Goal: Communication & Community: Participate in discussion

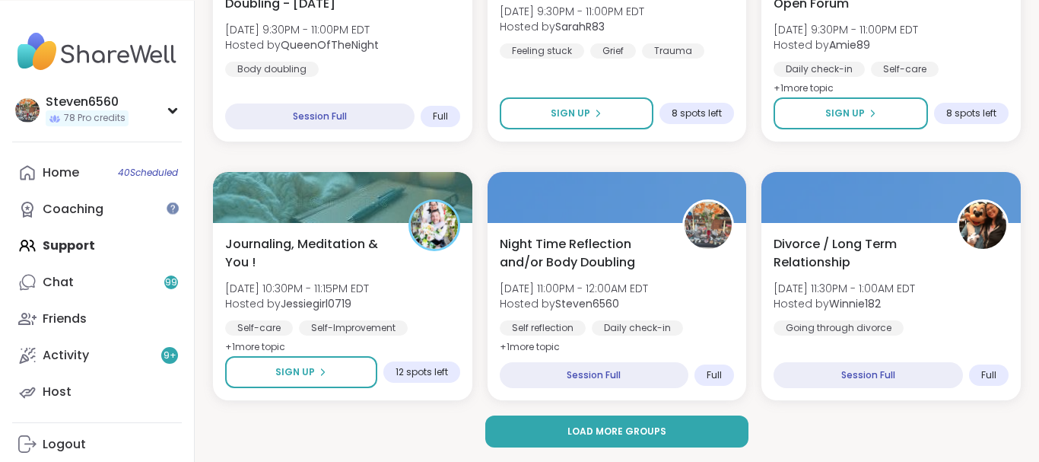
scroll to position [2995, 0]
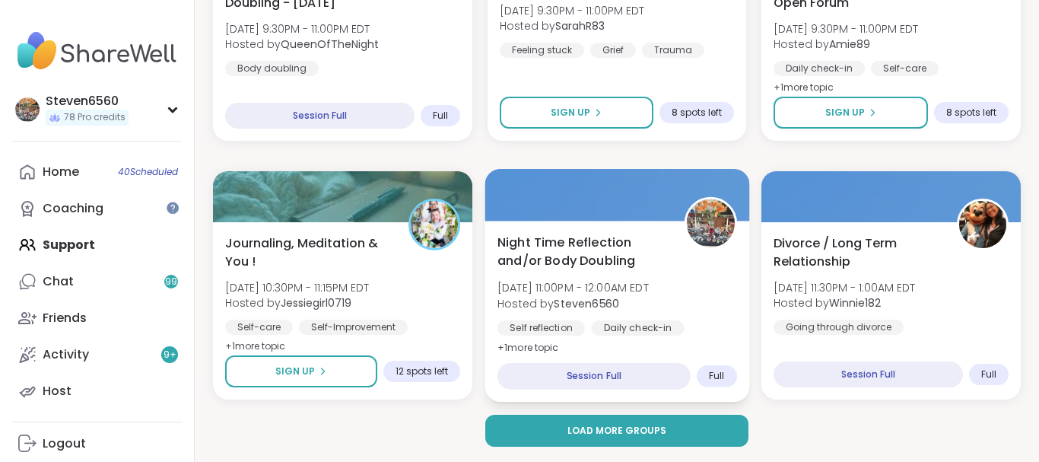
click at [596, 299] on b "Steven6560" at bounding box center [586, 302] width 65 height 15
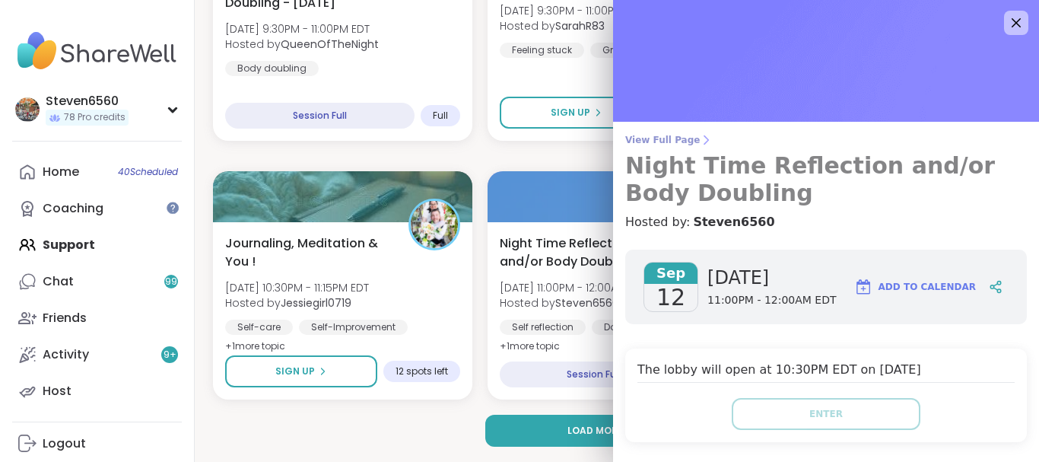
click at [687, 135] on span "View Full Page" at bounding box center [825, 140] width 401 height 12
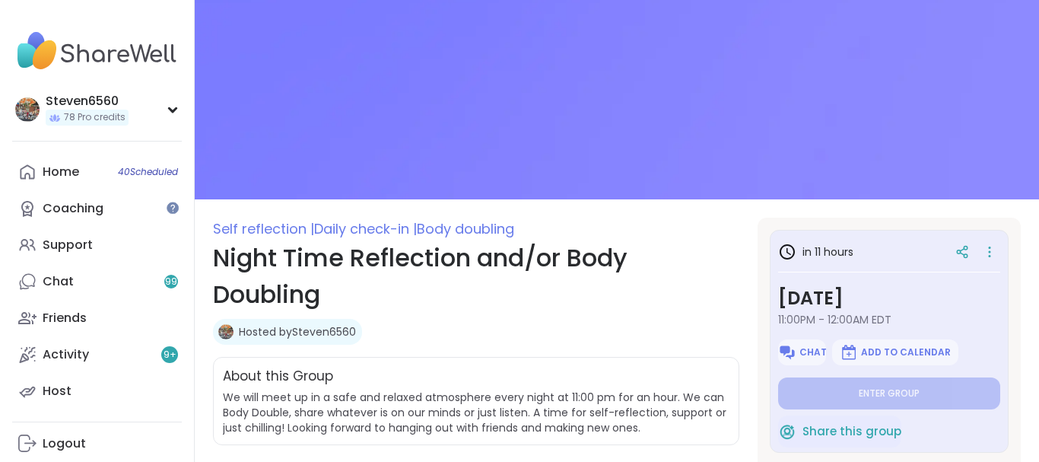
scroll to position [2, 0]
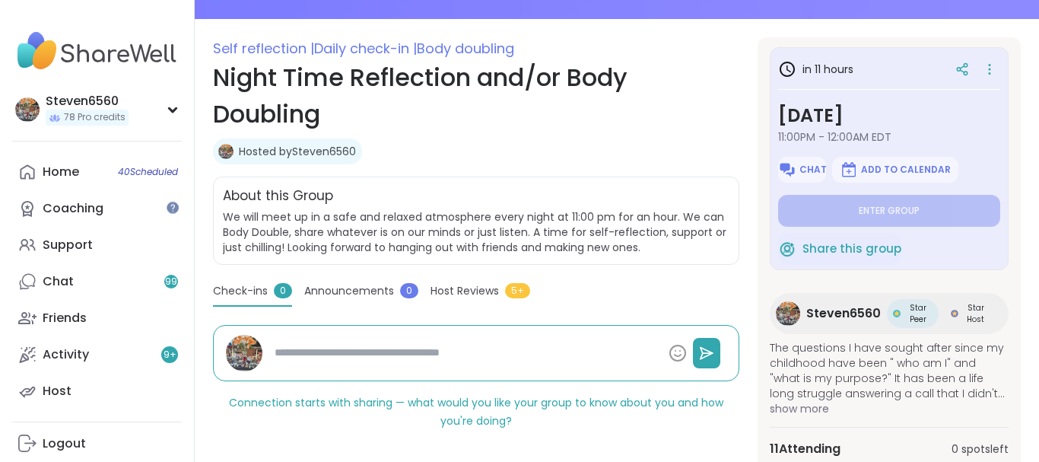
drag, startPoint x: 1017, startPoint y: 455, endPoint x: 1037, endPoint y: 458, distance: 19.9
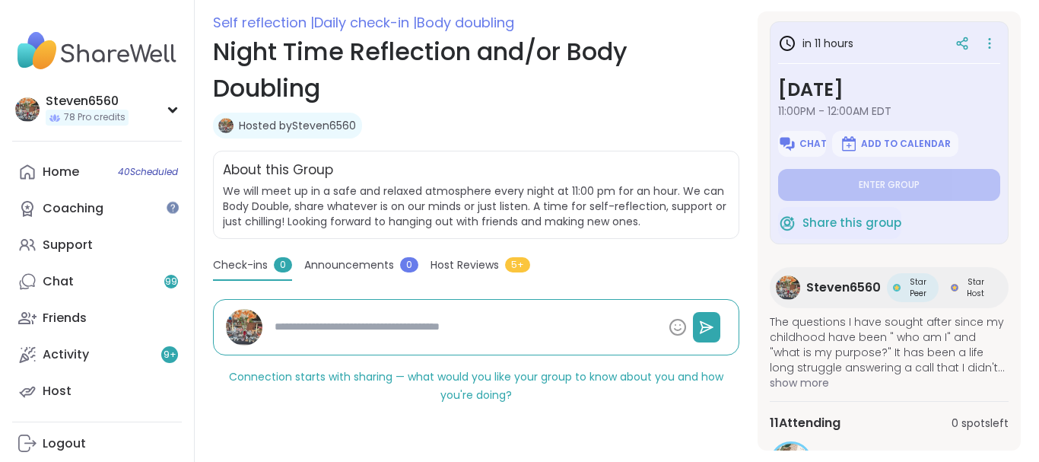
scroll to position [220, 0]
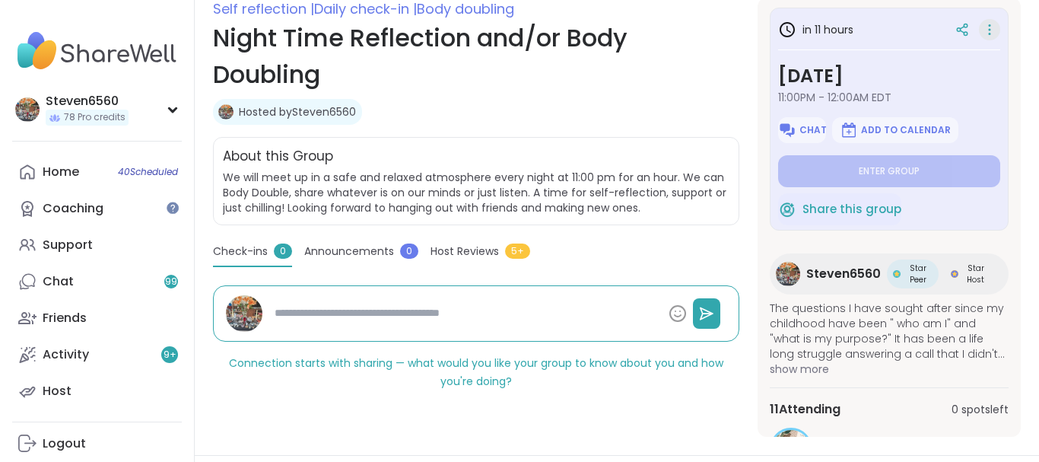
click at [990, 24] on icon at bounding box center [989, 29] width 15 height 21
click at [700, 71] on h1 "Night Time Reflection and/or Body Doubling" at bounding box center [476, 56] width 526 height 73
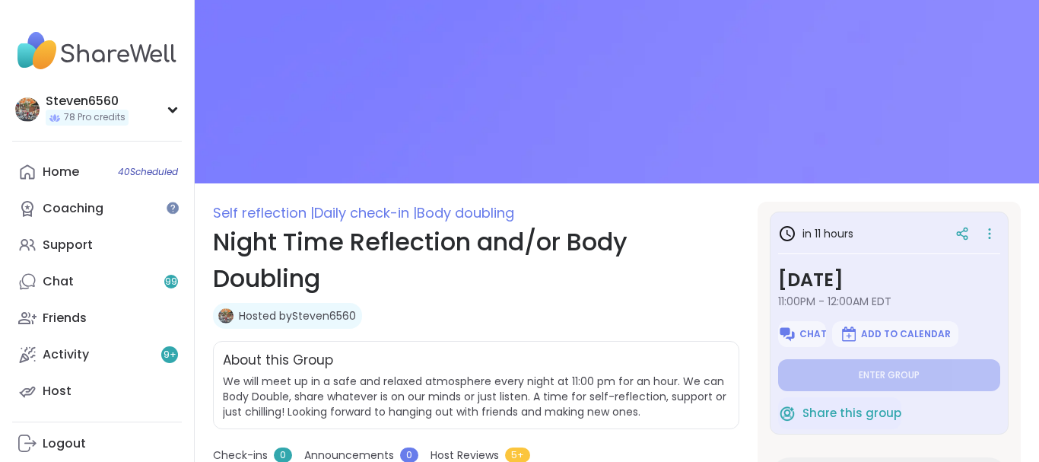
scroll to position [13, 0]
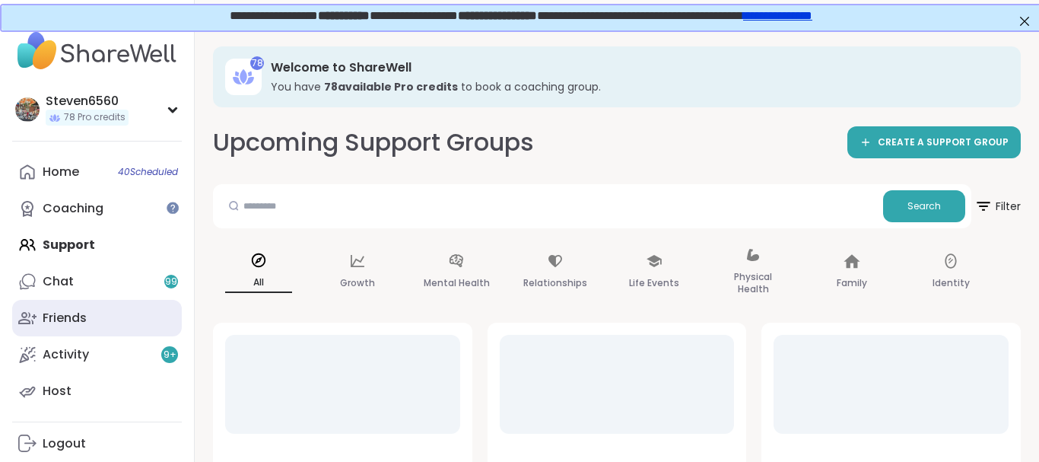
click at [87, 313] on div "Friends" at bounding box center [65, 317] width 44 height 17
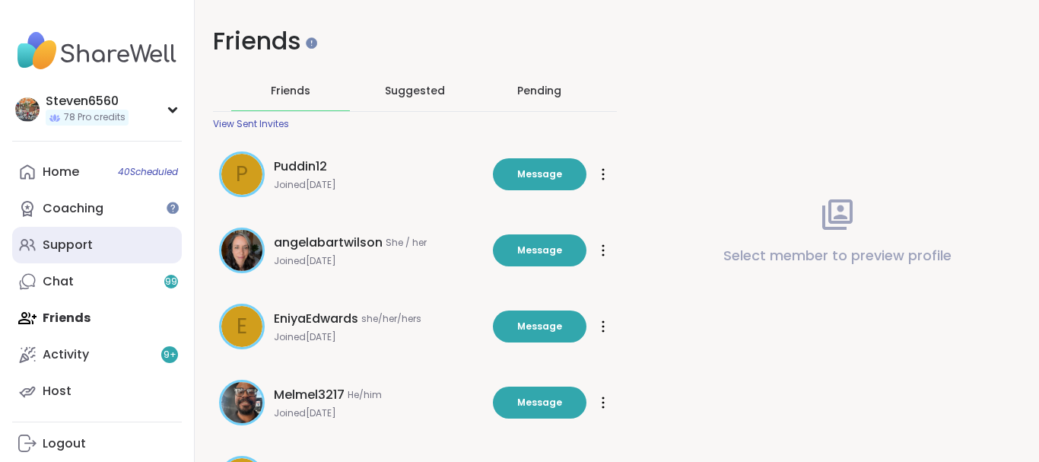
click at [103, 243] on link "Support" at bounding box center [97, 245] width 170 height 36
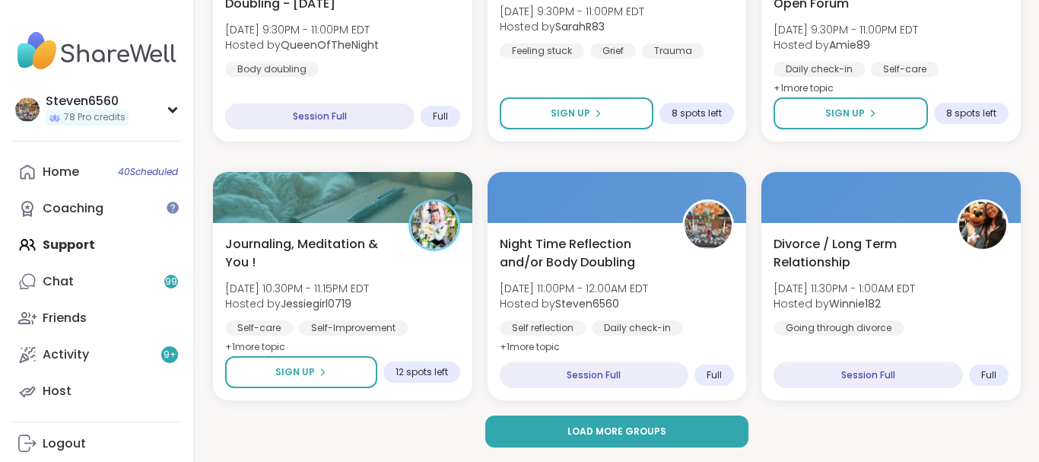
scroll to position [2995, 0]
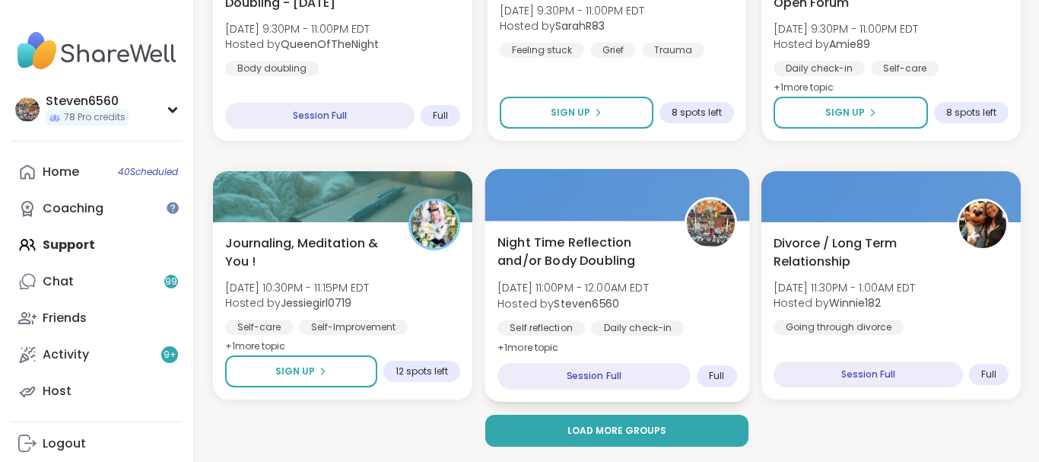
click at [572, 294] on span "Fri, Sep 12 | 11:00PM - 12:00AM EDT" at bounding box center [572, 287] width 151 height 15
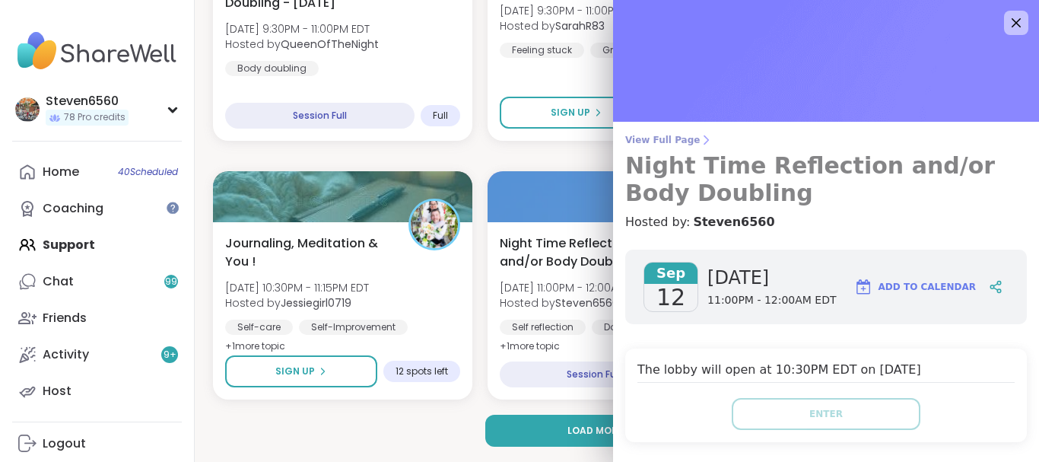
click at [700, 135] on icon at bounding box center [706, 140] width 12 height 12
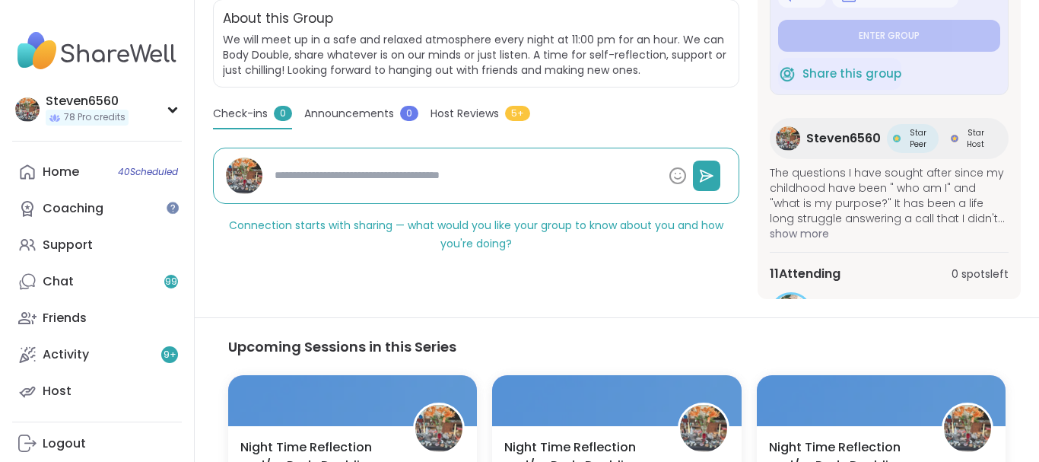
scroll to position [362, 0]
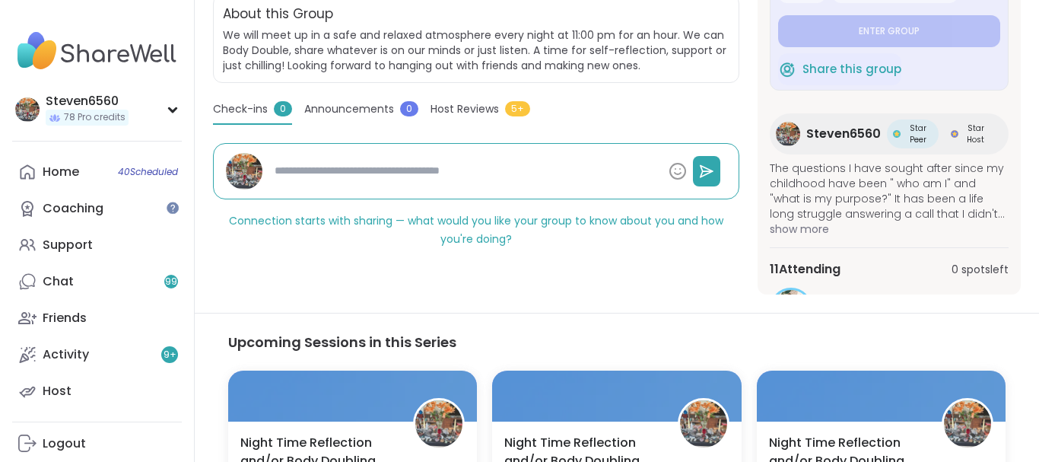
click at [833, 281] on div "11 Attending 0 spots left NicolePD Libby1520 A Aydencossette See All" at bounding box center [888, 359] width 239 height 224
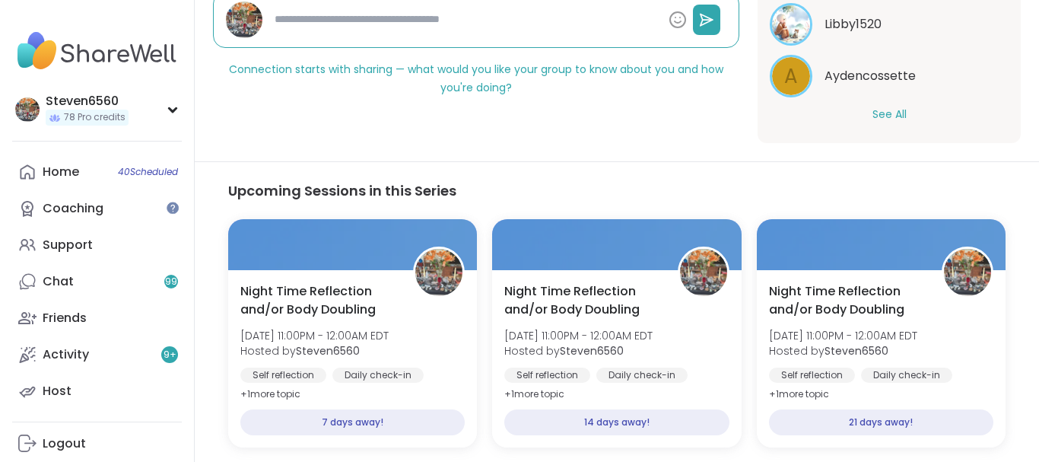
scroll to position [189, 0]
click at [898, 109] on button "See All" at bounding box center [889, 111] width 34 height 16
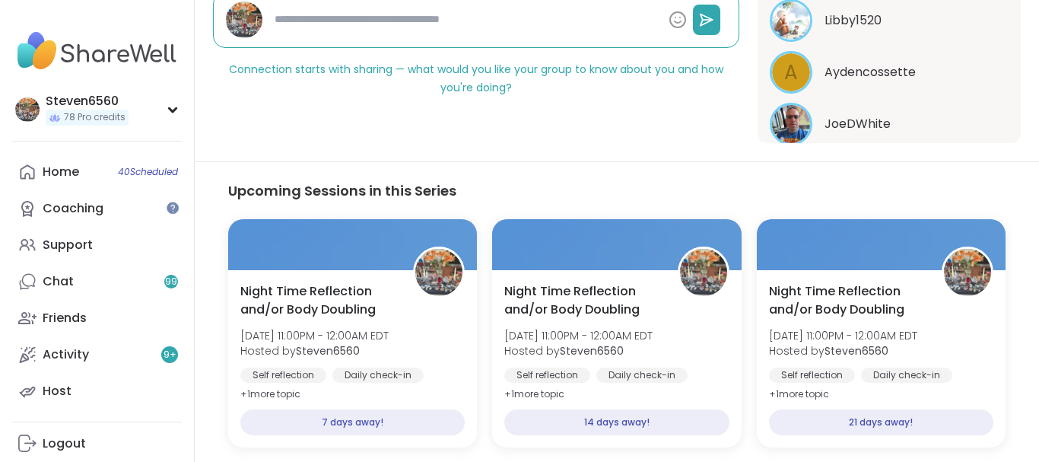
scroll to position [280, 0]
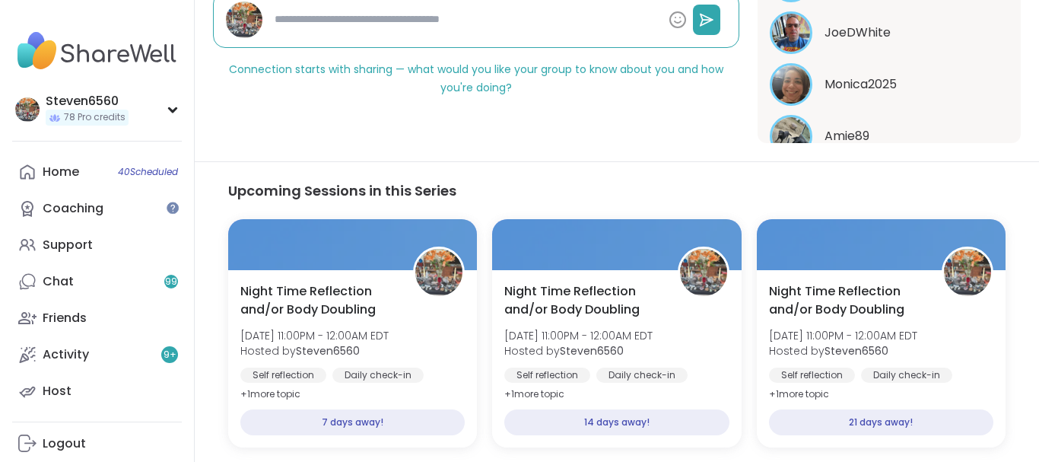
drag, startPoint x: 1009, startPoint y: 160, endPoint x: 985, endPoint y: 113, distance: 52.7
click at [985, 113] on div "Self reflection | Daily check-in | Body doubling Night Time Reflection and/or B…" at bounding box center [617, 130] width 844 height 1286
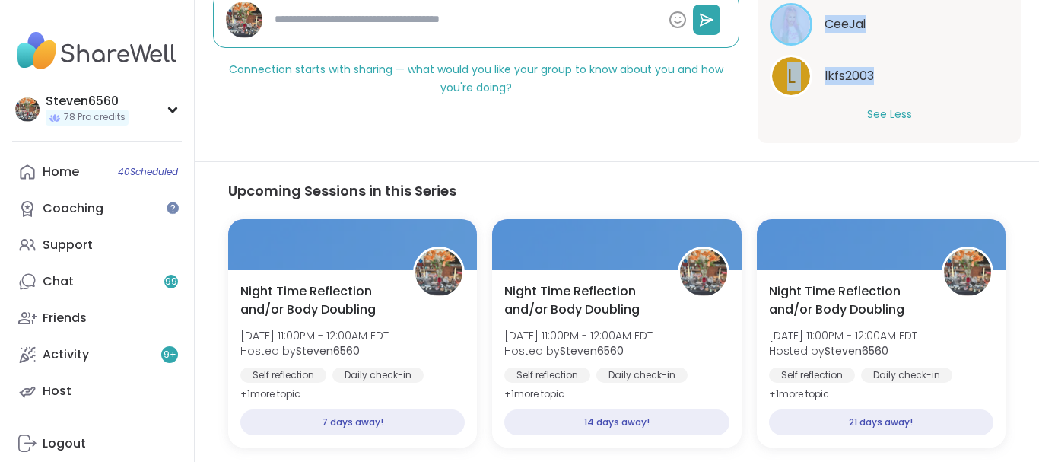
scroll to position [602, 0]
drag, startPoint x: 1015, startPoint y: 135, endPoint x: 1022, endPoint y: 84, distance: 51.4
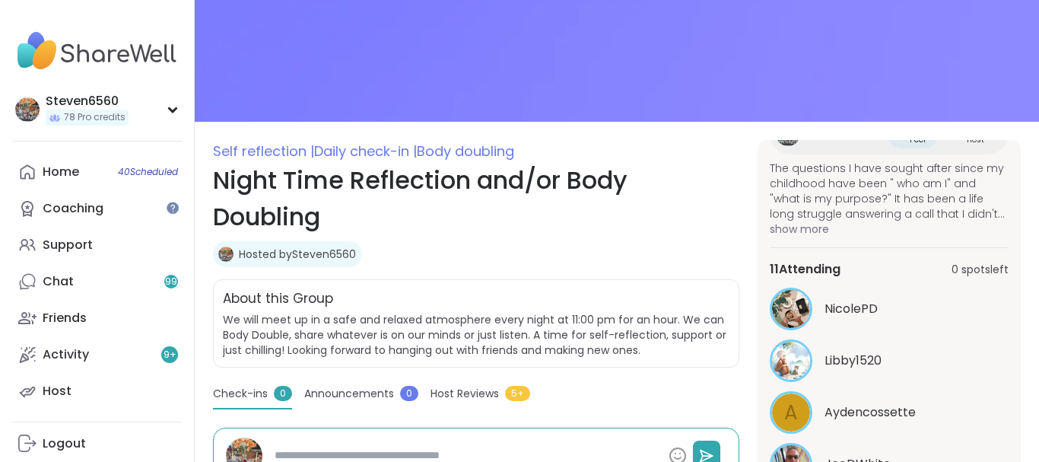
scroll to position [0, 0]
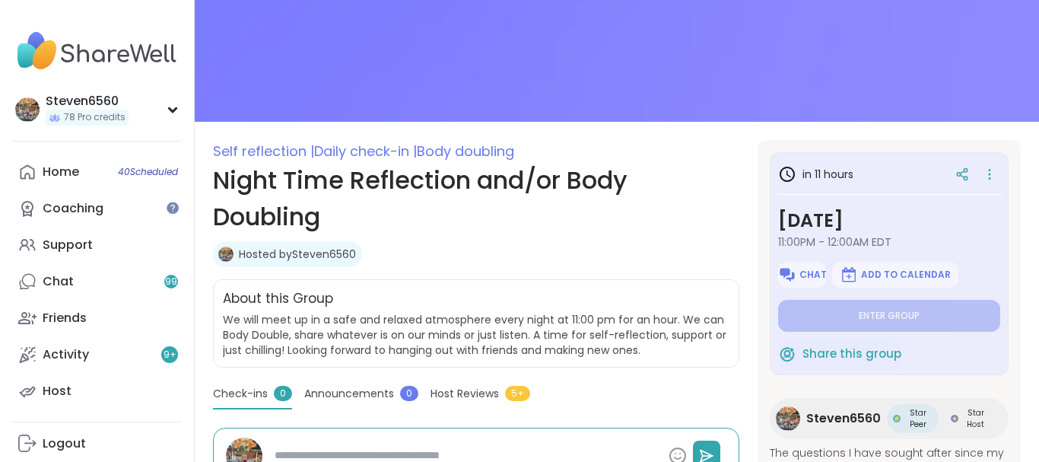
click at [986, 173] on icon at bounding box center [989, 173] width 15 height 21
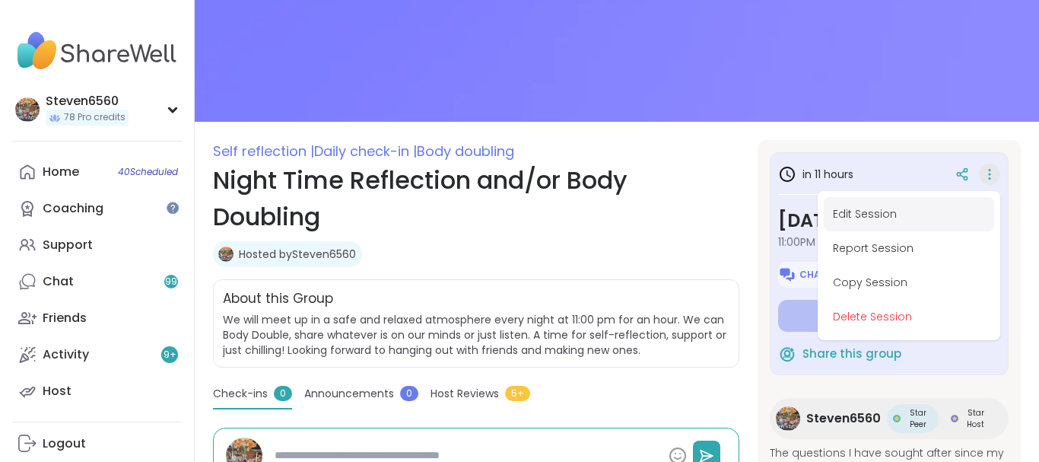
click at [876, 208] on button "Edit Session" at bounding box center [908, 214] width 170 height 34
type textarea "*"
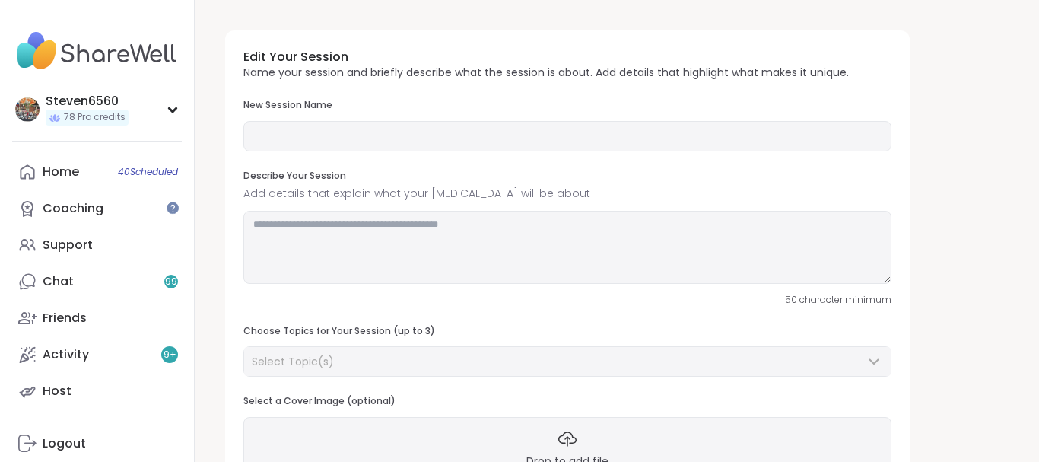
type input "**********"
type textarea "**********"
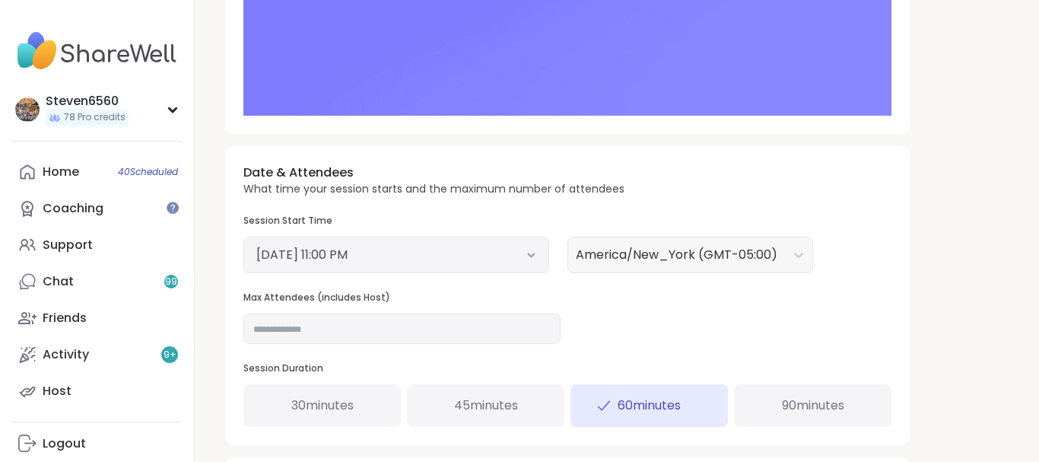
scroll to position [465, 0]
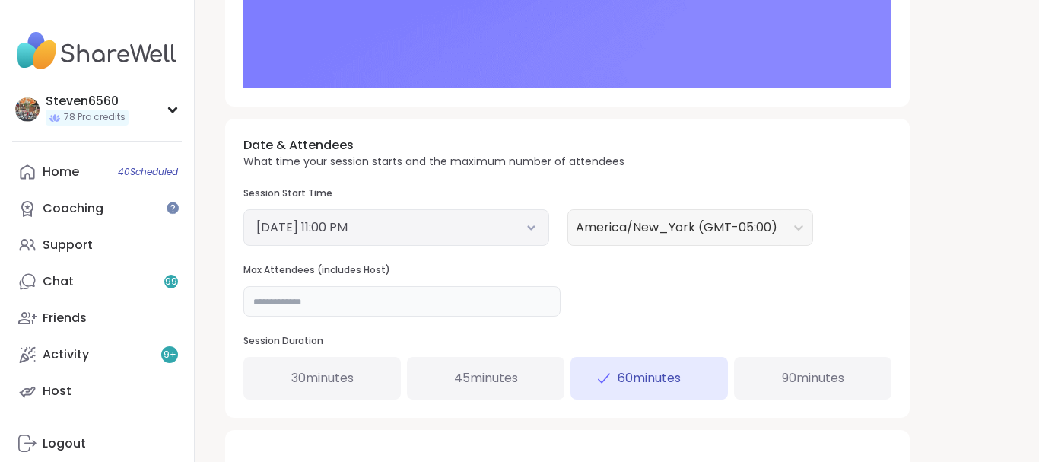
click at [267, 304] on input "**" at bounding box center [401, 301] width 317 height 30
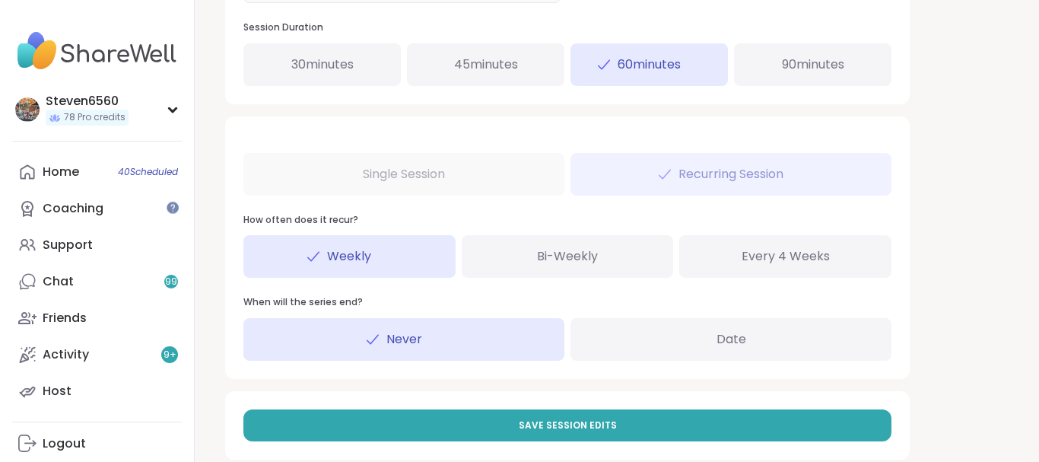
scroll to position [804, 0]
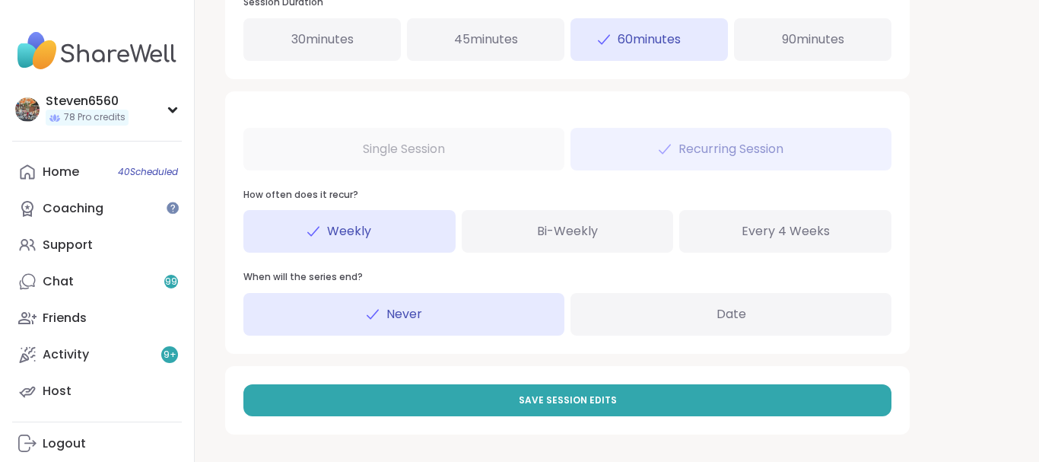
drag, startPoint x: 1034, startPoint y: 456, endPoint x: 674, endPoint y: 395, distance: 365.5
type input "**"
click at [674, 395] on button "Save Session Edits" at bounding box center [567, 400] width 648 height 32
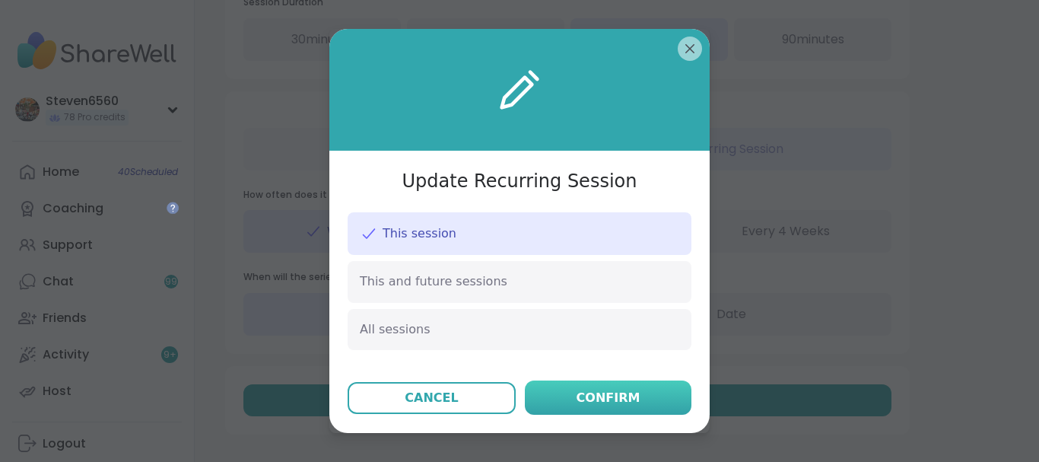
click at [663, 398] on button "Confirm" at bounding box center [608, 397] width 167 height 34
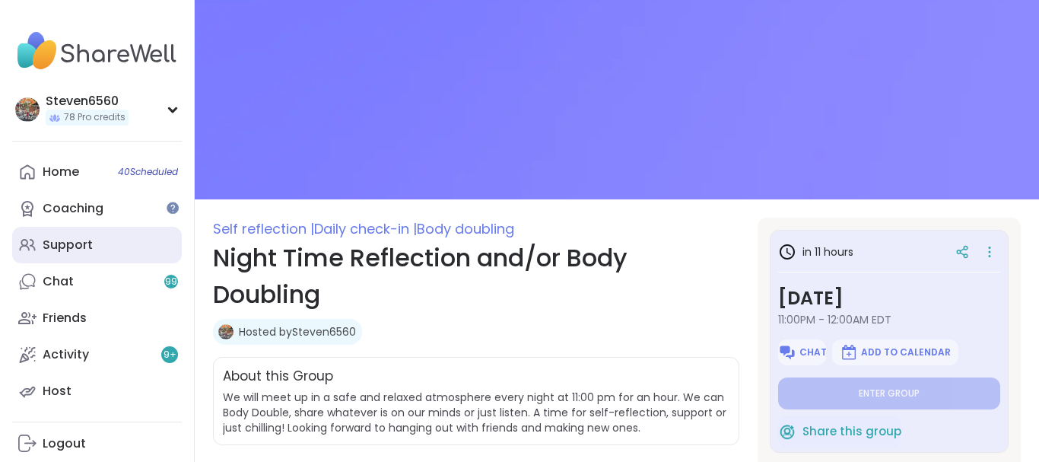
click at [81, 240] on div "Support" at bounding box center [68, 244] width 50 height 17
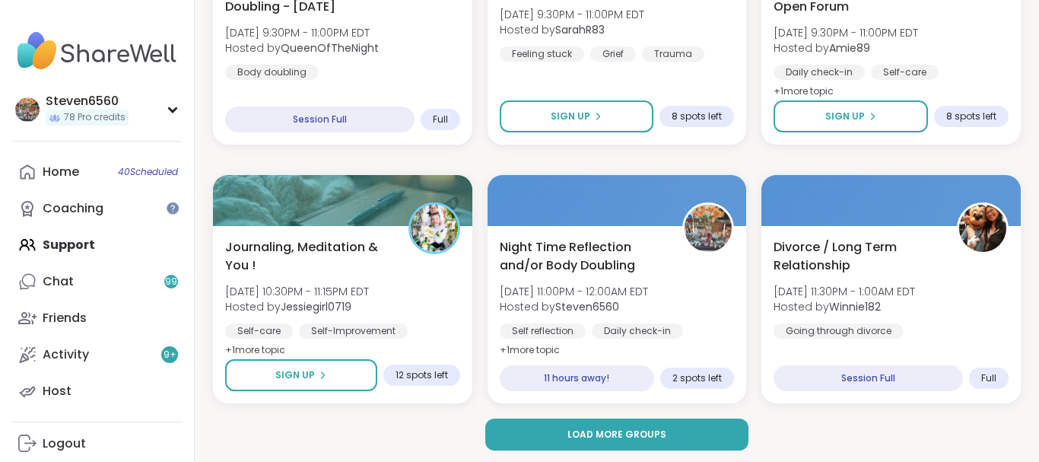
scroll to position [2995, 0]
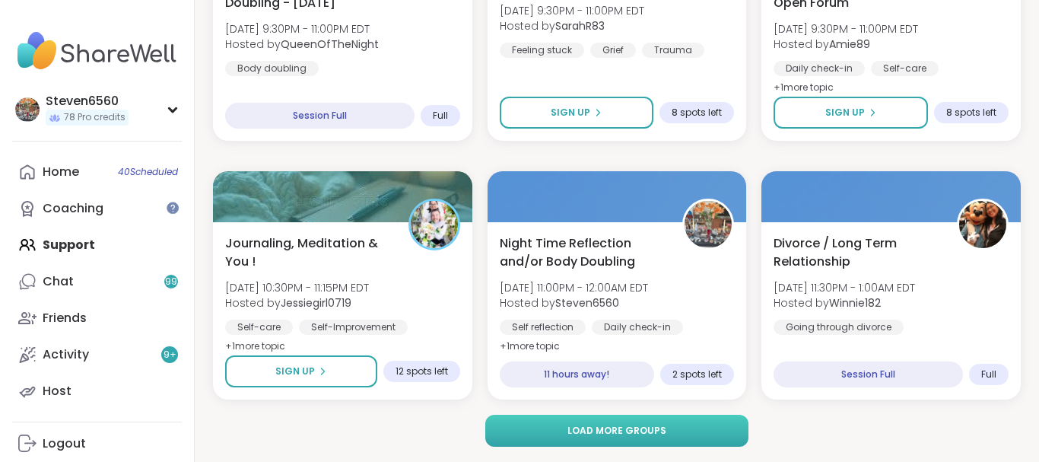
click at [681, 428] on button "Load more groups" at bounding box center [616, 430] width 263 height 32
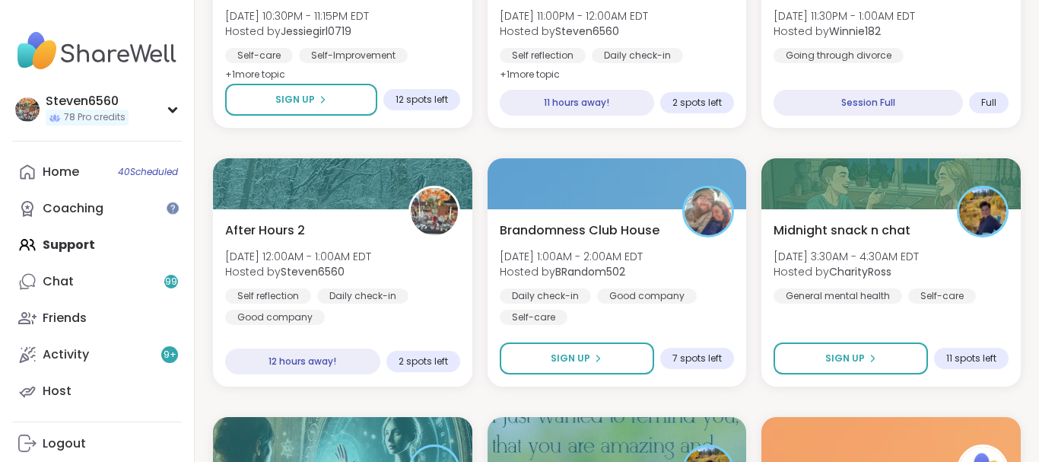
scroll to position [3279, 0]
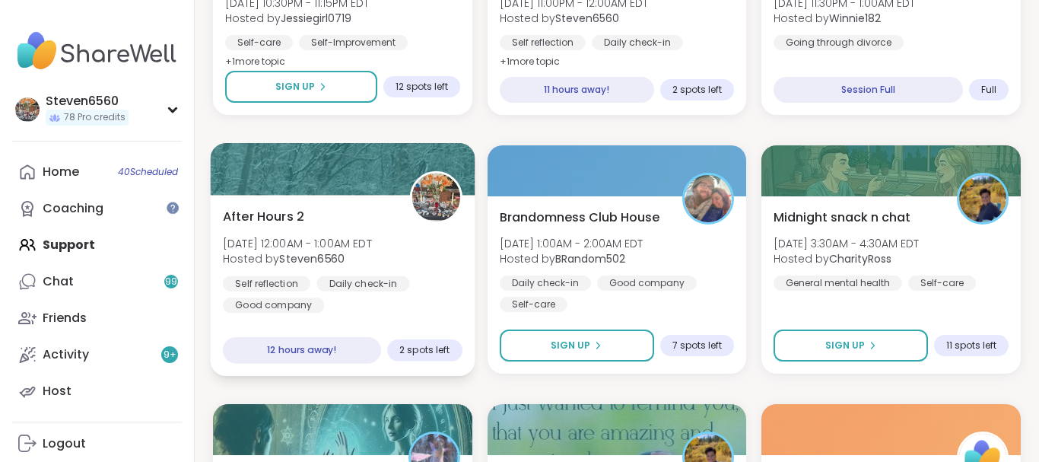
click at [305, 271] on div "After Hours 2 Sat, Sep 13 | 12:00AM - 1:00AM EDT Hosted by Steven6560 Self refl…" at bounding box center [343, 260] width 240 height 106
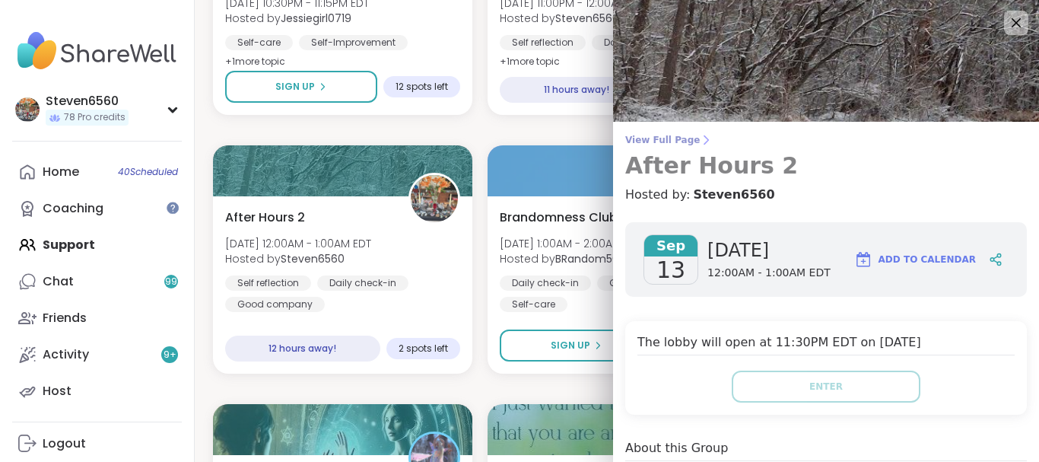
click at [700, 136] on icon at bounding box center [706, 140] width 12 height 12
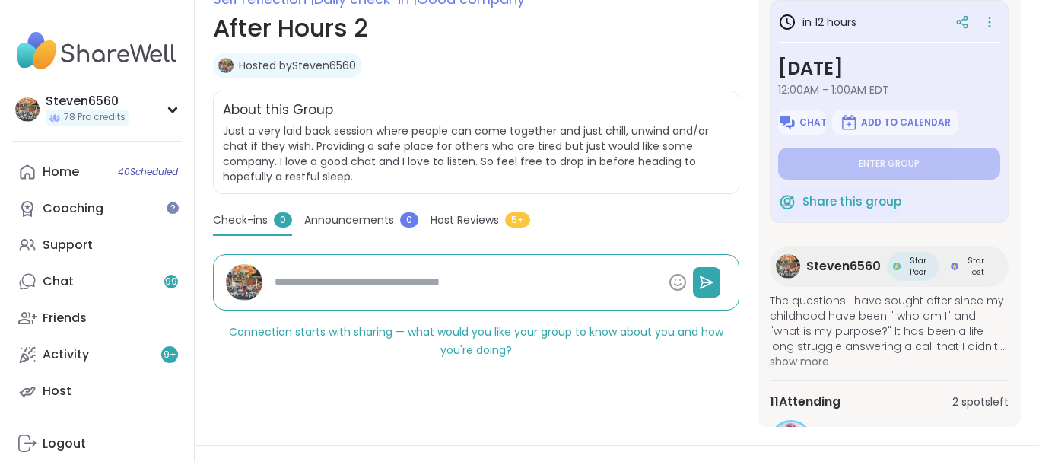
scroll to position [191, 0]
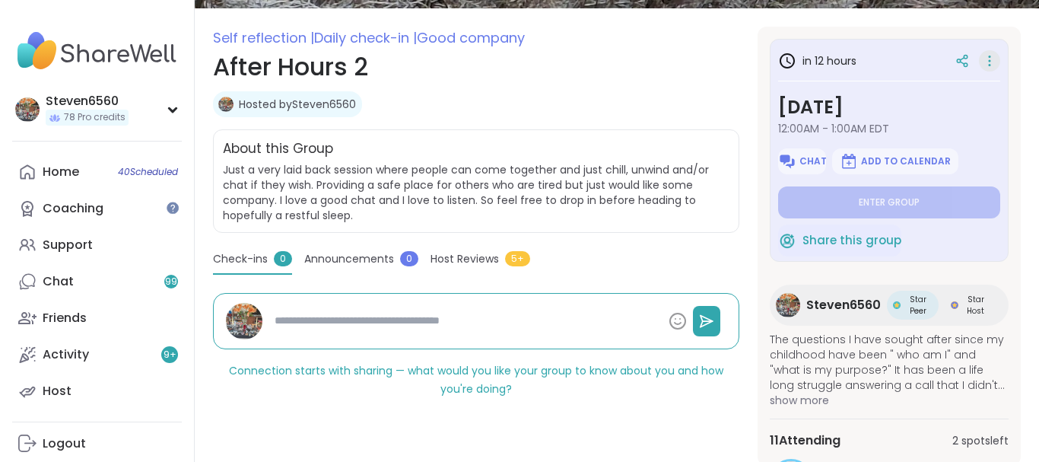
click at [986, 54] on icon at bounding box center [989, 60] width 15 height 21
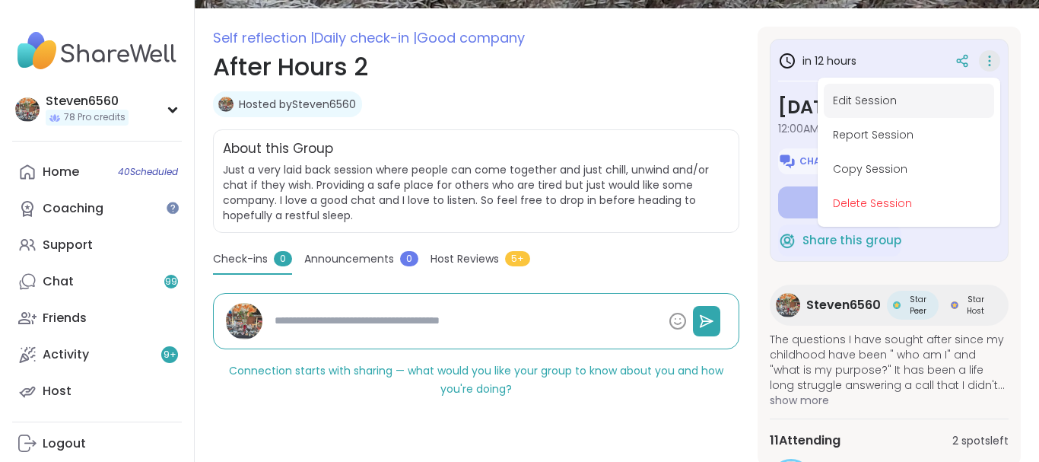
click at [898, 97] on button "Edit Session" at bounding box center [908, 101] width 170 height 34
type textarea "*"
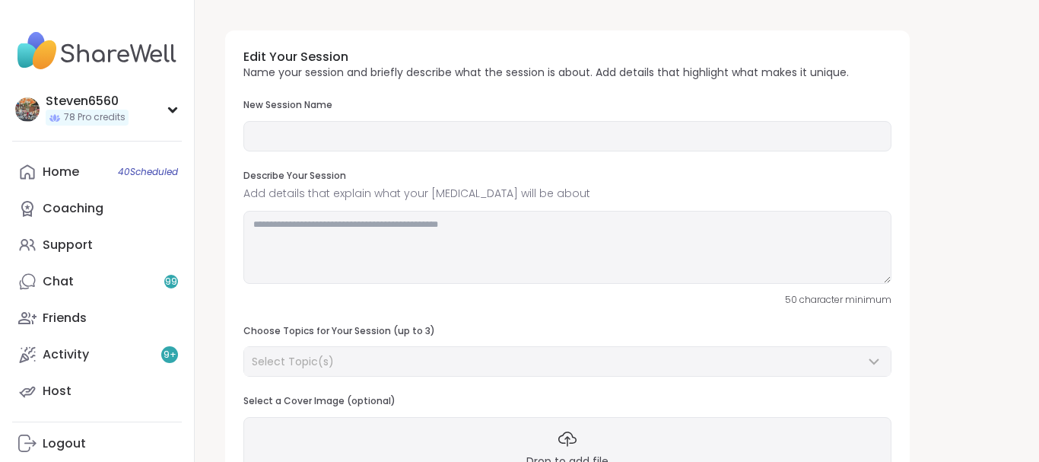
type input "**********"
type textarea "**********"
type input "**"
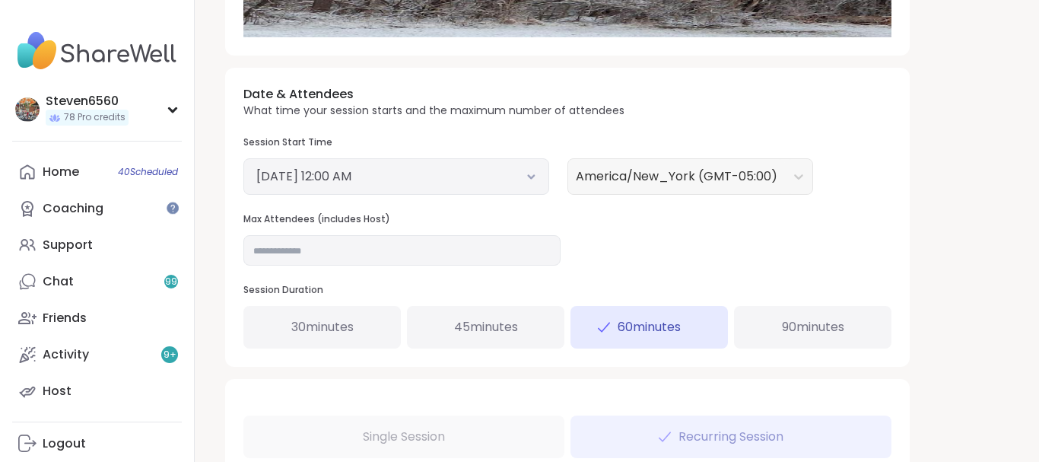
scroll to position [517, 0]
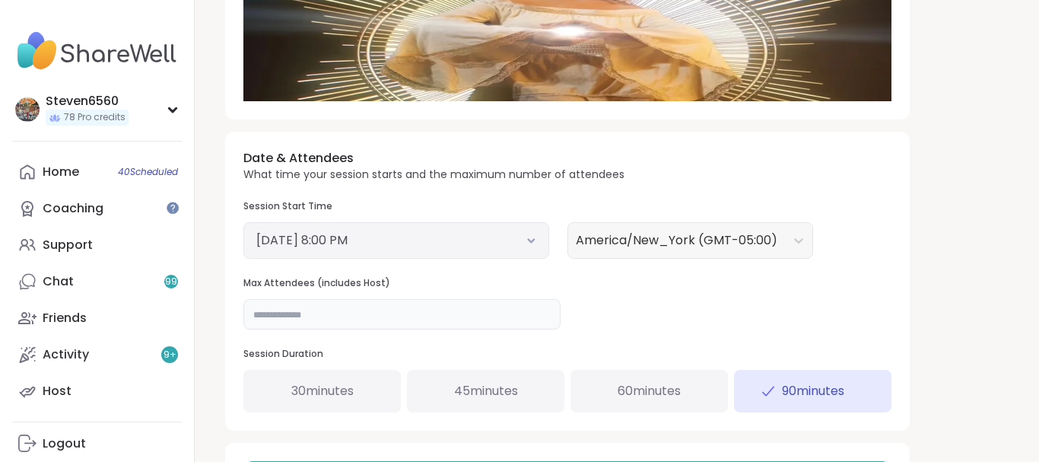
click at [327, 316] on input "**" at bounding box center [401, 314] width 317 height 30
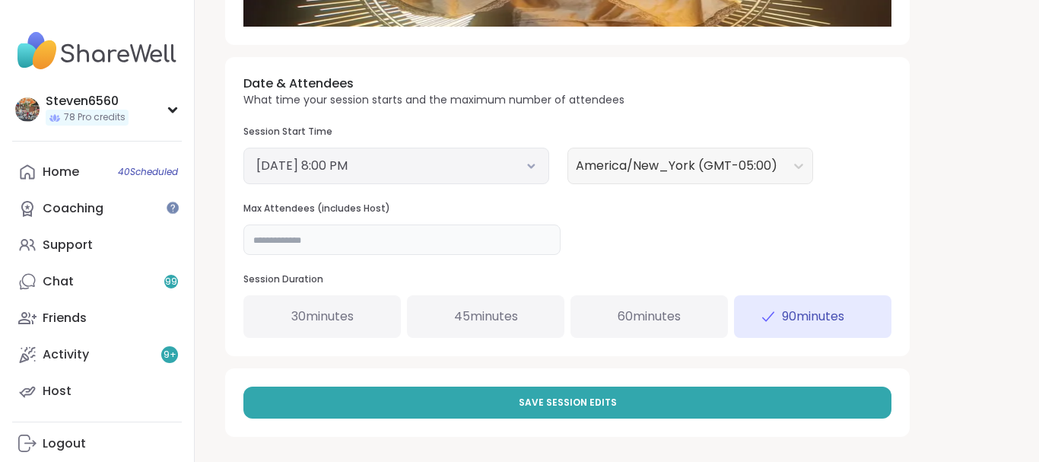
scroll to position [529, 0]
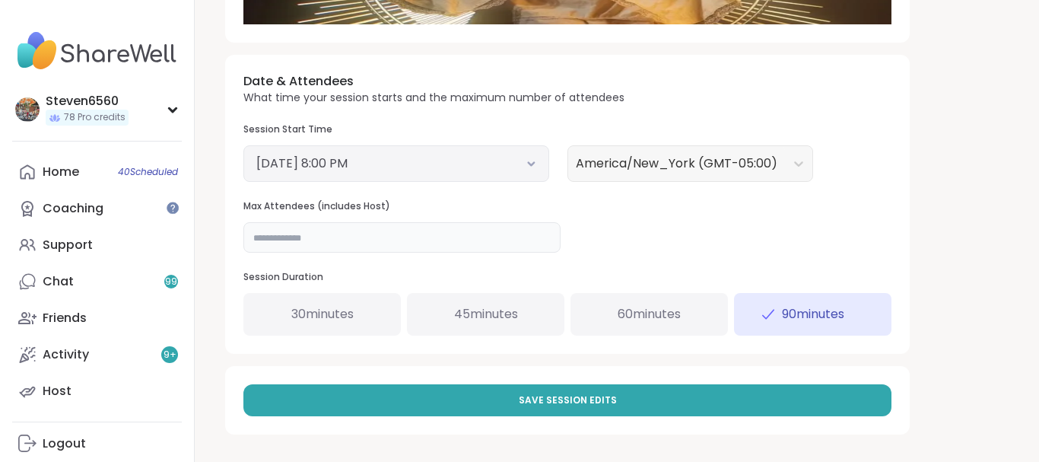
drag, startPoint x: 1038, startPoint y: 455, endPoint x: 742, endPoint y: 392, distance: 302.4
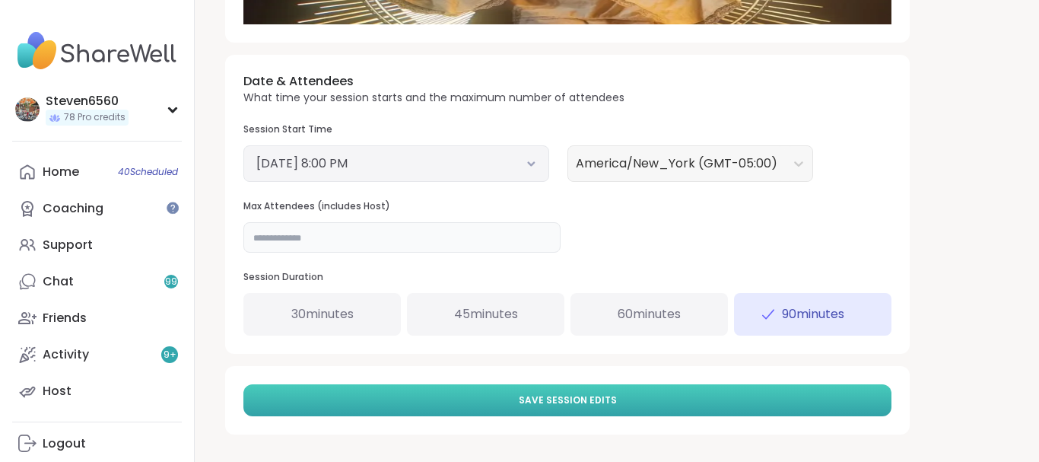
type input "**"
click at [693, 405] on button "Save Session Edits" at bounding box center [567, 400] width 648 height 32
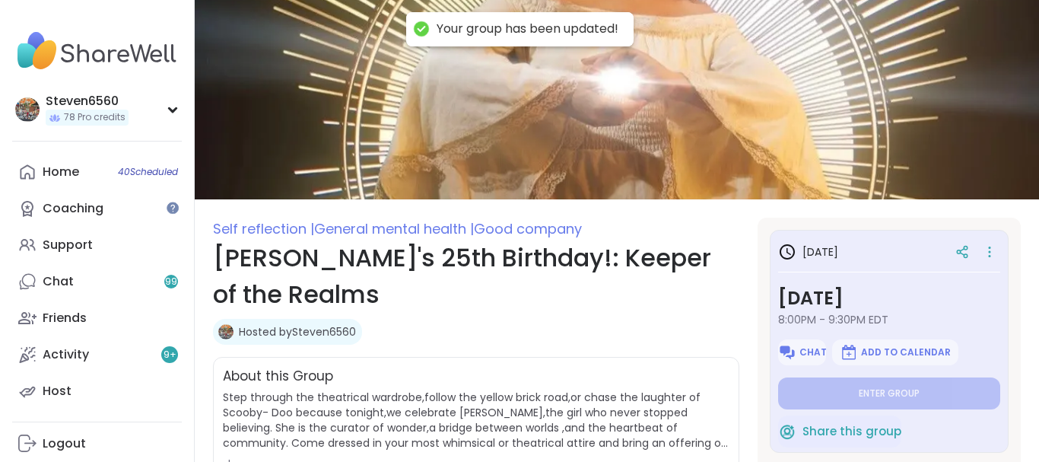
type textarea "*"
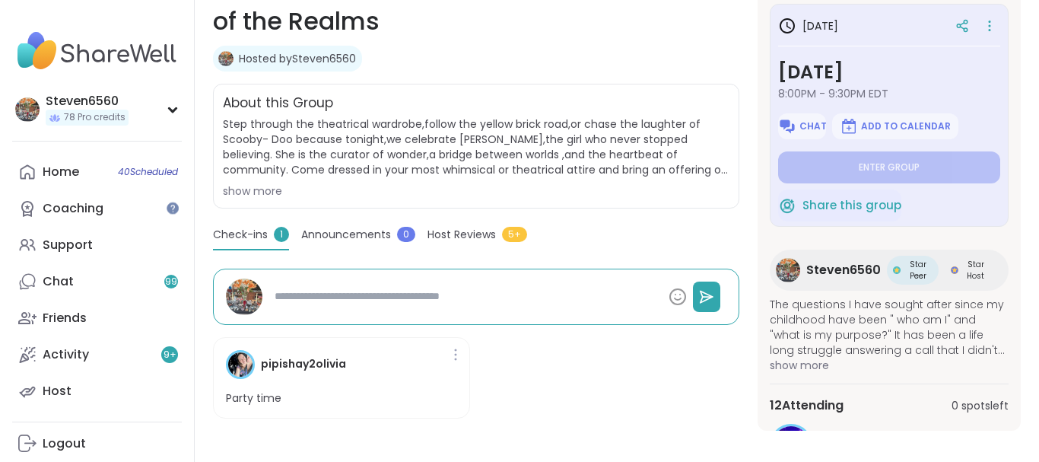
scroll to position [284, 0]
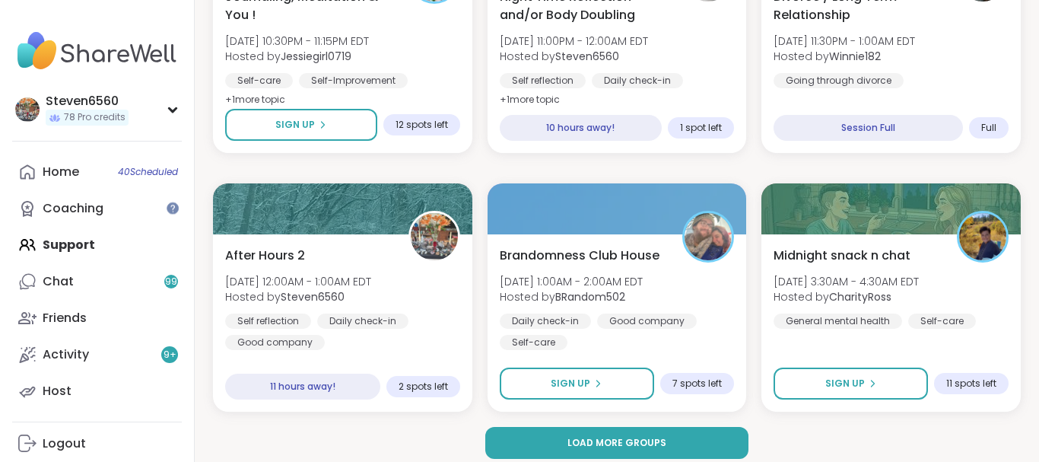
scroll to position [2995, 0]
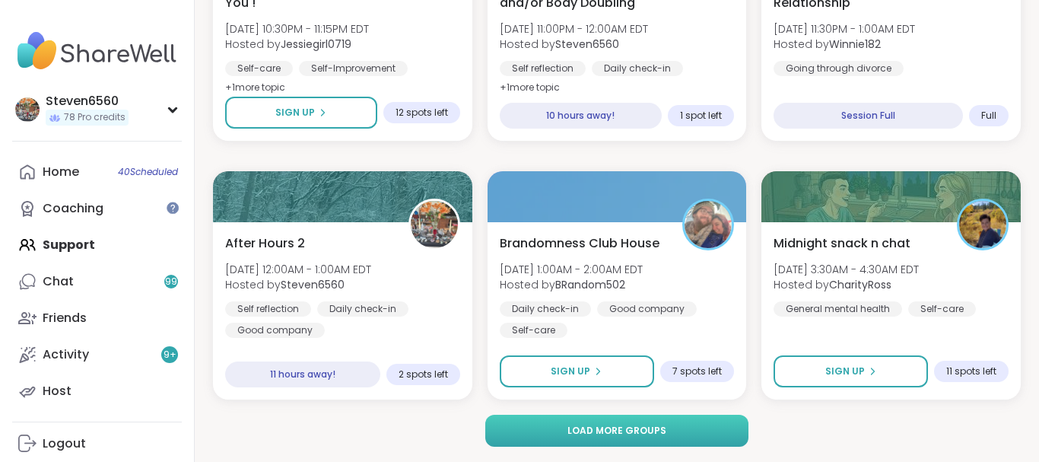
drag, startPoint x: 718, startPoint y: 414, endPoint x: 703, endPoint y: 427, distance: 19.9
click at [703, 427] on button "Load more groups" at bounding box center [616, 430] width 263 height 32
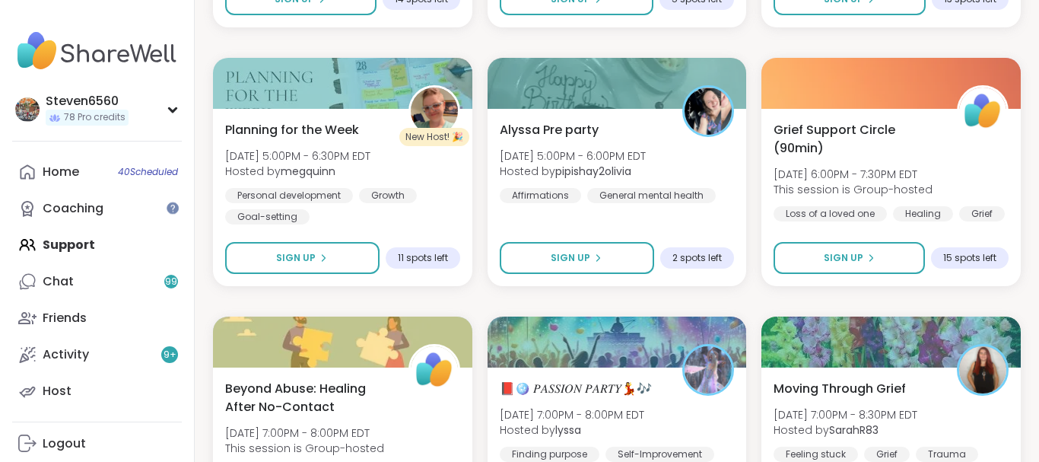
scroll to position [4675, 0]
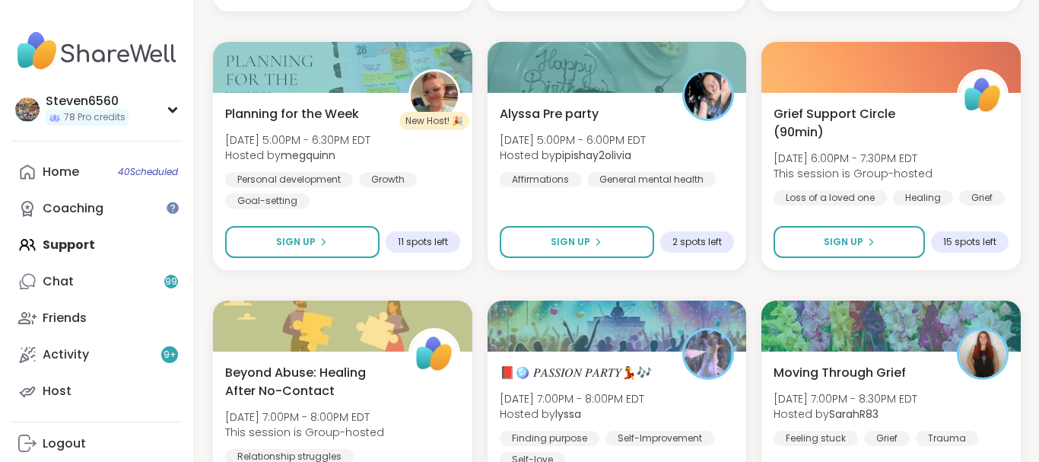
drag, startPoint x: 1036, startPoint y: 456, endPoint x: 1035, endPoint y: 446, distance: 10.8
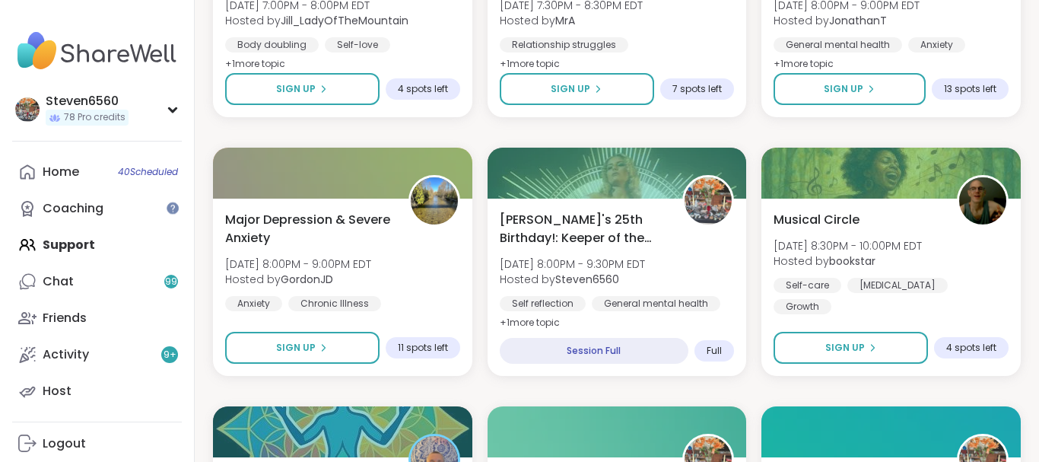
scroll to position [5348, 0]
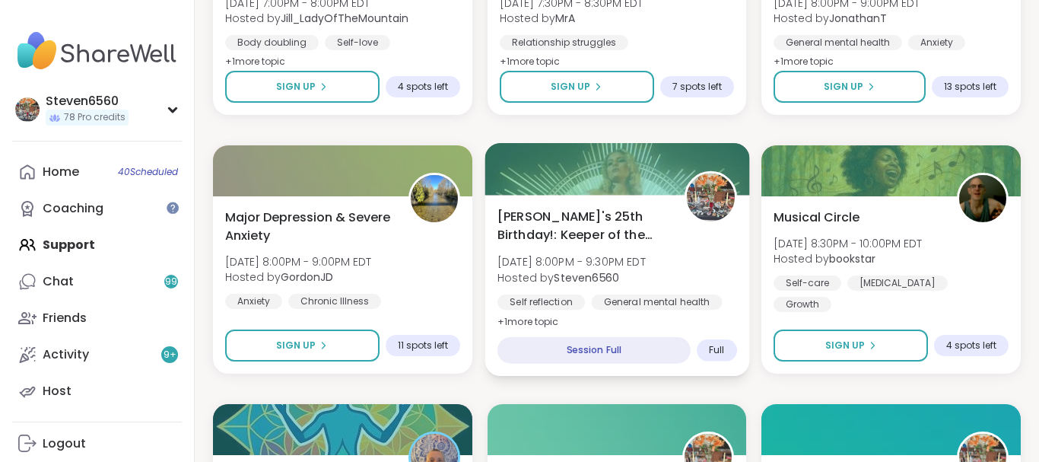
click at [588, 274] on b "Steven6560" at bounding box center [586, 276] width 65 height 15
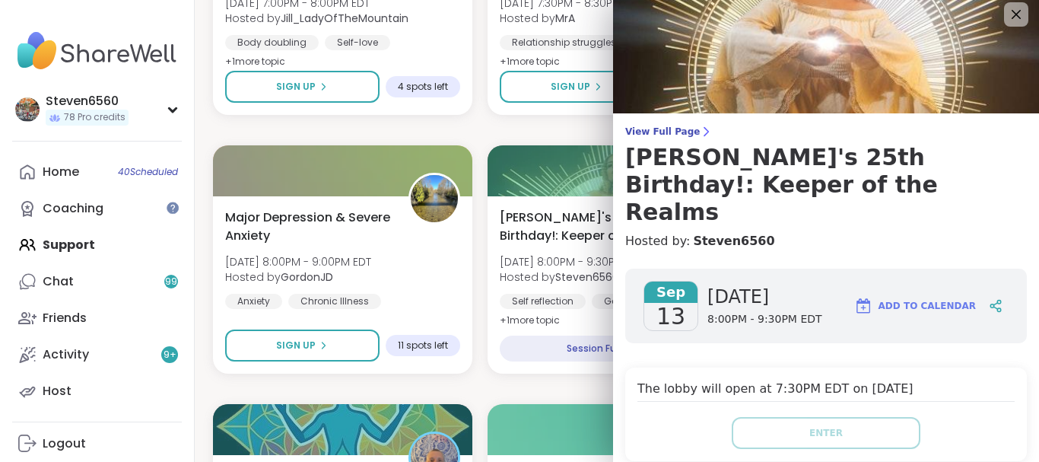
scroll to position [0, 0]
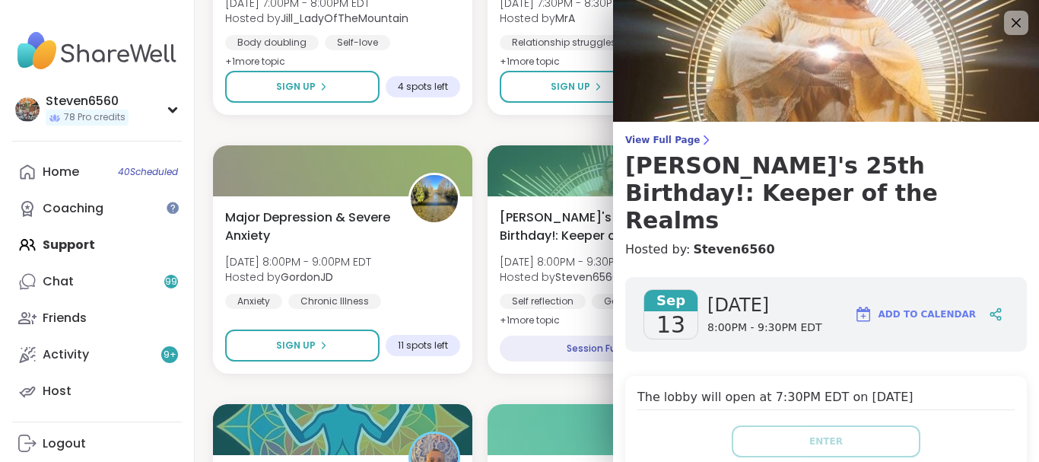
drag, startPoint x: 1031, startPoint y: 0, endPoint x: 726, endPoint y: 131, distance: 331.8
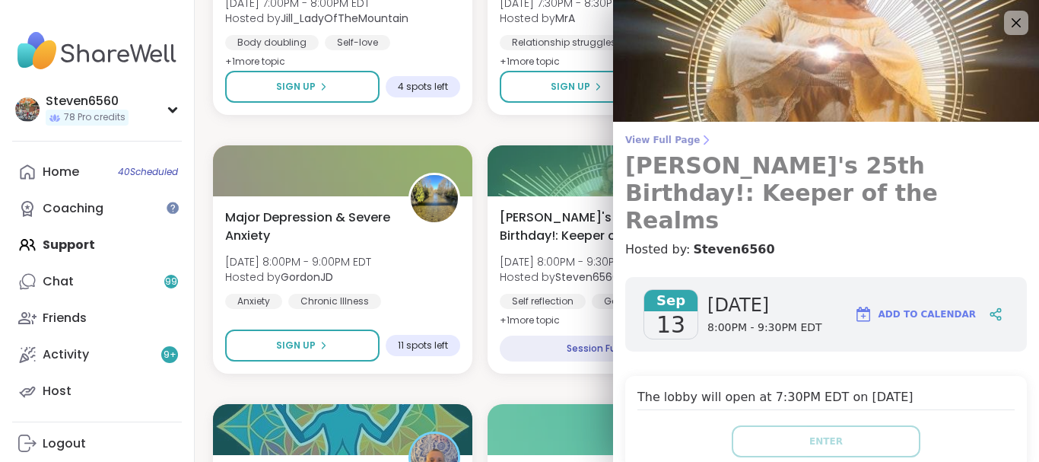
click at [700, 141] on icon at bounding box center [706, 140] width 12 height 12
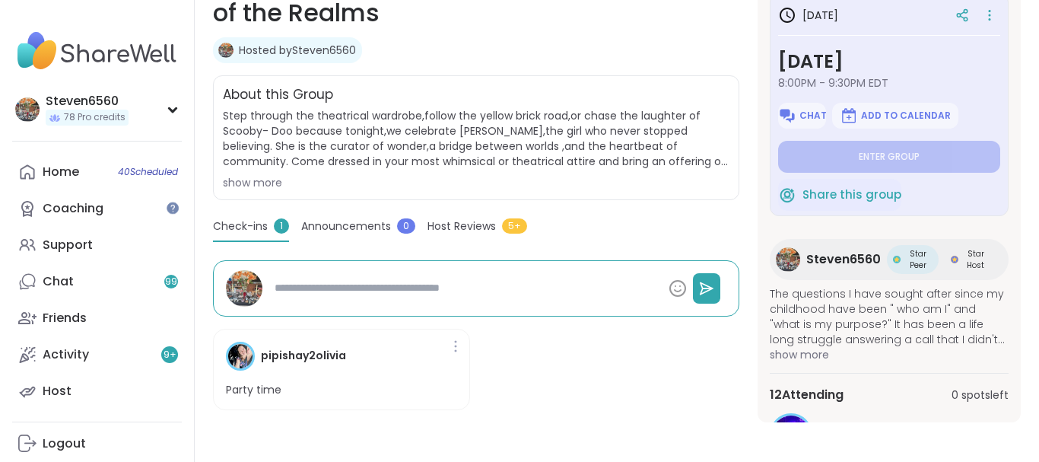
scroll to position [284, 0]
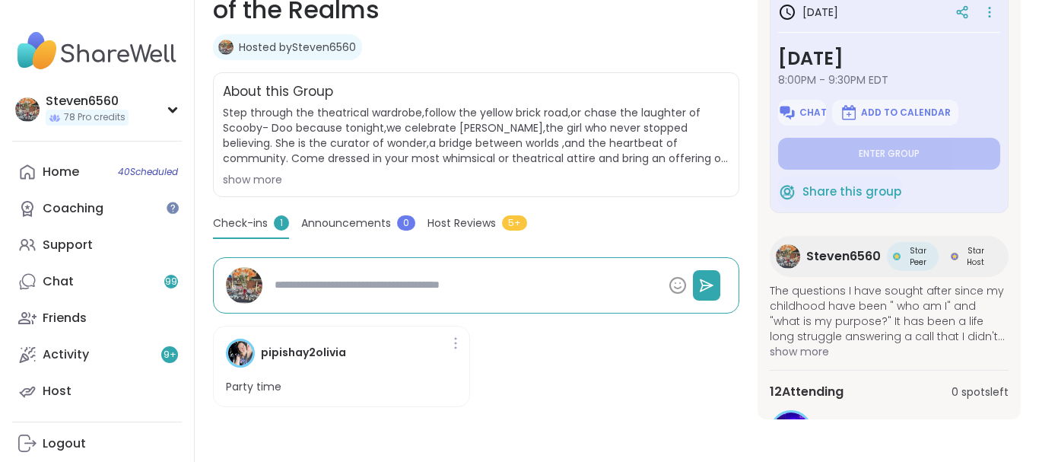
drag, startPoint x: 1034, startPoint y: 454, endPoint x: 1023, endPoint y: 445, distance: 14.6
click at [1023, 445] on div "Self reflection | General mental health | Good company Alyssa's 25th Birthday!:…" at bounding box center [617, 89] width 844 height 746
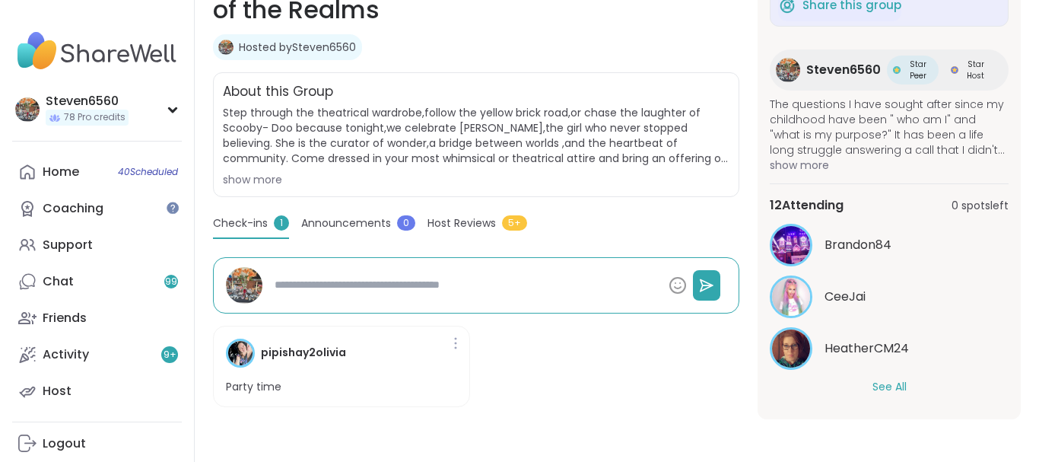
click at [896, 382] on button "See All" at bounding box center [889, 387] width 34 height 16
click at [1022, 411] on section "Self reflection | General mental health | Good company Alyssa's 25th Birthday!:…" at bounding box center [617, 176] width 844 height 486
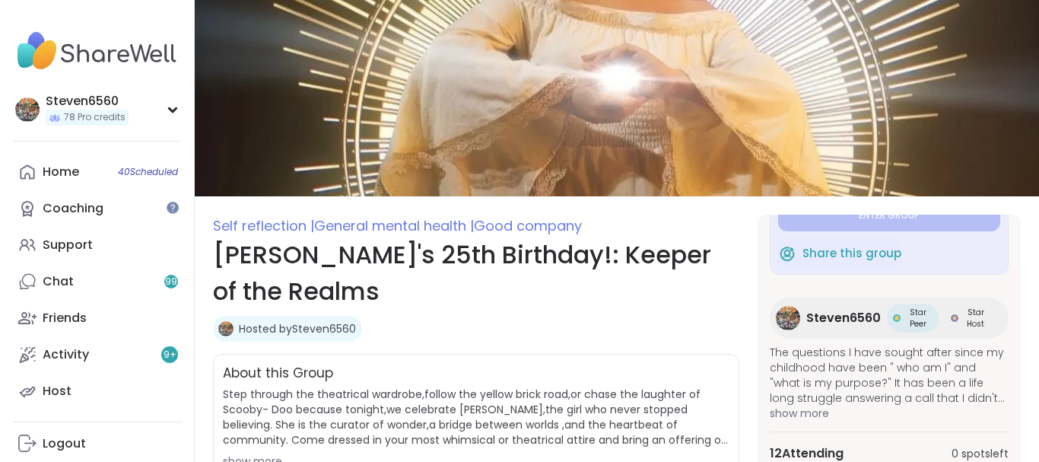
scroll to position [0, 0]
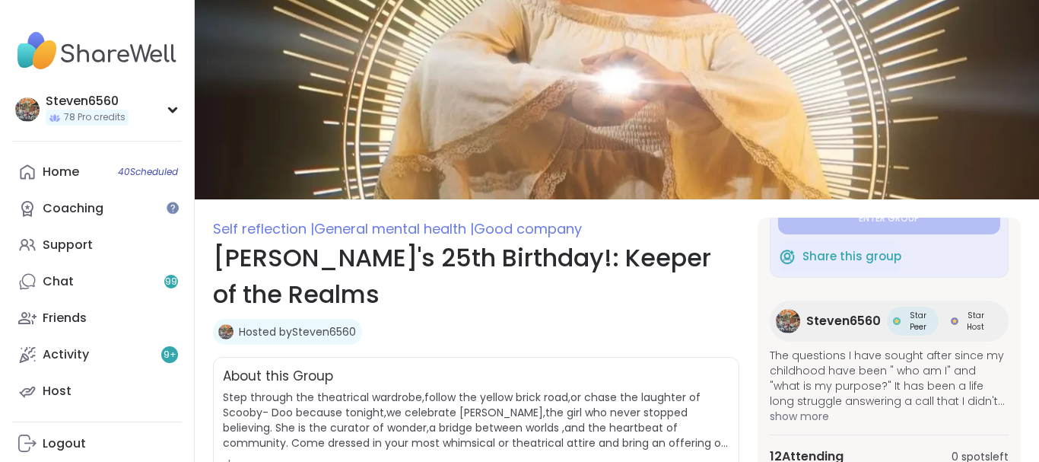
drag, startPoint x: 1033, startPoint y: 2, endPoint x: 1008, endPoint y: 236, distance: 235.5
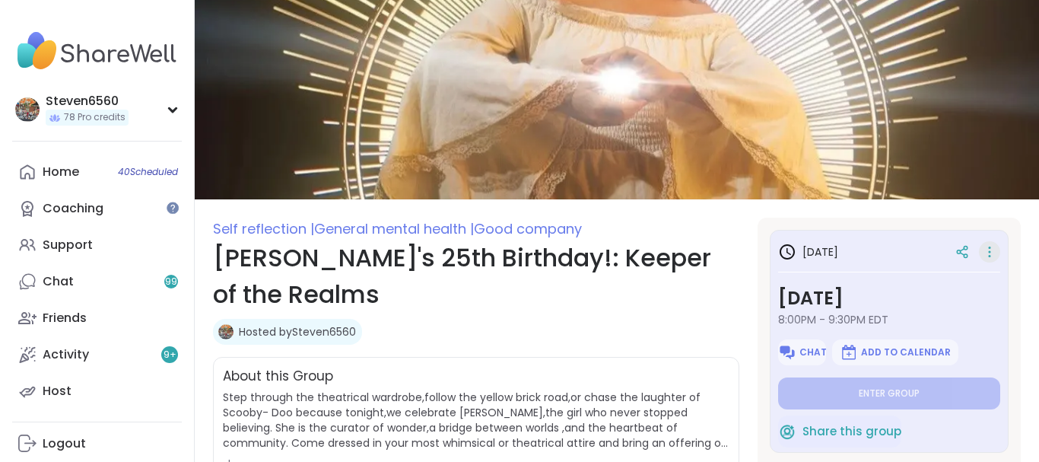
click at [981, 248] on div at bounding box center [989, 251] width 21 height 21
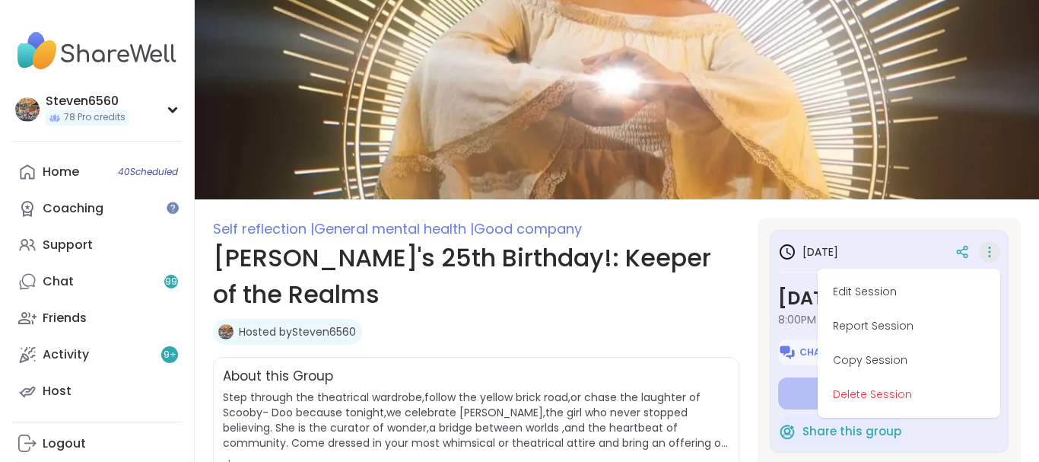
click at [981, 248] on div "Edit Session Report Session Copy Session Delete Session" at bounding box center [989, 251] width 21 height 21
click at [871, 286] on button "Edit Session" at bounding box center [908, 291] width 170 height 34
type textarea "*"
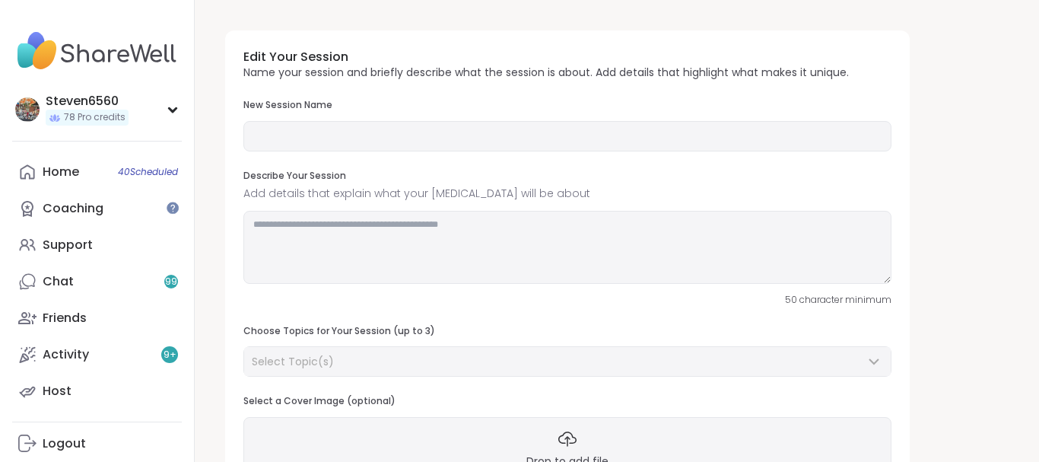
type input "**********"
type textarea "**********"
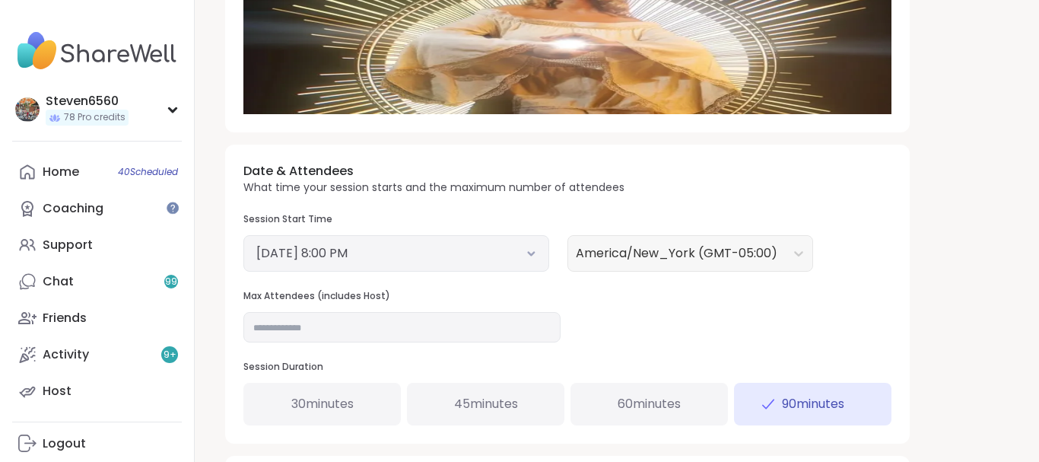
scroll to position [452, 0]
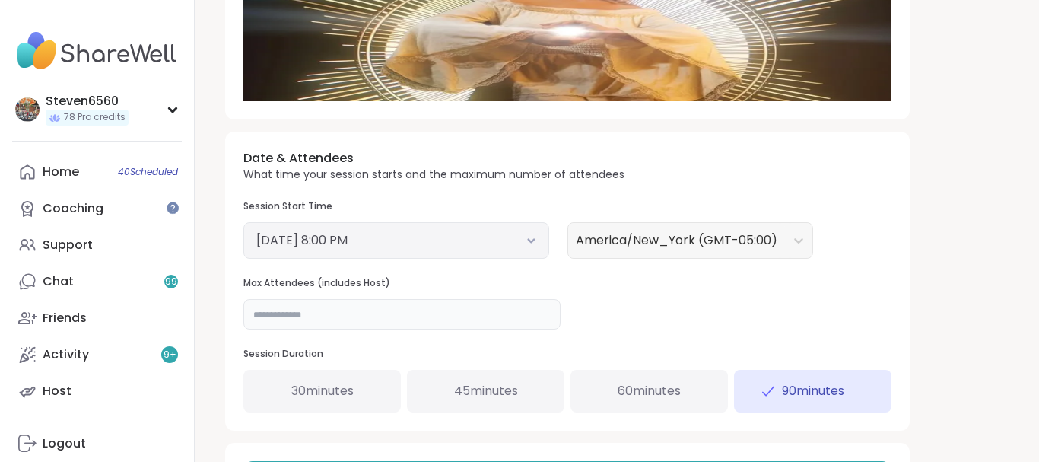
click at [264, 313] on input "**" at bounding box center [401, 314] width 317 height 30
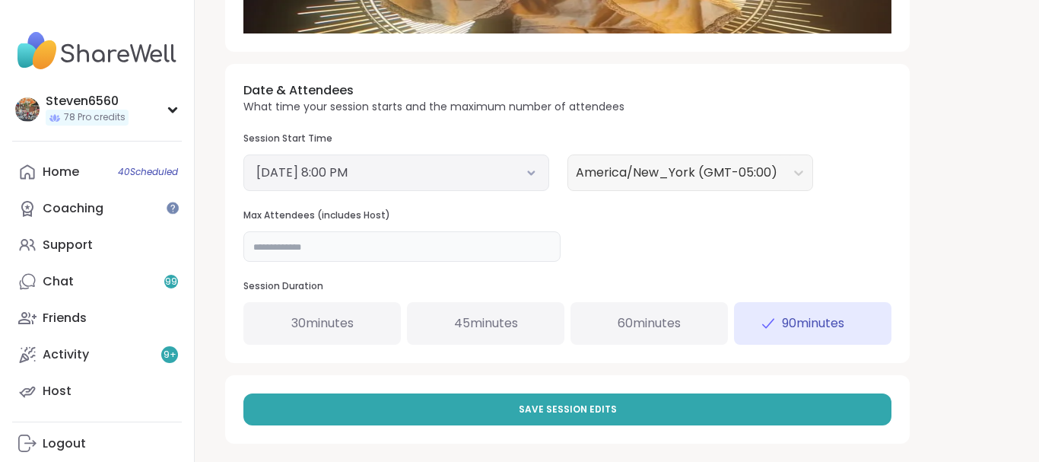
scroll to position [529, 0]
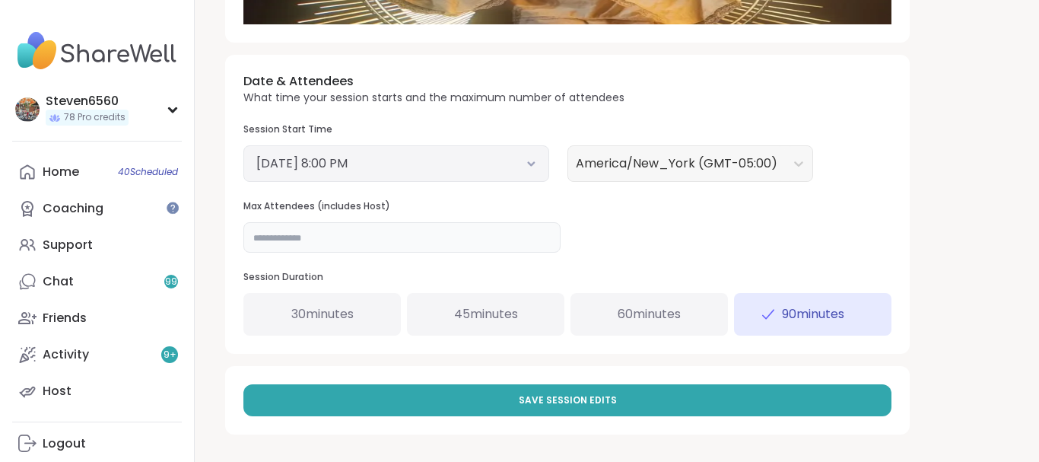
drag, startPoint x: 1037, startPoint y: 456, endPoint x: 772, endPoint y: 392, distance: 272.9
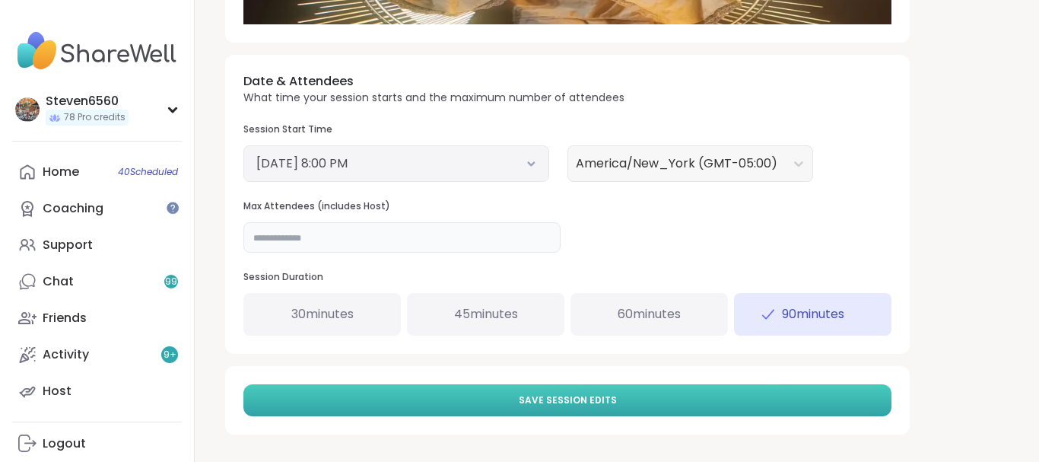
type input "**"
click at [769, 393] on button "Save Session Edits" at bounding box center [567, 400] width 648 height 32
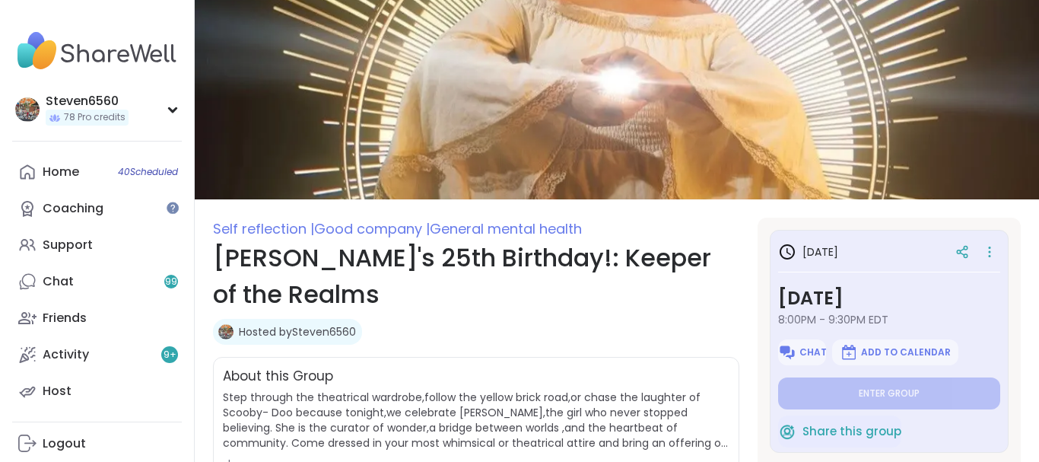
click at [1038, 450] on section "Self reflection | Good company | General mental health Alyssa's 25th Birthday!:…" at bounding box center [617, 460] width 844 height 486
drag, startPoint x: 1014, startPoint y: 452, endPoint x: 1038, endPoint y: 452, distance: 24.3
click at [1038, 452] on html "Steven6560 78 Pro credits Steven6560 78 Pro credits Profile Membership Settings…" at bounding box center [519, 373] width 1039 height 746
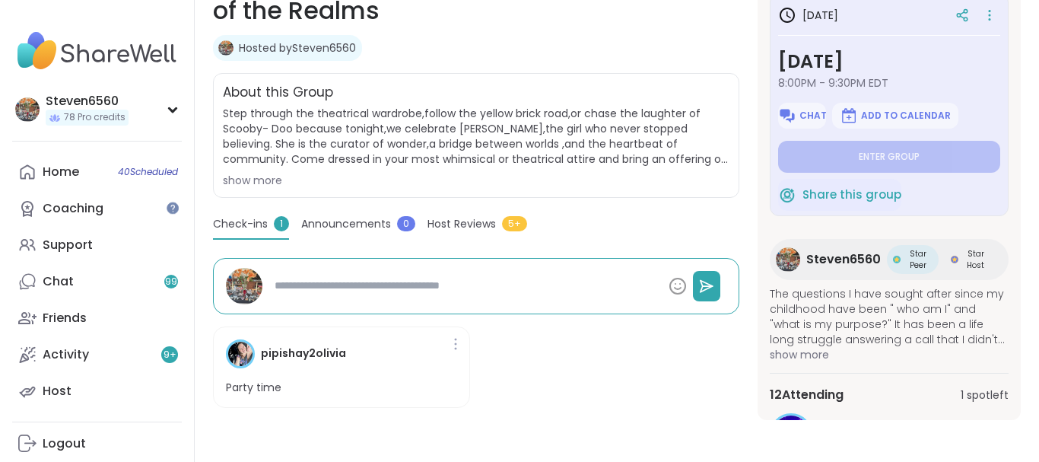
scroll to position [284, 0]
type textarea "*"
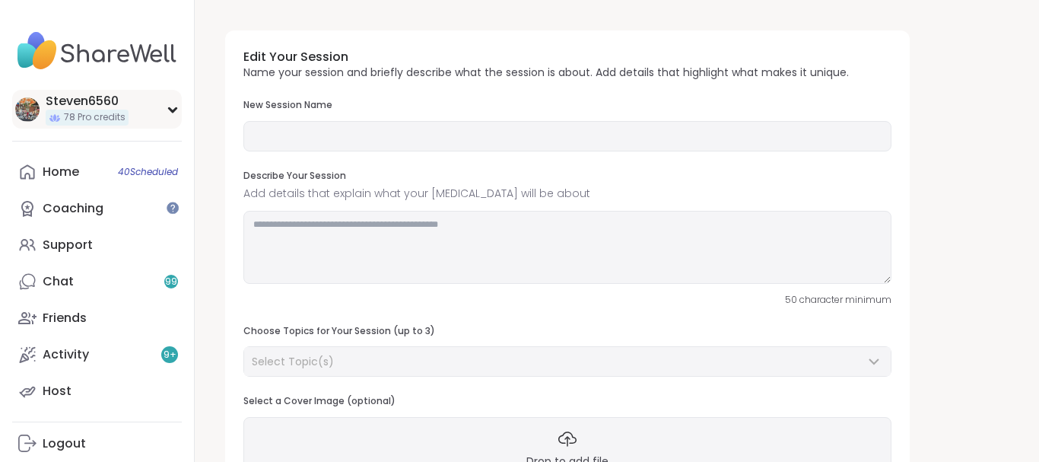
type input "**********"
type textarea "**********"
type input "**"
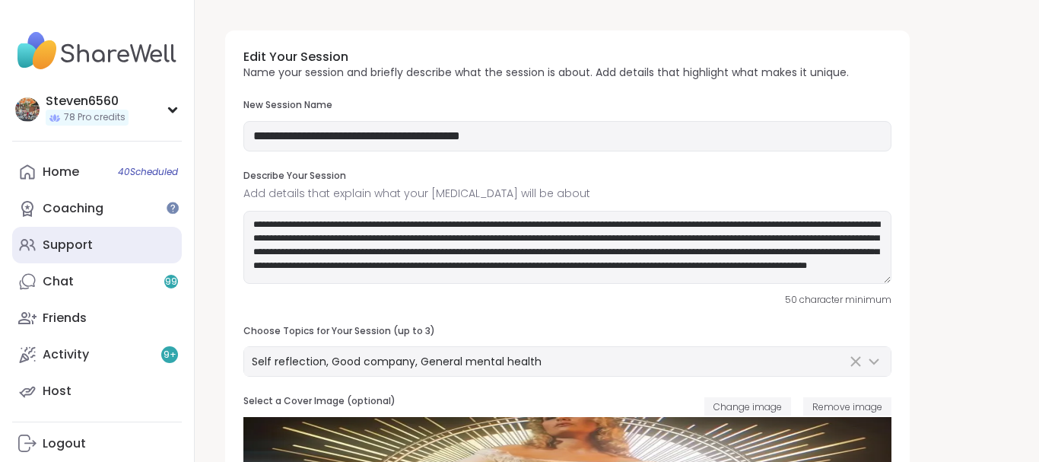
click at [97, 241] on link "Support" at bounding box center [97, 245] width 170 height 36
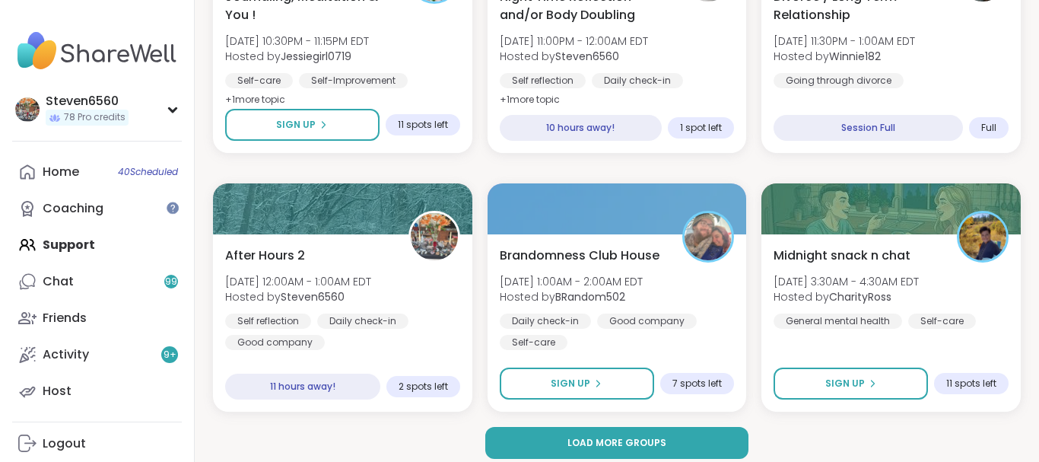
scroll to position [2995, 0]
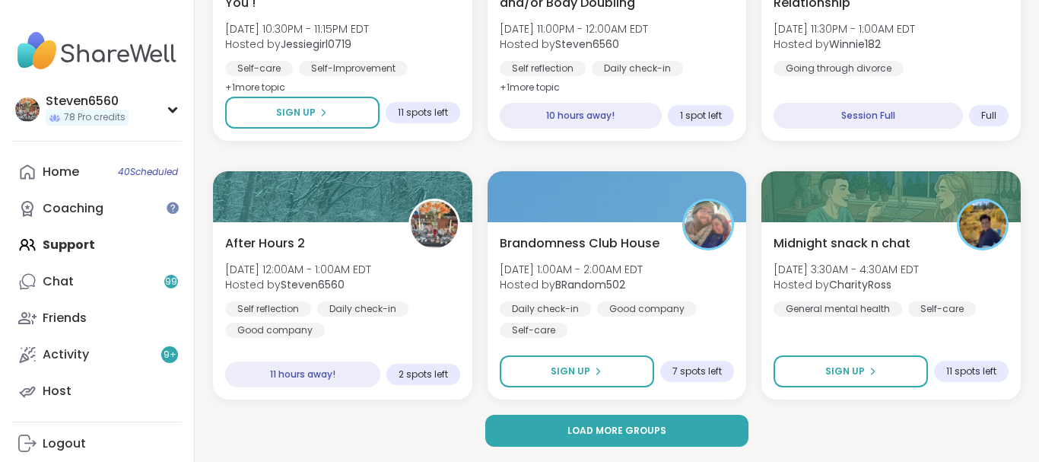
drag, startPoint x: 1033, startPoint y: 449, endPoint x: 1038, endPoint y: 376, distance: 72.4
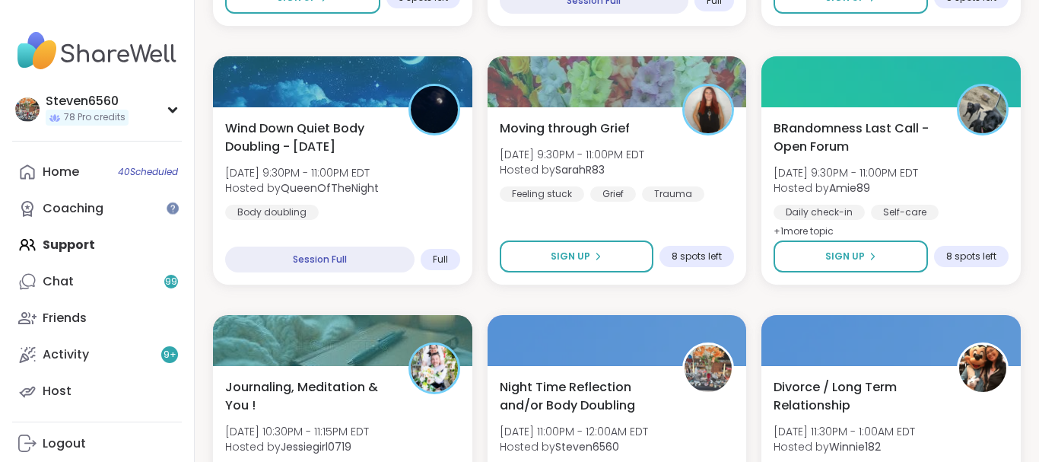
scroll to position [2581, 0]
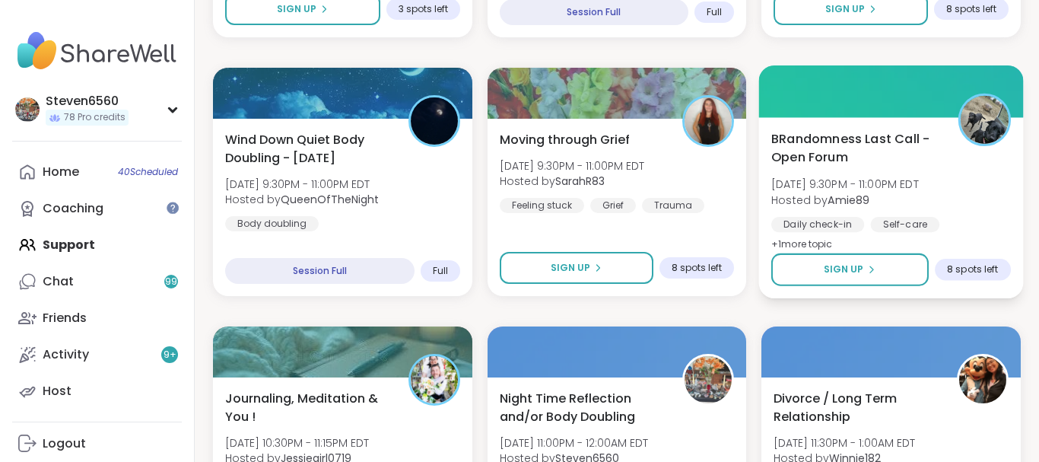
click at [885, 183] on span "Fri, Sep 12 | 9:30PM - 11:00PM EDT" at bounding box center [845, 183] width 148 height 15
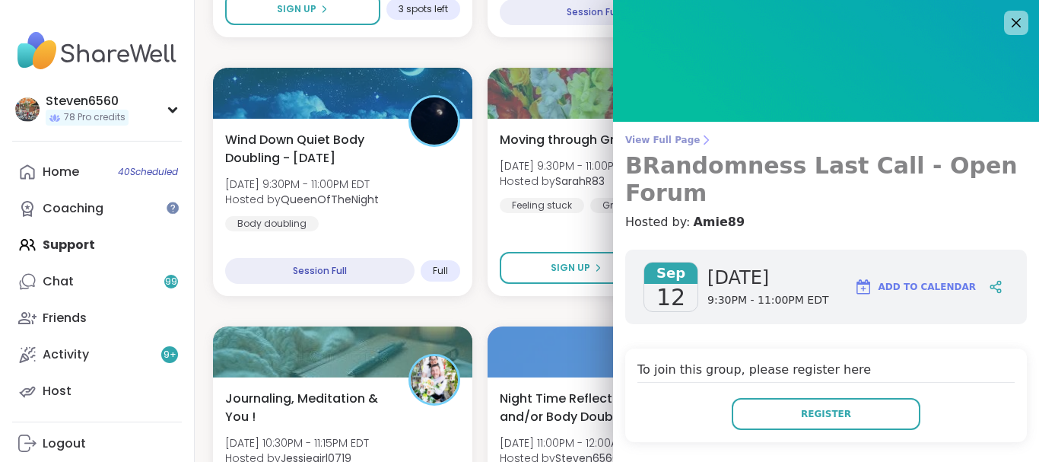
click at [700, 138] on icon at bounding box center [706, 140] width 12 height 12
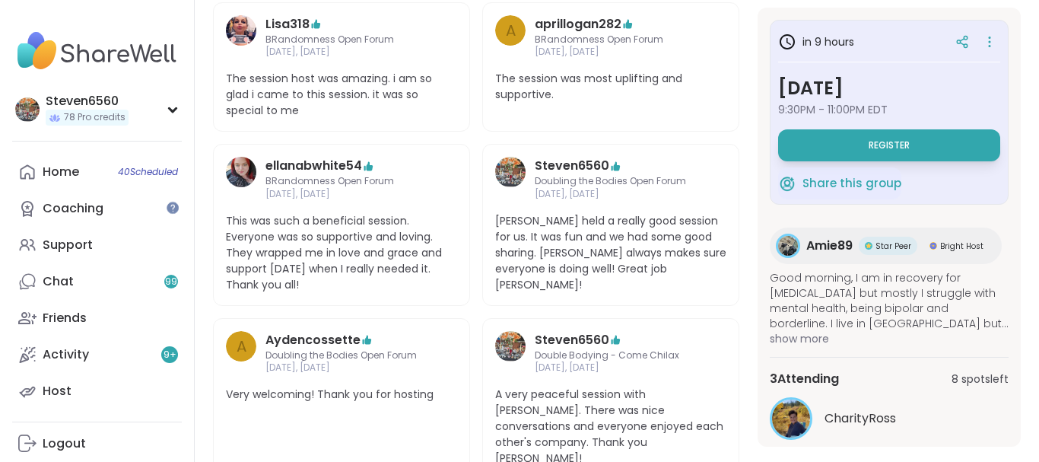
scroll to position [524, 0]
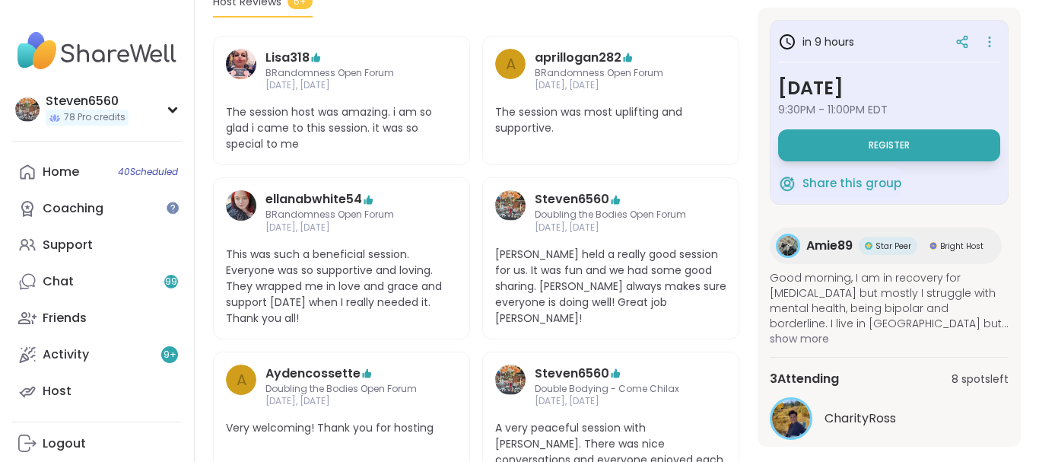
drag, startPoint x: 1011, startPoint y: 411, endPoint x: 1020, endPoint y: 356, distance: 55.5
click at [1020, 356] on div "in 9 hours Friday, Sep 12 9:30PM - 11:00PM EDT Register Share this group Amie89…" at bounding box center [888, 227] width 263 height 439
click at [1018, 362] on section "Daily check-in | Self-care | Body doubling BRandomness Last Call - Open Forum H…" at bounding box center [617, 103] width 844 height 819
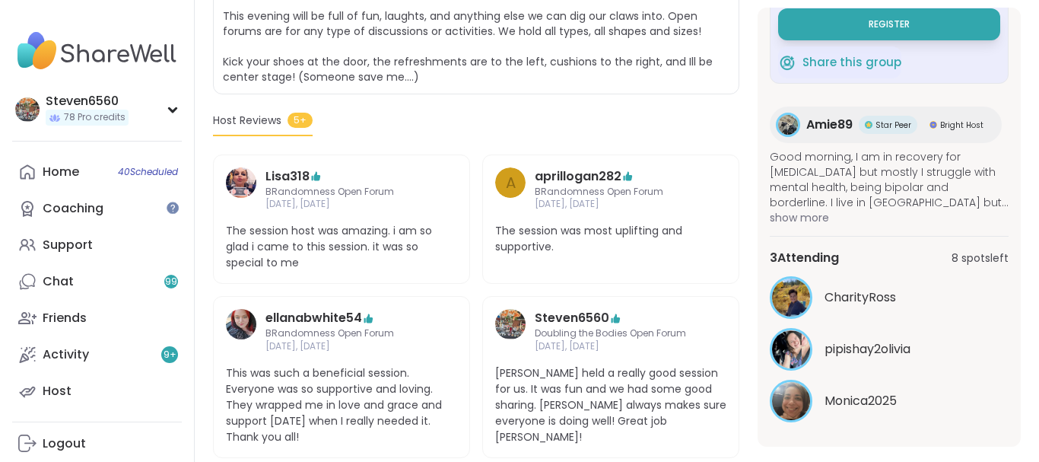
scroll to position [395, 0]
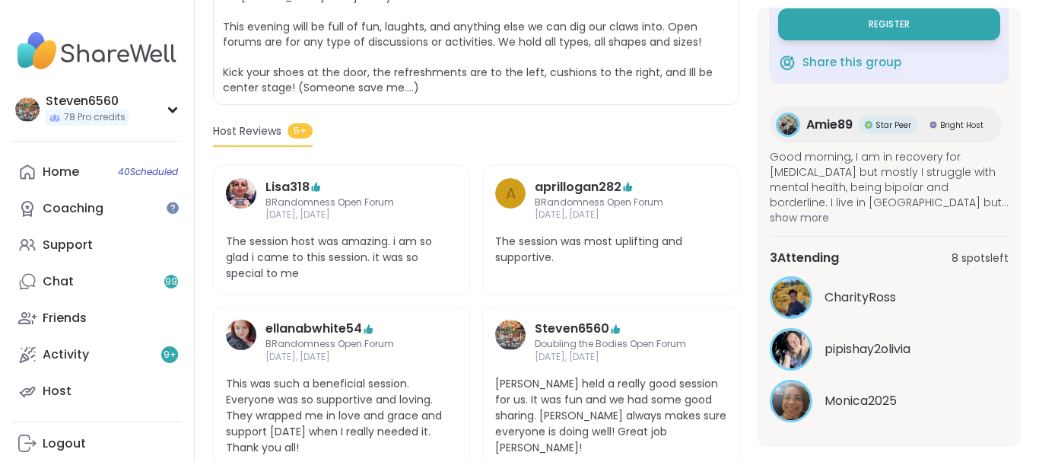
drag, startPoint x: 1034, startPoint y: 5, endPoint x: 910, endPoint y: 21, distance: 125.0
click at [910, 21] on button "Register" at bounding box center [889, 24] width 222 height 32
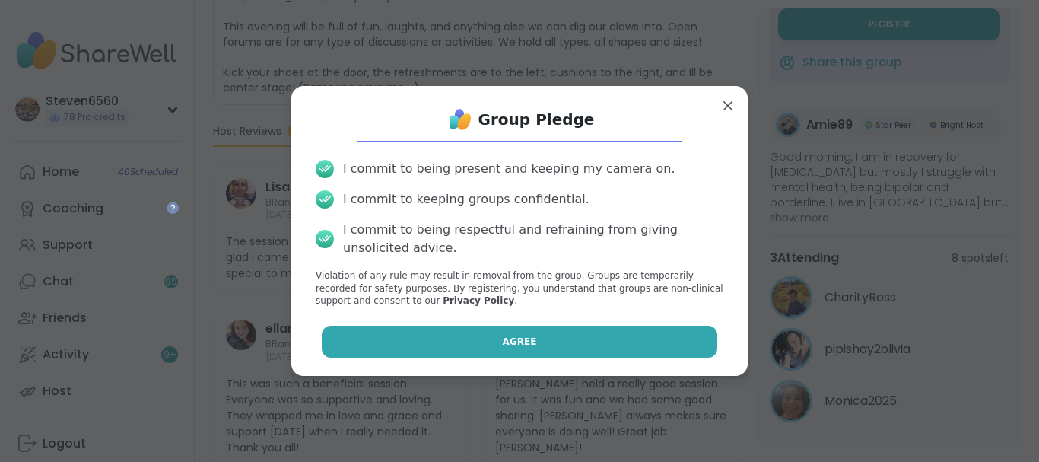
click at [586, 338] on button "Agree" at bounding box center [520, 341] width 396 height 32
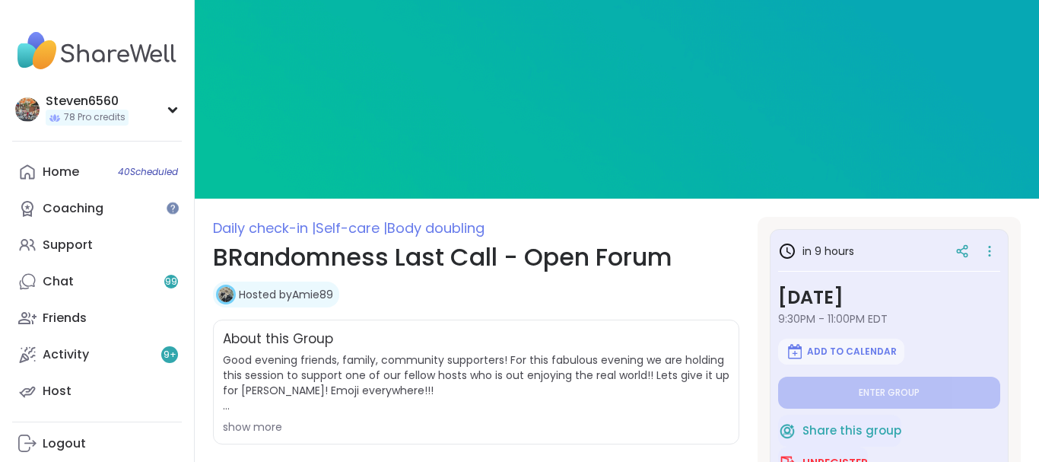
scroll to position [0, 0]
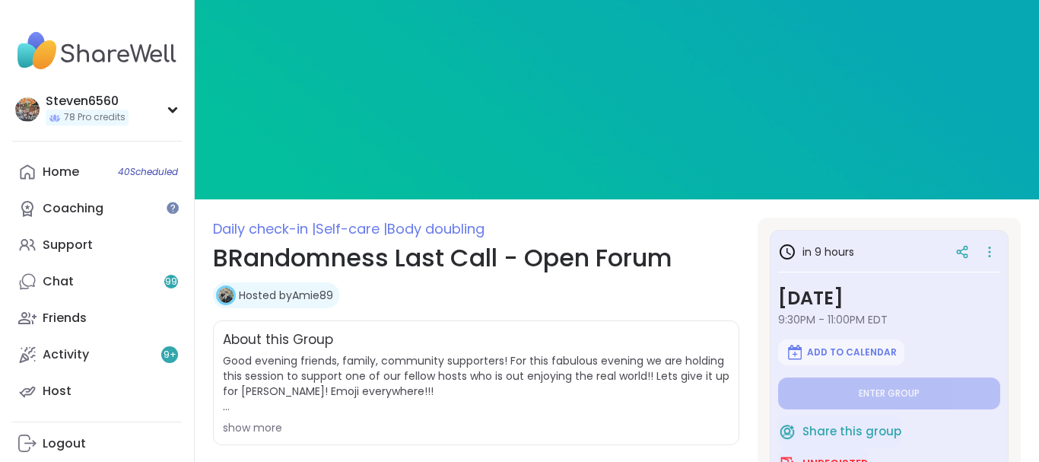
drag, startPoint x: 1036, startPoint y: 5, endPoint x: 993, endPoint y: 25, distance: 46.9
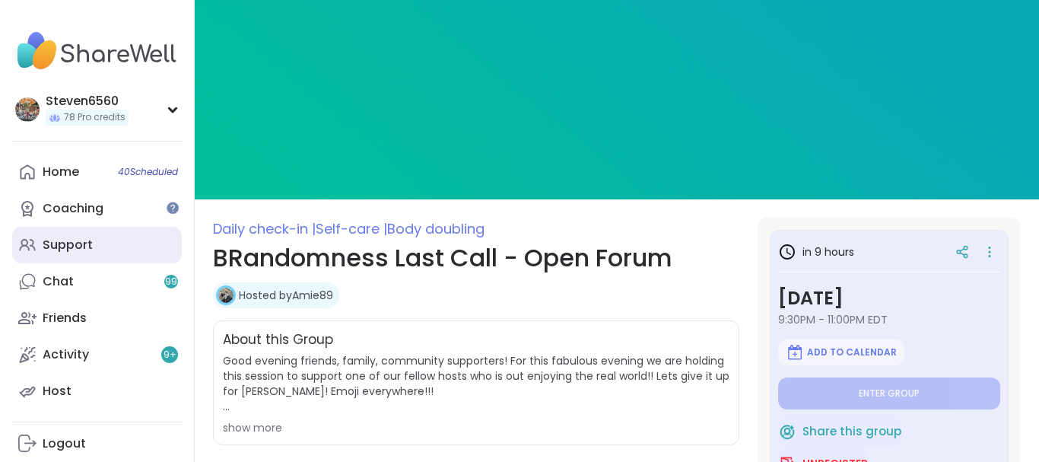
click at [81, 236] on link "Support" at bounding box center [97, 245] width 170 height 36
type textarea "*"
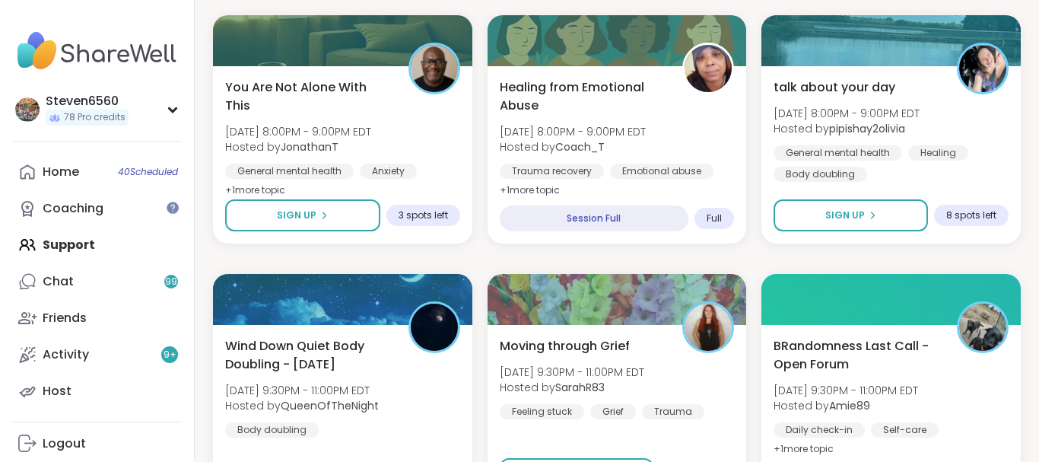
scroll to position [2356, 0]
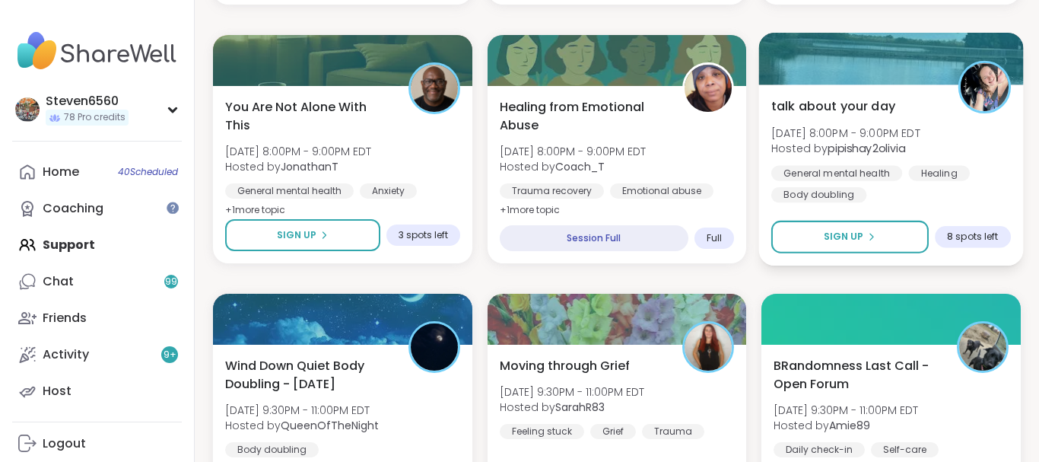
click at [967, 76] on img at bounding box center [984, 87] width 48 height 48
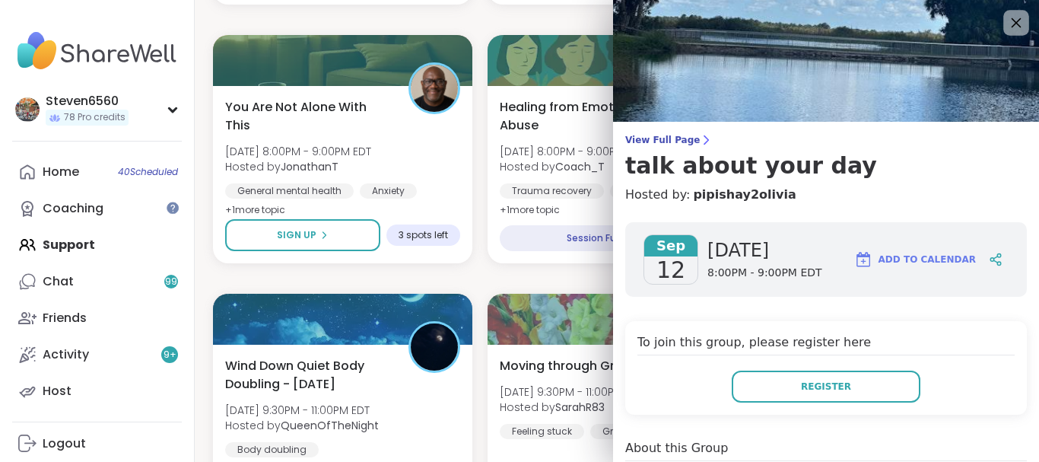
click at [1023, 16] on icon at bounding box center [1015, 22] width 19 height 19
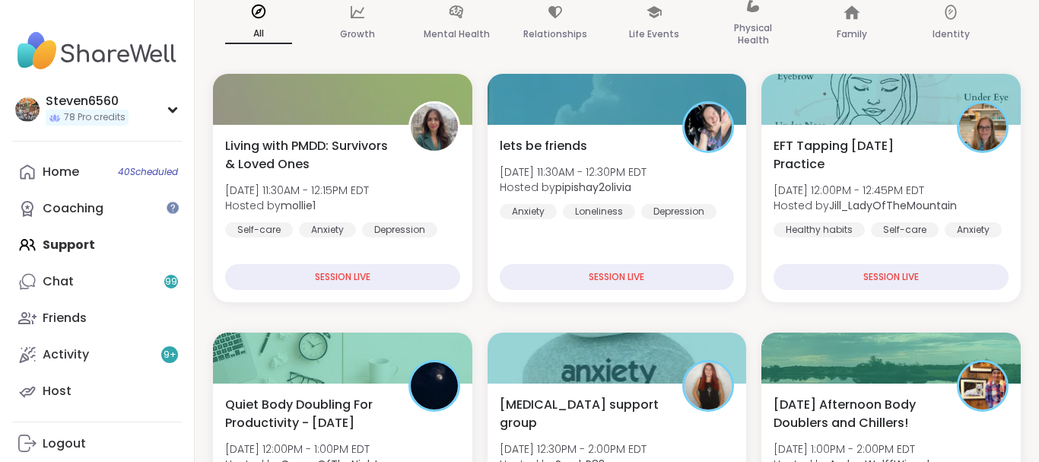
scroll to position [236, 0]
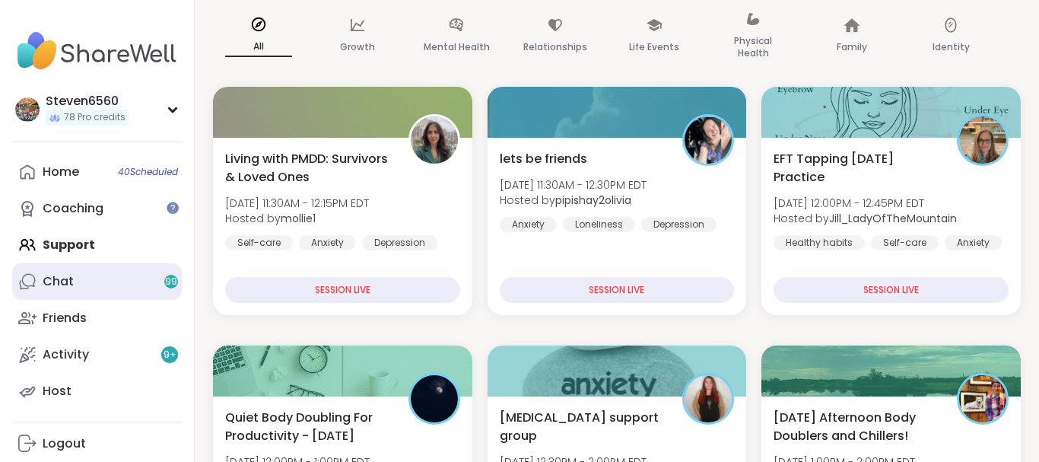
click at [77, 276] on link "Chat 99" at bounding box center [97, 281] width 170 height 36
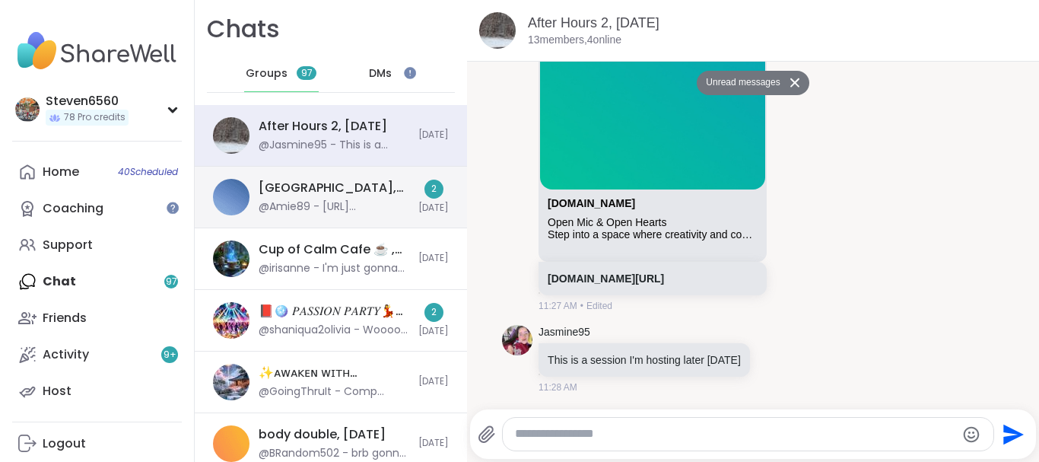
click at [344, 201] on div "@Amie89 - https://sharewellnow.com/session/e0223d28-e90c-4db6-8e5d-bed369d7fd59" at bounding box center [334, 206] width 151 height 15
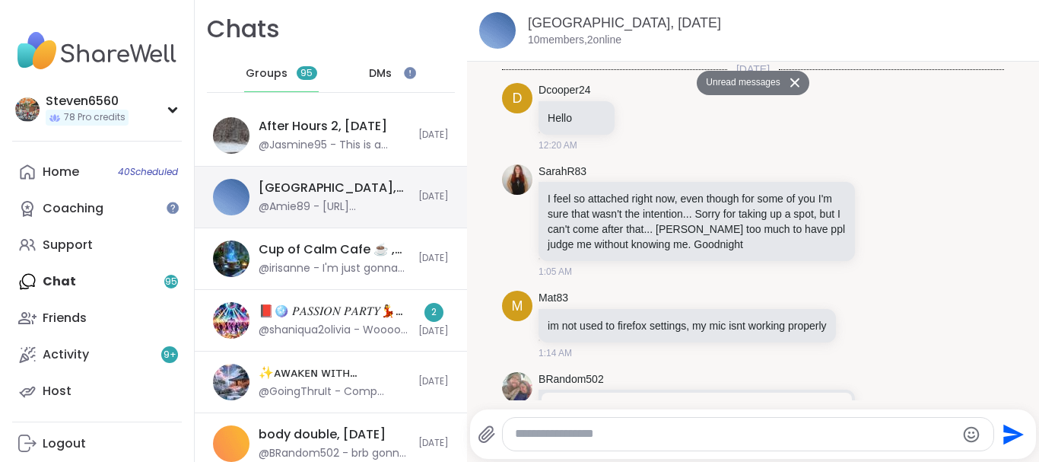
scroll to position [7099, 0]
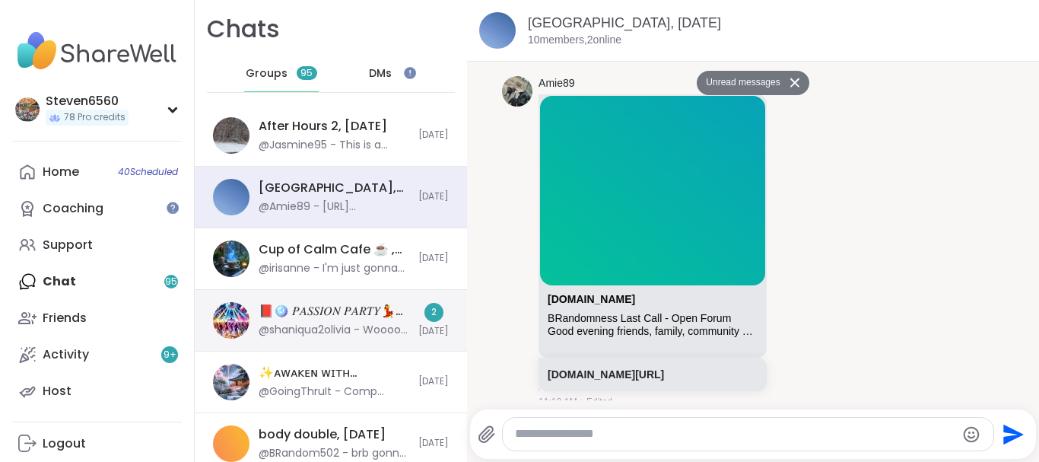
click at [343, 319] on div "📕🪩 𝑃𝐴𝑆𝑆𝐼𝑂𝑁 𝑃𝐴𝑅𝑇𝑌💃🎶, Sep 13" at bounding box center [334, 311] width 151 height 17
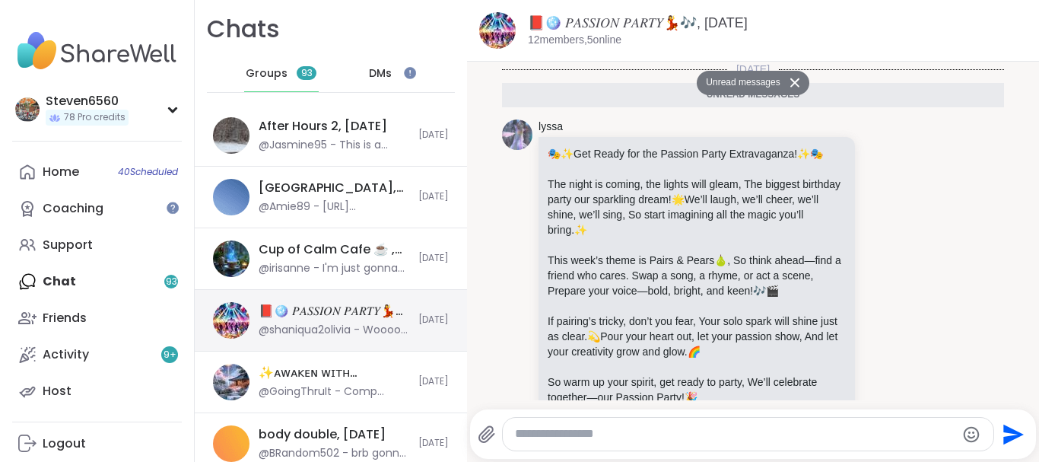
scroll to position [140, 0]
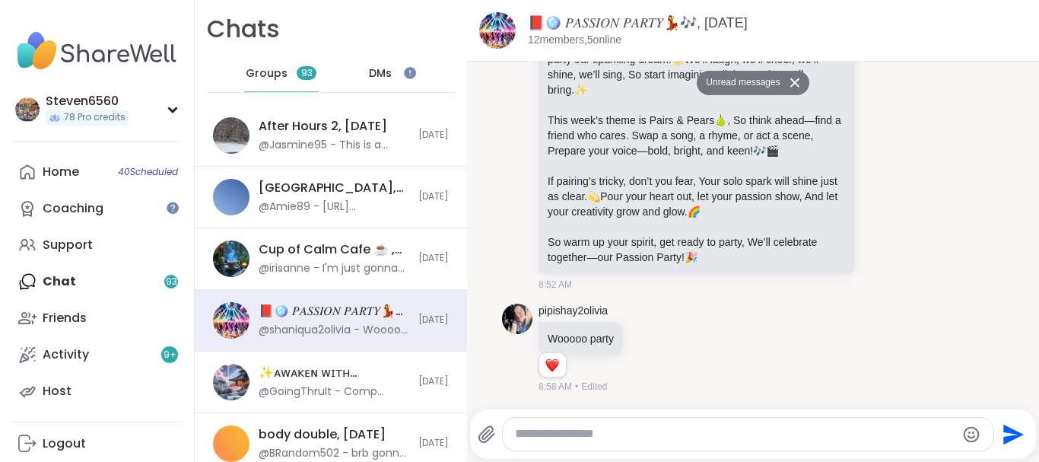
drag, startPoint x: 1036, startPoint y: 65, endPoint x: 761, endPoint y: 84, distance: 275.1
click at [761, 84] on button "Unread messages" at bounding box center [739, 83] width 87 height 24
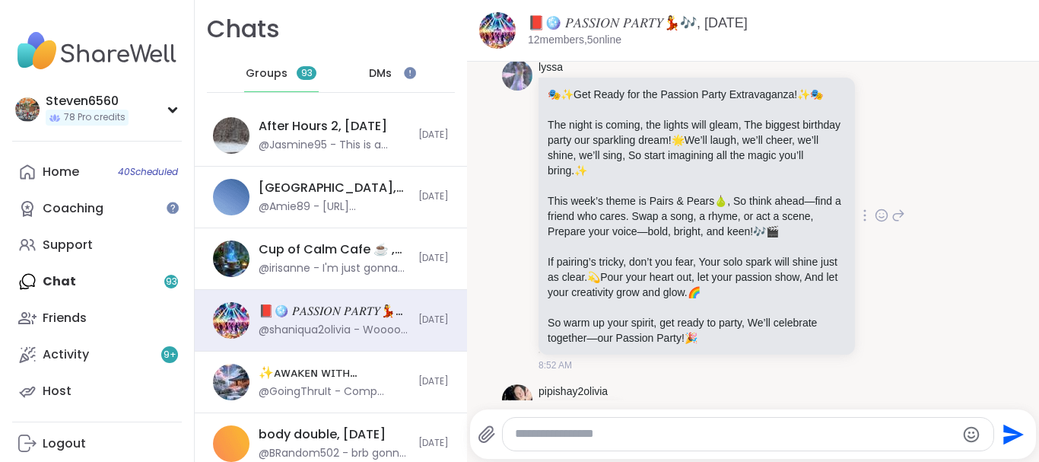
scroll to position [44, 0]
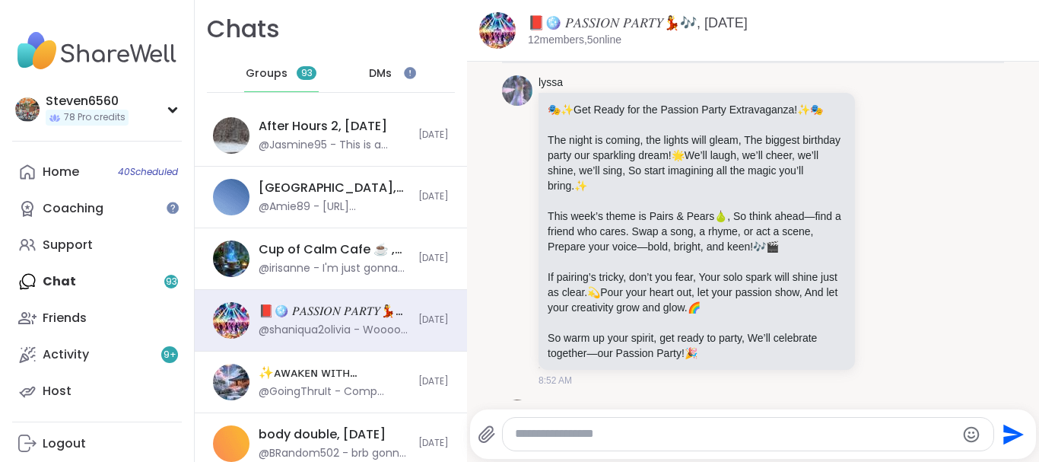
click at [651, 434] on textarea "Type your message" at bounding box center [735, 434] width 441 height 16
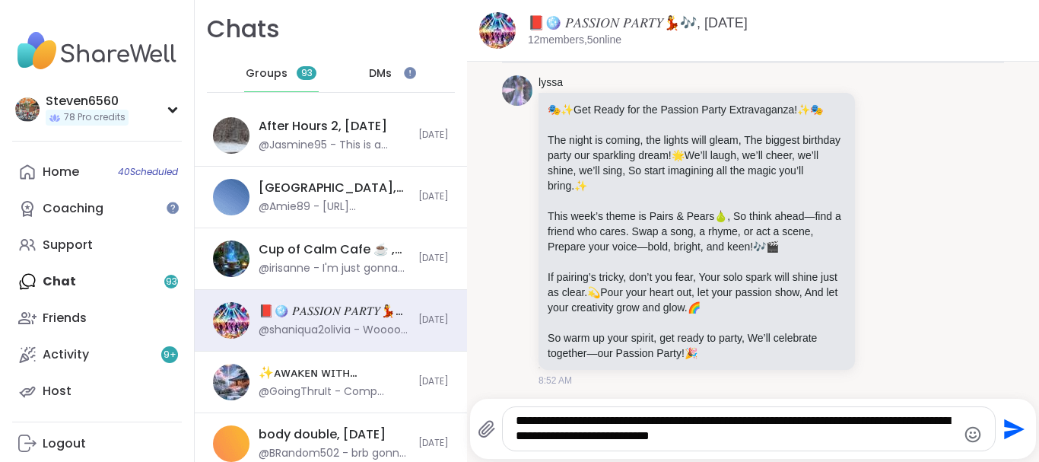
type textarea "**********"
click at [1017, 428] on icon "Send" at bounding box center [1014, 428] width 21 height 21
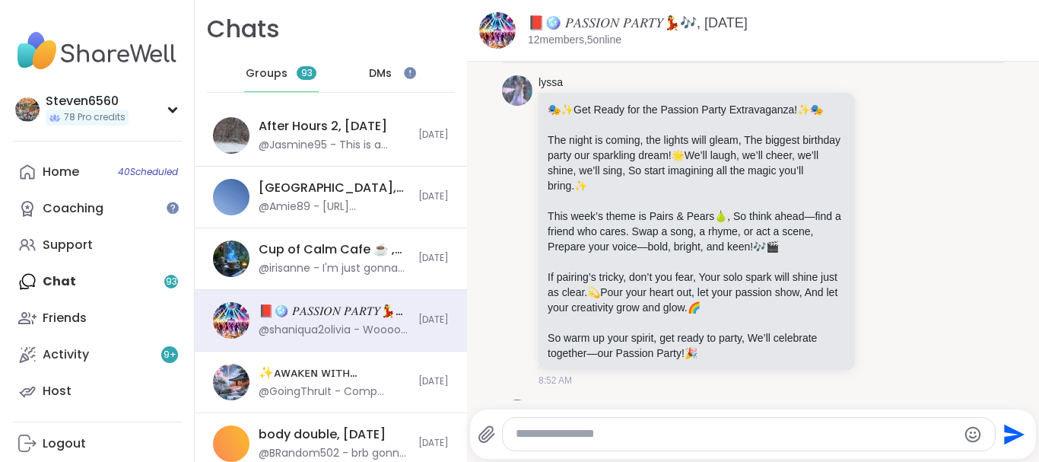
scroll to position [236, 0]
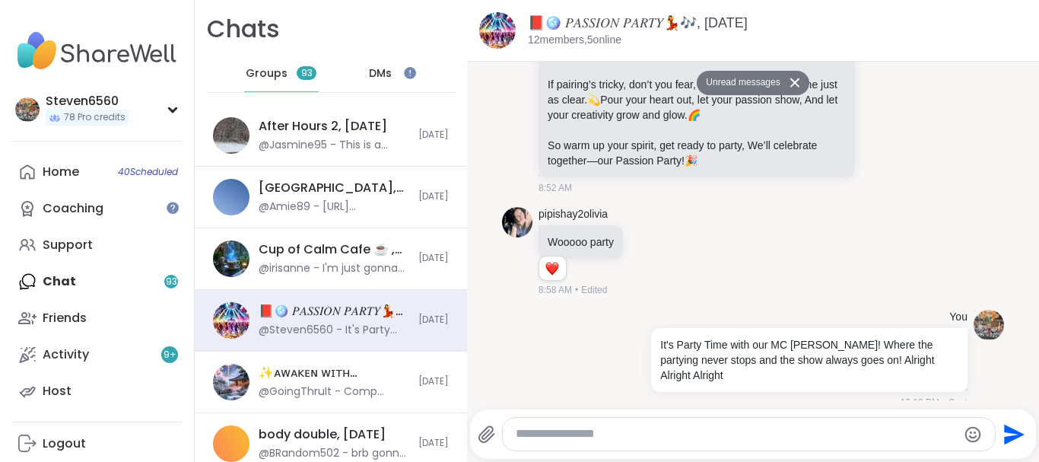
click at [619, 432] on textarea "Type your message" at bounding box center [736, 434] width 441 height 16
type textarea "**********"
click at [1013, 433] on icon "Send" at bounding box center [1014, 434] width 21 height 21
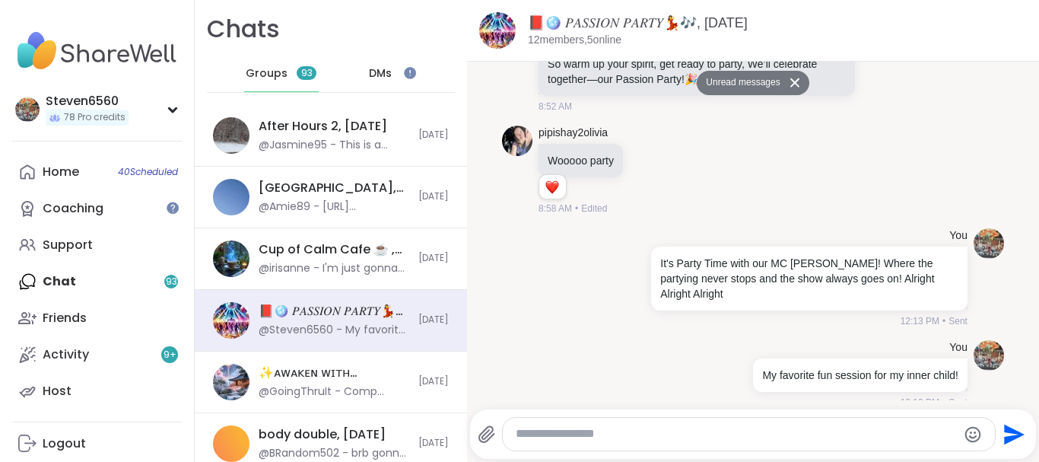
drag, startPoint x: 1036, startPoint y: 66, endPoint x: 456, endPoint y: 319, distance: 632.0
click at [395, 65] on div "DMs" at bounding box center [381, 74] width 75 height 36
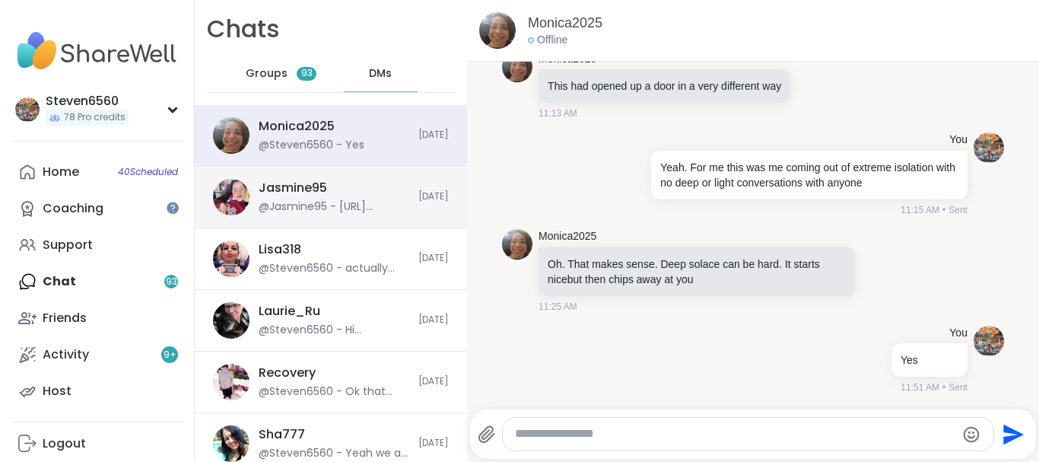
click at [359, 192] on div "Jasmine95 @Jasmine95 - https://sharewellnow.com/session/3643c3f4-46d0-4e9a-92b6…" at bounding box center [334, 196] width 151 height 35
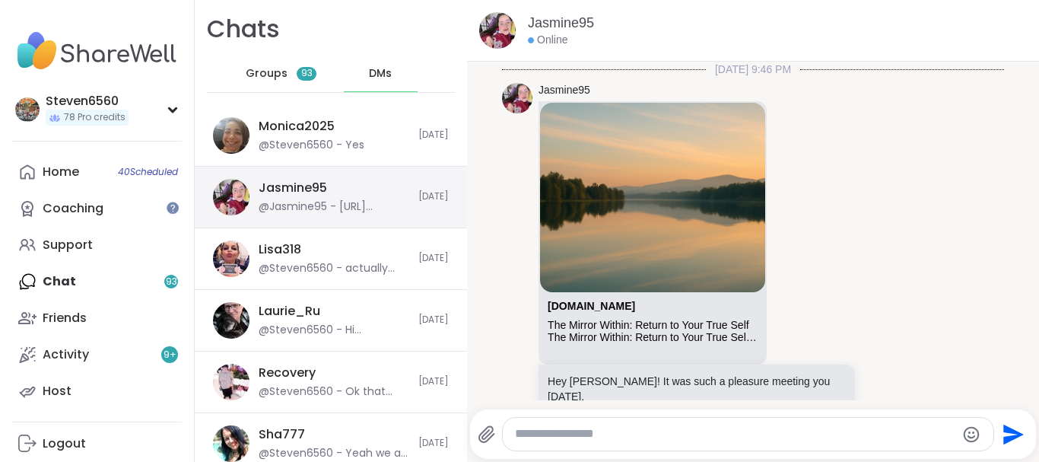
scroll to position [10961, 0]
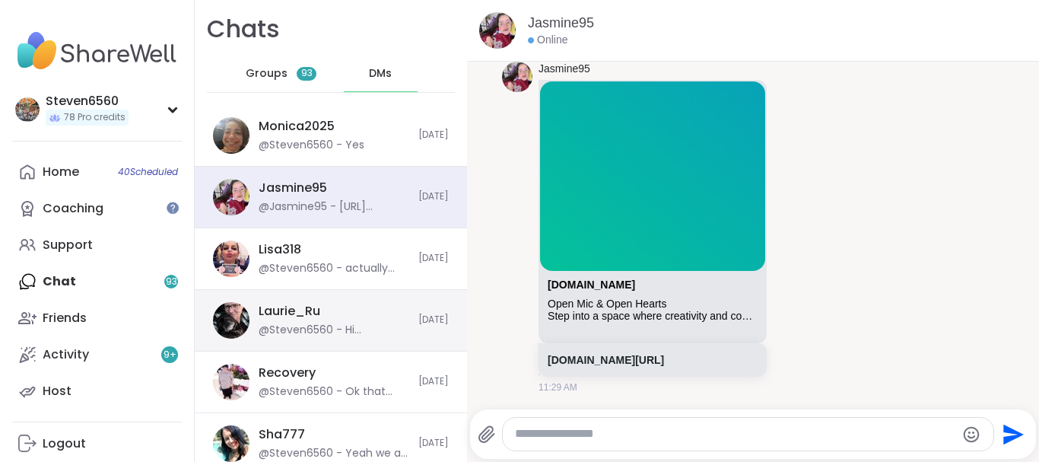
click at [351, 329] on div "@Steven6560 - Hi Laurie,Lyssa told me to personally invite you to her birthday …" at bounding box center [334, 329] width 151 height 15
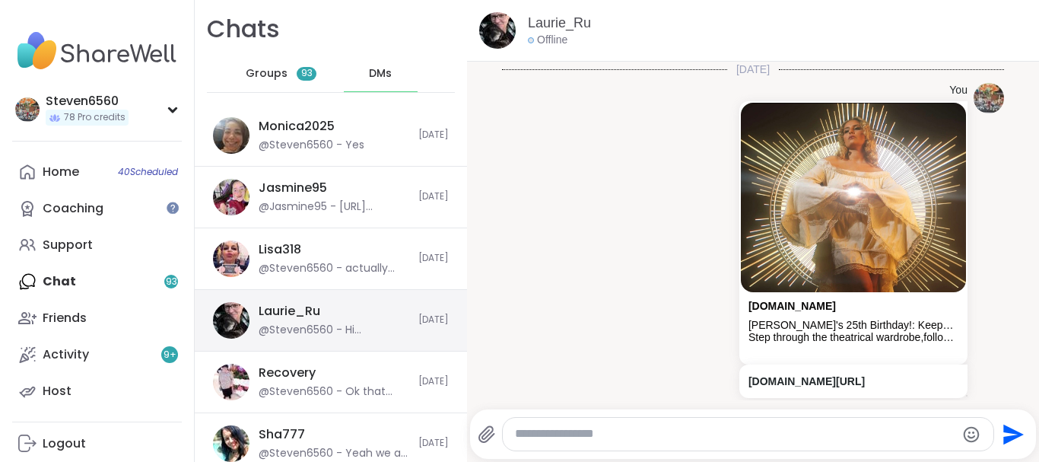
scroll to position [179, 0]
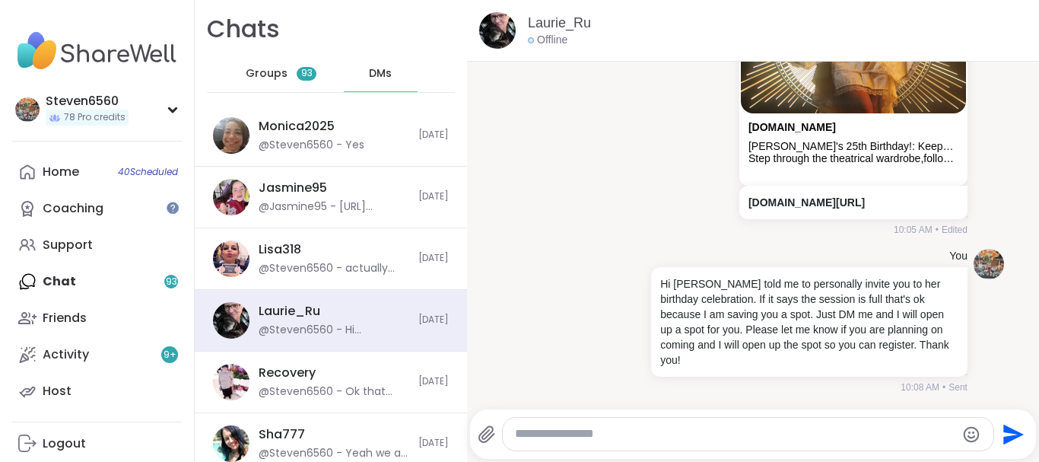
click at [1033, 449] on div "Send" at bounding box center [753, 433] width 566 height 49
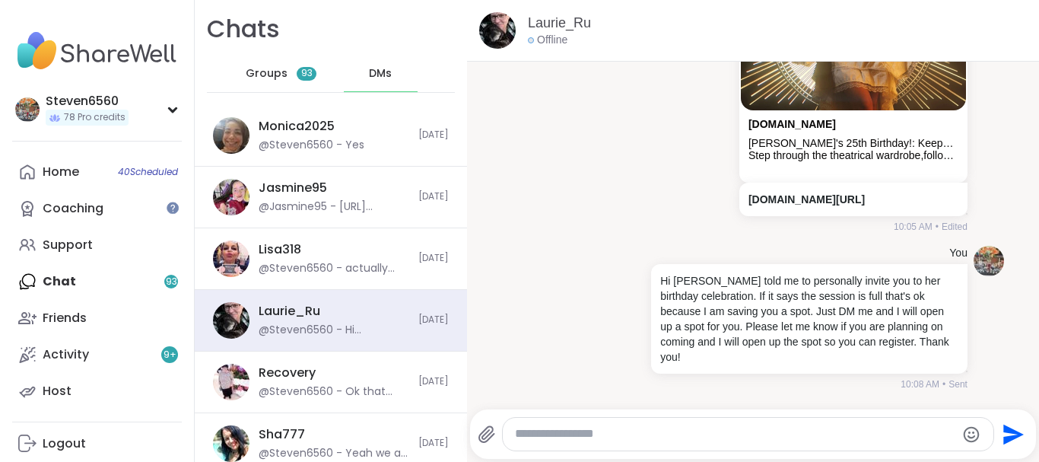
drag, startPoint x: 1033, startPoint y: 404, endPoint x: 1034, endPoint y: 416, distance: 12.2
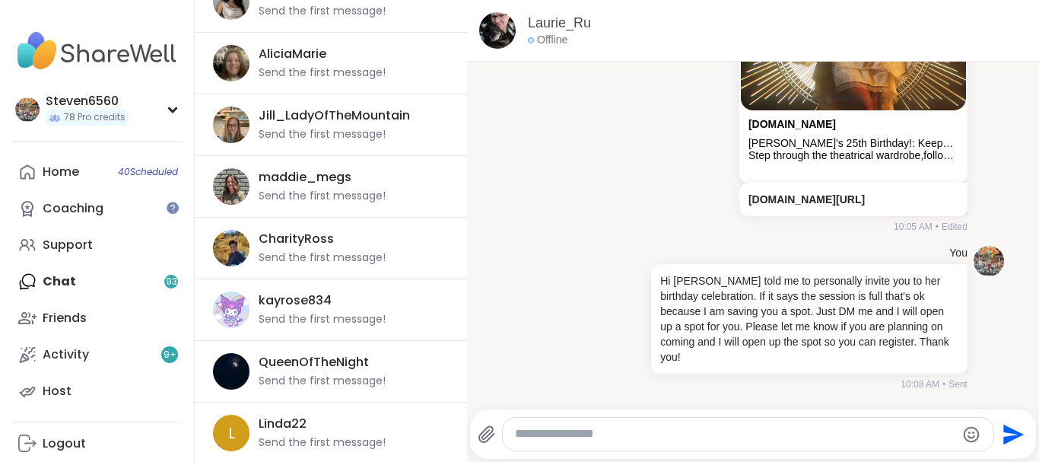
scroll to position [4201, 0]
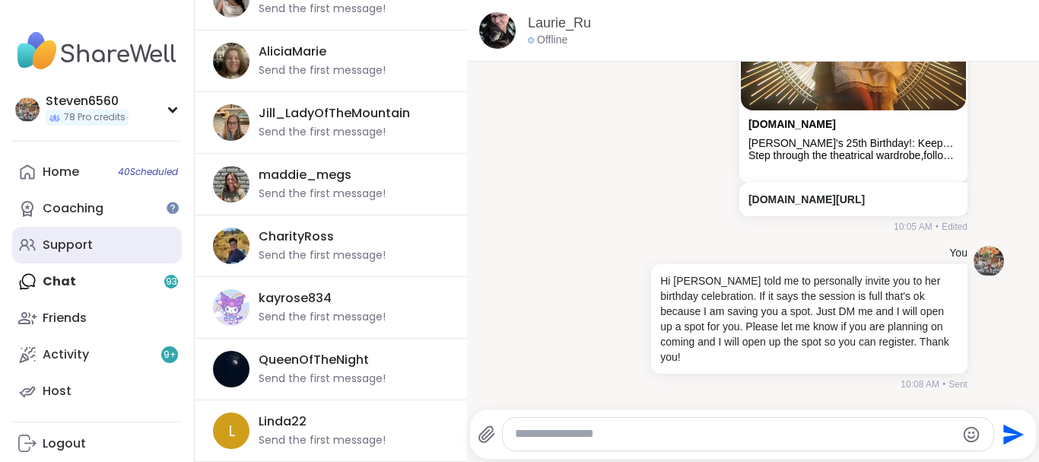
click at [82, 241] on div "Support" at bounding box center [68, 244] width 50 height 17
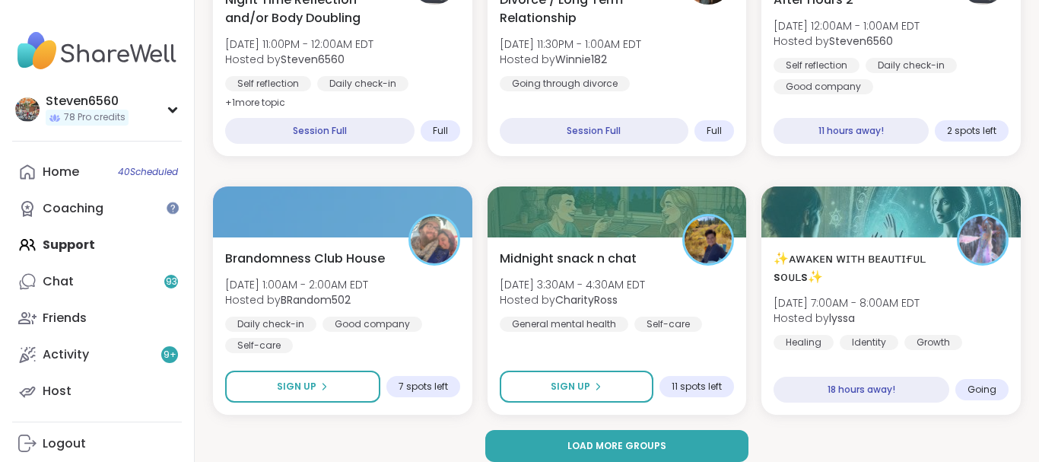
scroll to position [2995, 0]
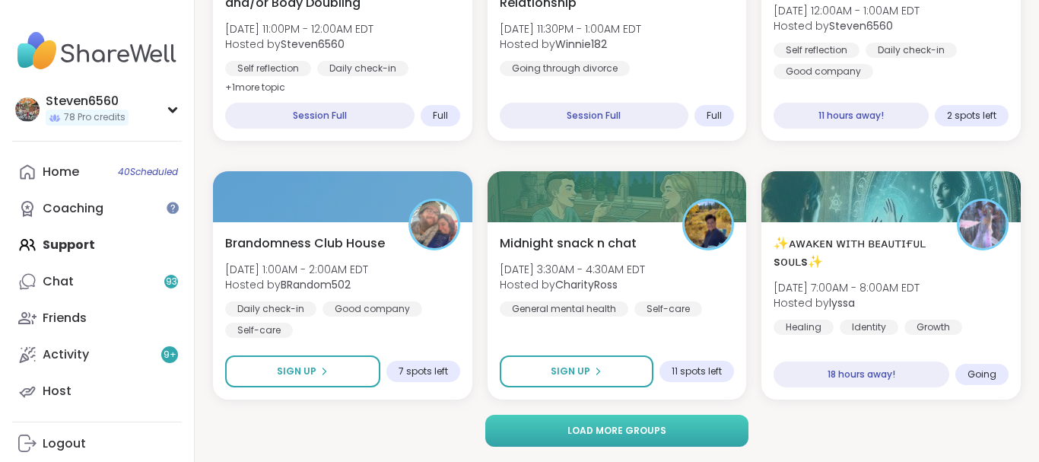
click at [689, 429] on button "Load more groups" at bounding box center [616, 430] width 263 height 32
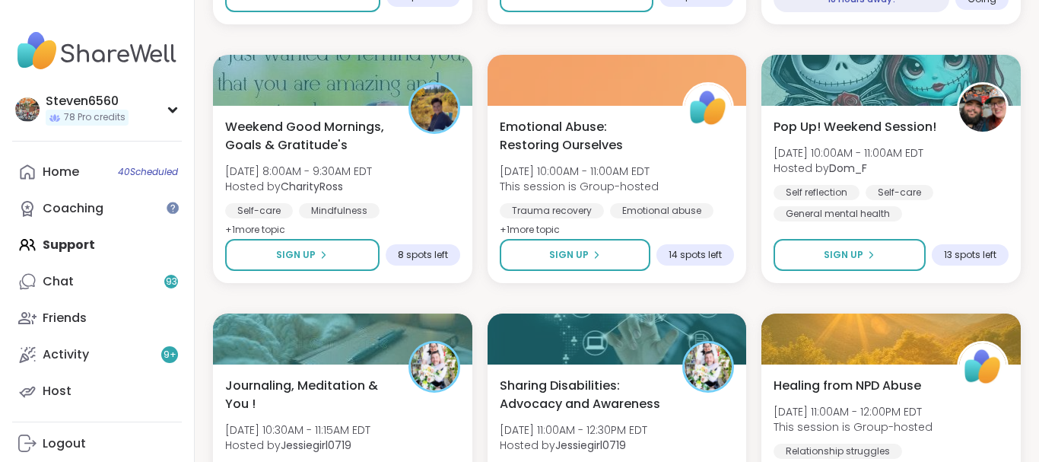
drag, startPoint x: 1030, startPoint y: 443, endPoint x: 1033, endPoint y: 435, distance: 8.9
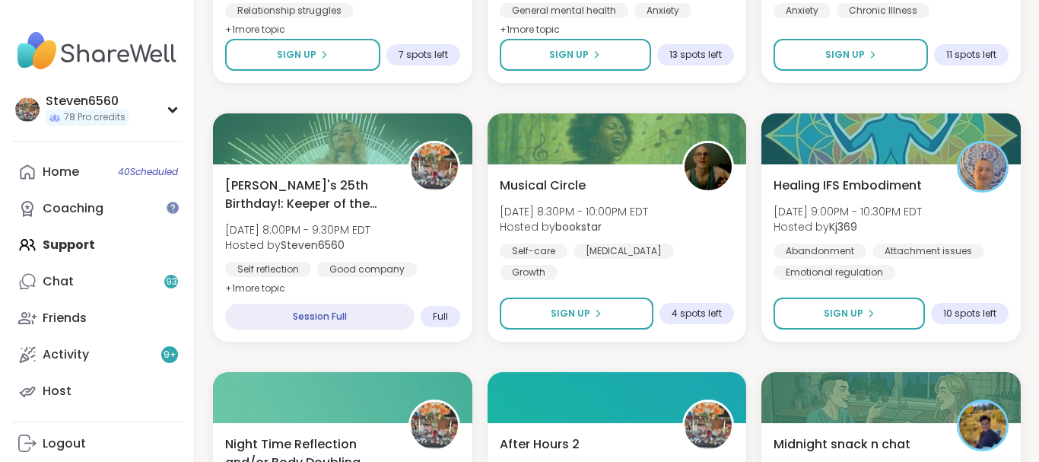
scroll to position [5384, 0]
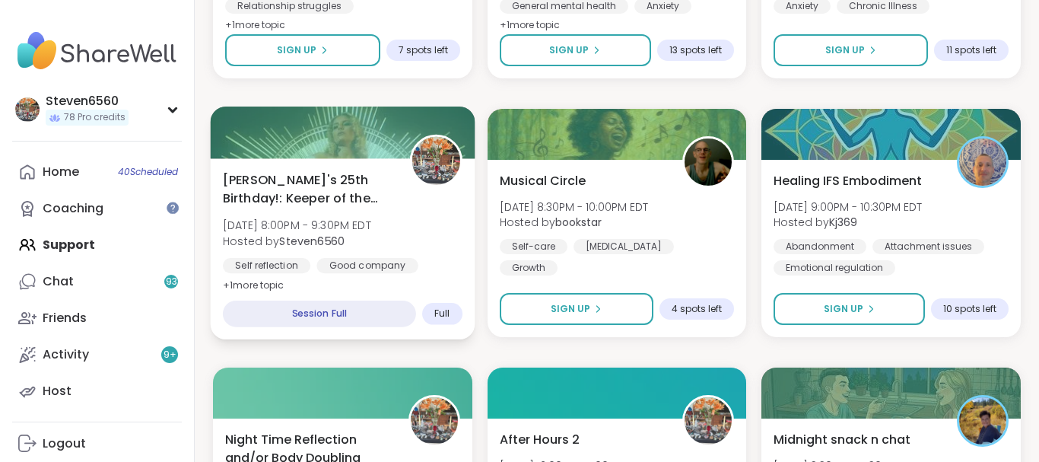
click at [344, 204] on span "Alyssa's 25th Birthday!: Keeper of the Realms" at bounding box center [308, 188] width 170 height 37
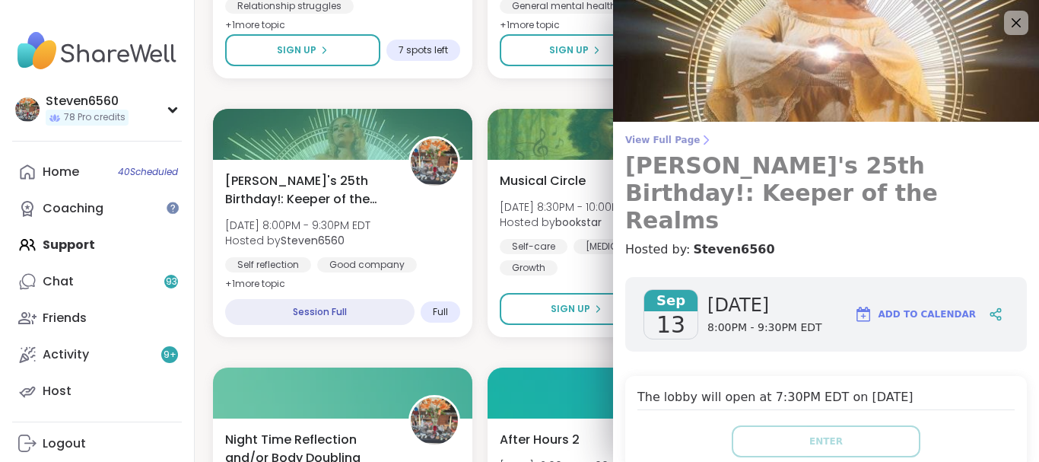
click at [700, 135] on icon at bounding box center [706, 140] width 12 height 12
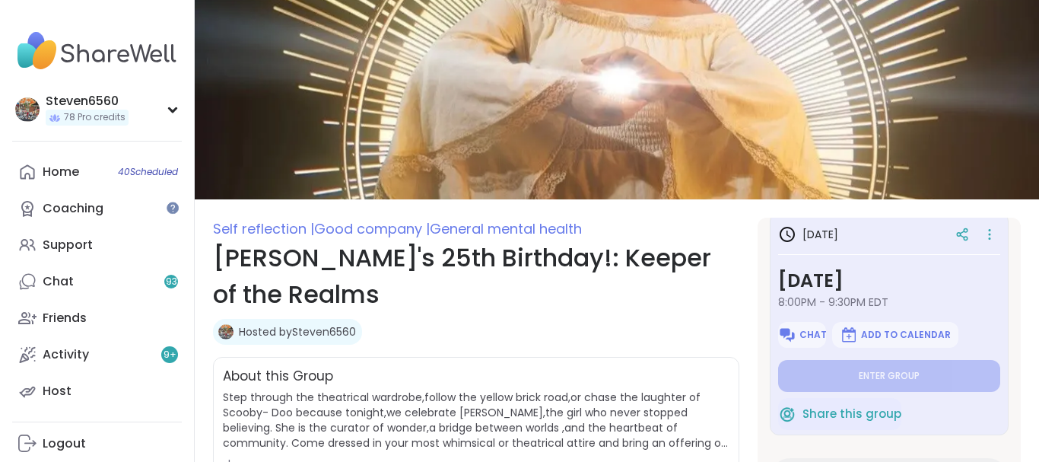
scroll to position [17, 0]
drag, startPoint x: 1014, startPoint y: 453, endPoint x: 1038, endPoint y: 451, distance: 23.7
click at [1038, 451] on html "Steven6560 78 Pro credits Steven6560 78 Pro credits Profile Membership Settings…" at bounding box center [519, 373] width 1039 height 746
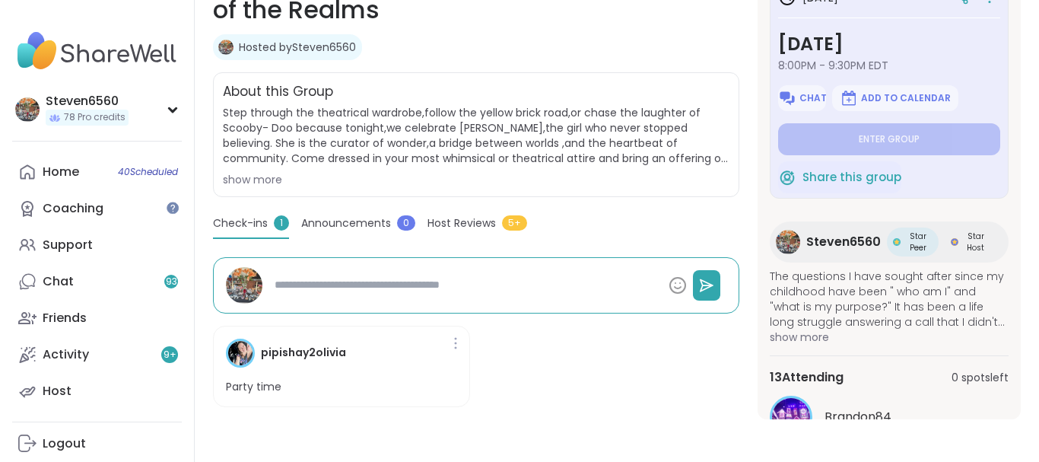
scroll to position [189, 0]
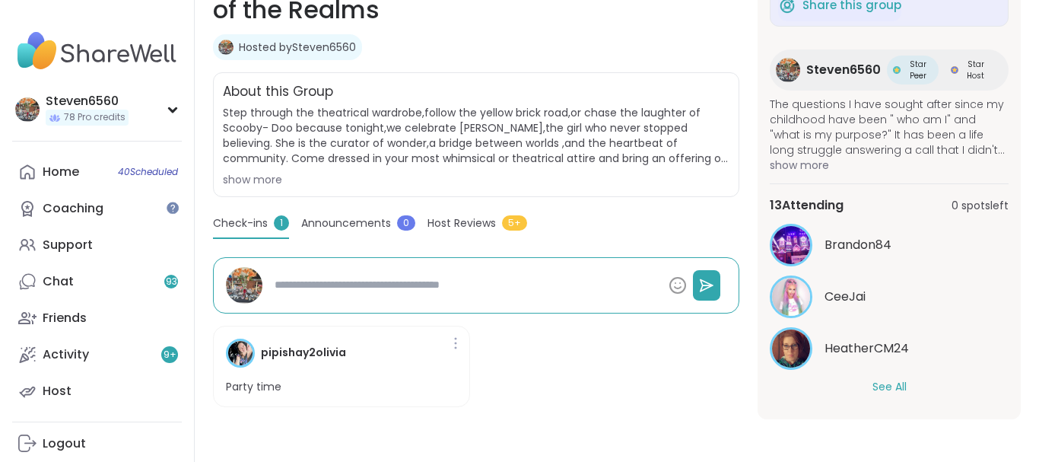
click at [885, 386] on button "See All" at bounding box center [889, 387] width 34 height 16
click at [1008, 387] on div "in 1 day Saturday, Sep 13 8:00PM - 9:30PM EDT Chat Add to Calendar Enter group …" at bounding box center [888, 199] width 263 height 439
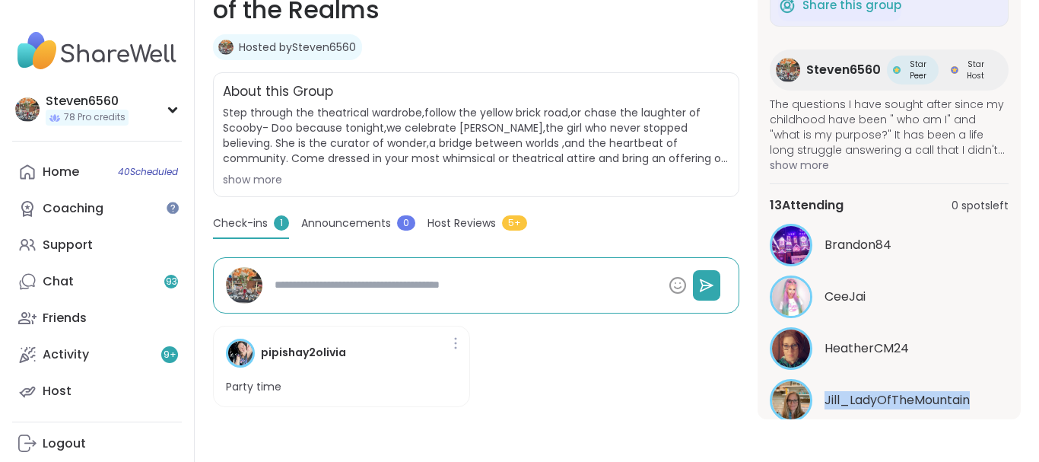
click at [1008, 387] on div "in 1 day Saturday, Sep 13 8:00PM - 9:30PM EDT Chat Add to Calendar Enter group …" at bounding box center [888, 199] width 263 height 439
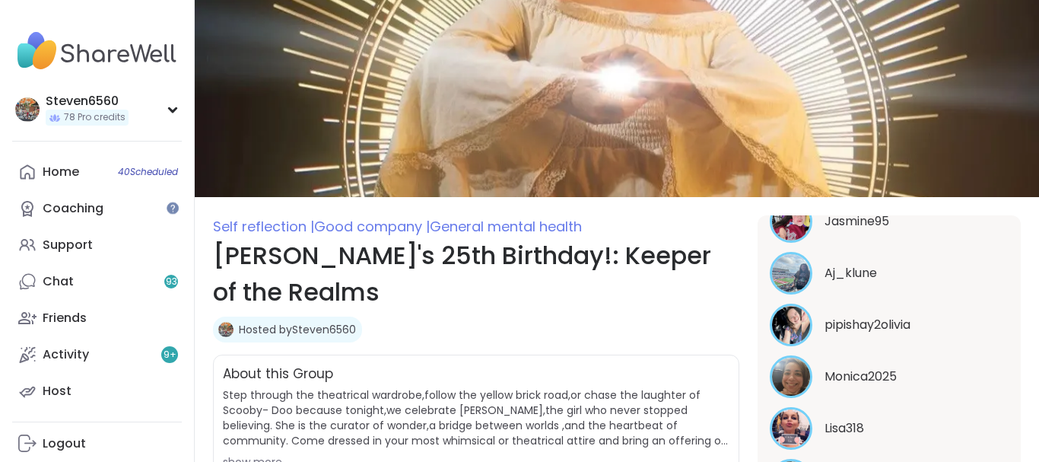
scroll to position [0, 0]
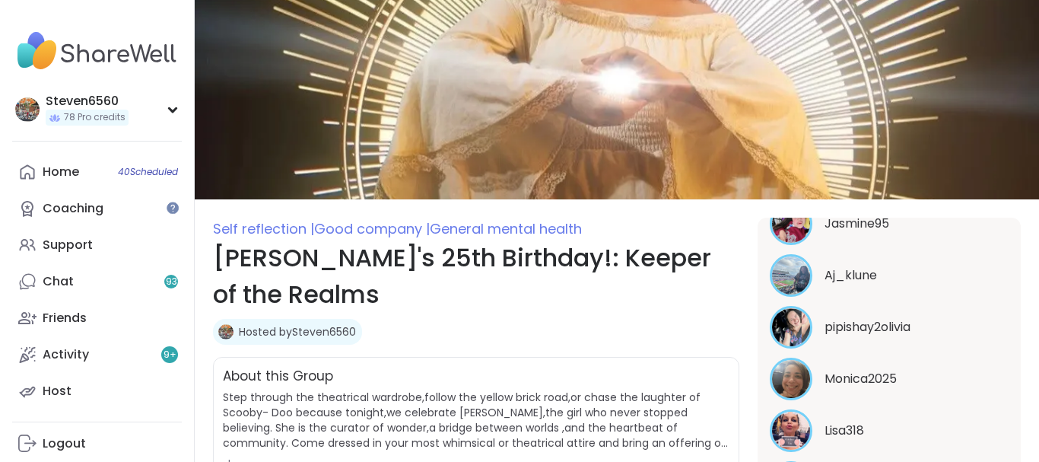
type textarea "*"
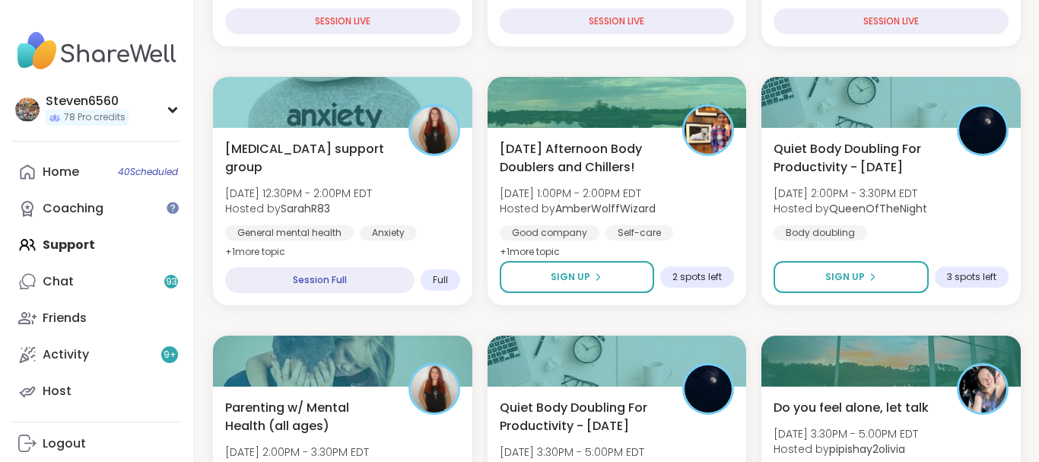
scroll to position [543, 0]
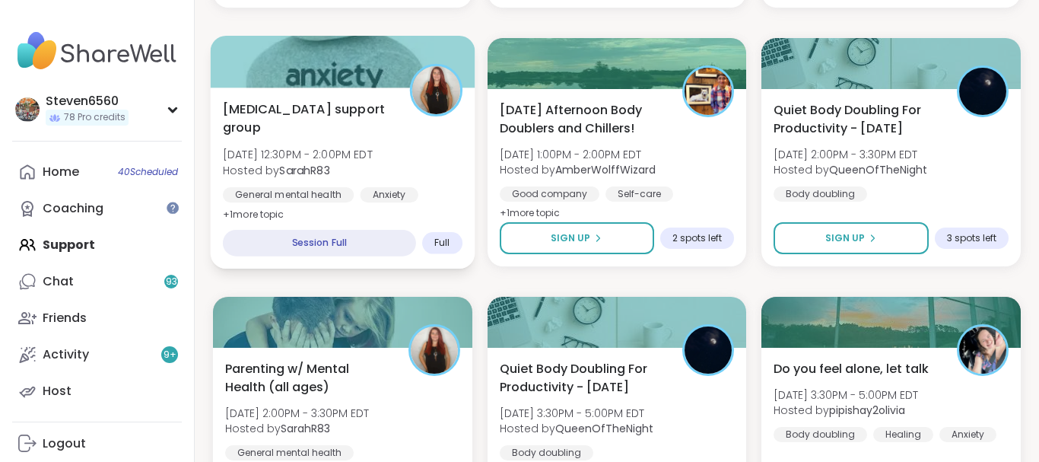
click at [363, 151] on span "Fri, Sep 12 | 12:30PM - 2:00PM EDT" at bounding box center [298, 154] width 150 height 15
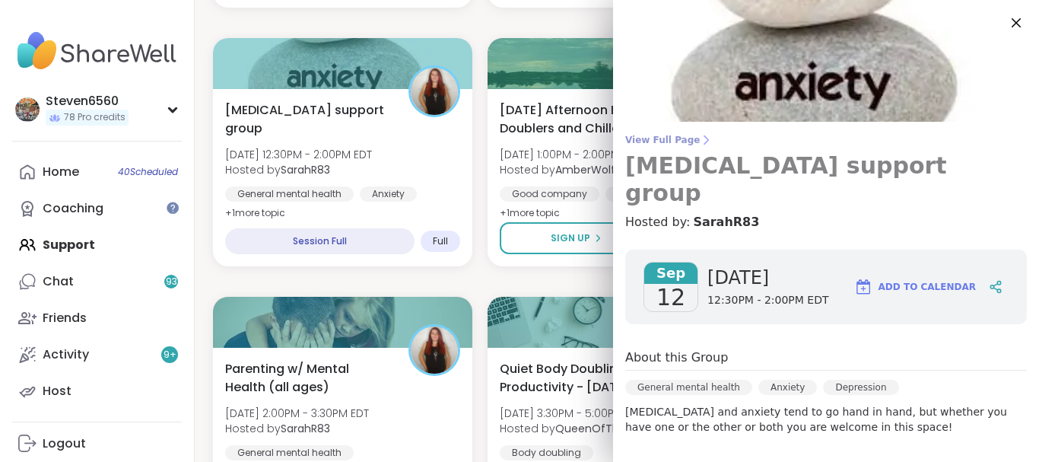
click at [700, 137] on icon at bounding box center [706, 140] width 12 height 12
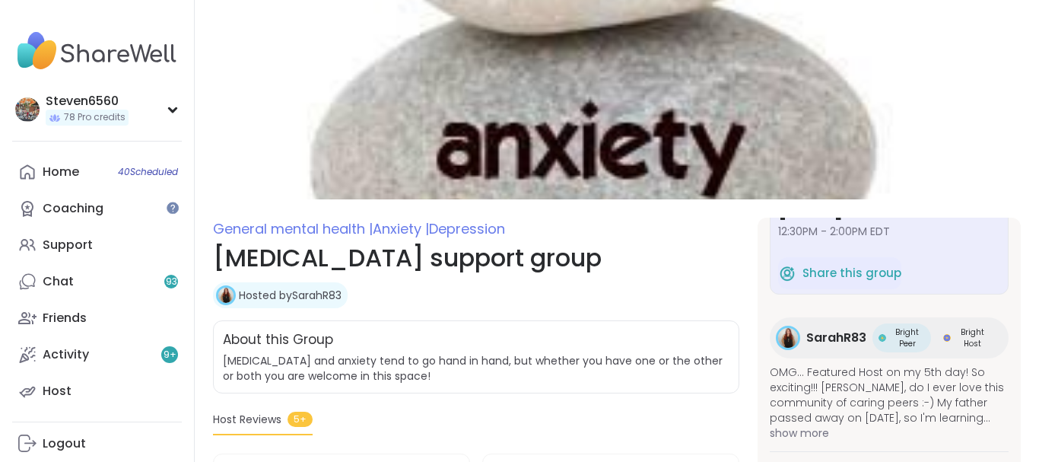
scroll to position [97, 0]
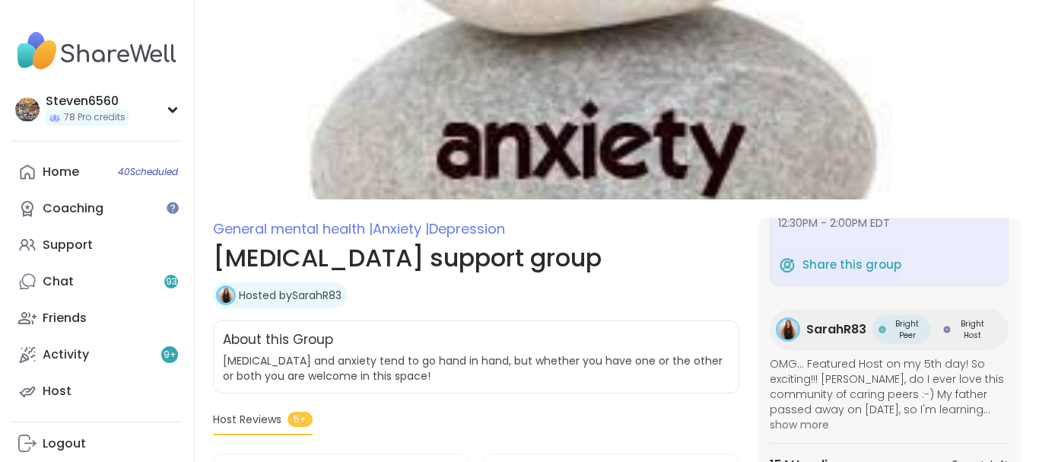
drag, startPoint x: 1015, startPoint y: 455, endPoint x: 1036, endPoint y: 458, distance: 21.5
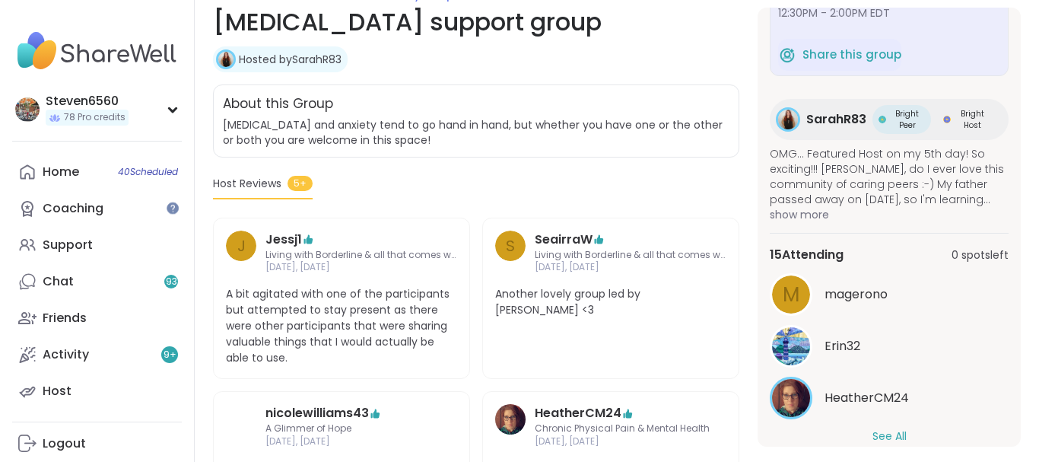
scroll to position [246, 0]
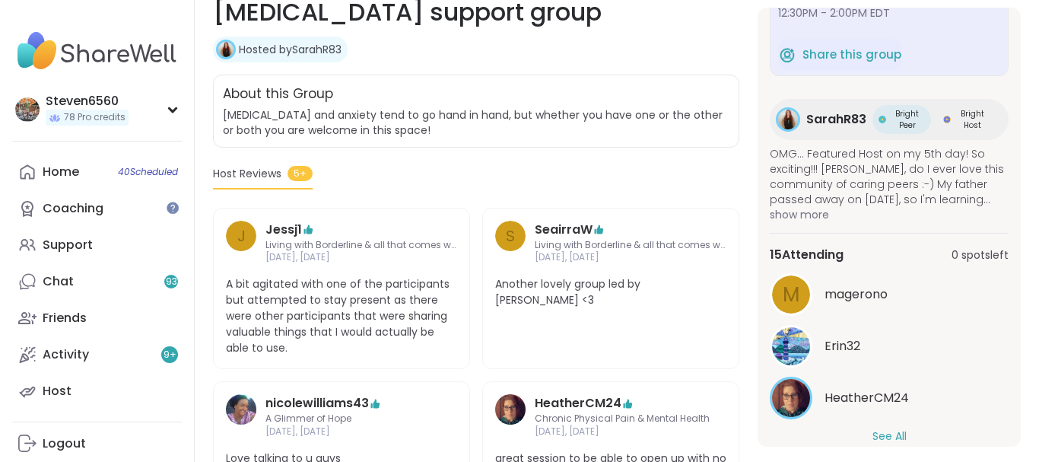
click at [887, 430] on button "See All" at bounding box center [889, 436] width 34 height 16
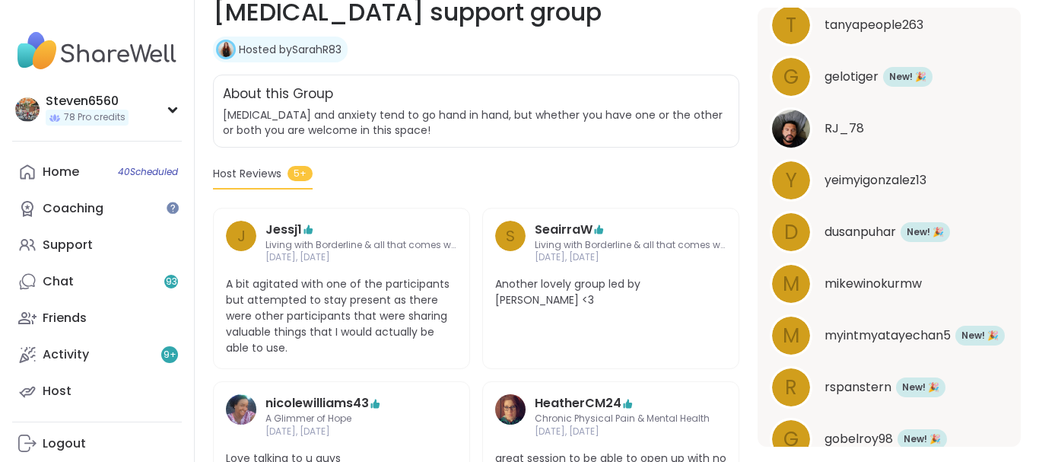
scroll to position [678, 0]
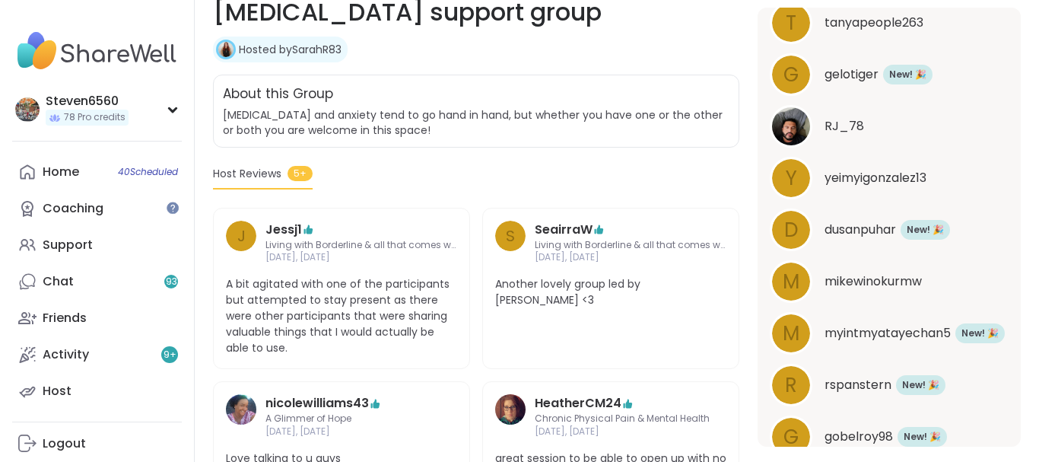
click at [895, 328] on span "myintmyatayechan5" at bounding box center [887, 333] width 126 height 18
click at [915, 173] on span "yeimyigonzalez13" at bounding box center [875, 178] width 102 height 18
click at [847, 379] on span "rspanstern" at bounding box center [857, 385] width 67 height 18
click at [855, 434] on span "gobelroy98" at bounding box center [858, 436] width 68 height 18
click at [1021, 430] on section "General mental health | Anxiety | Depression Depression & Anxiety support group…" at bounding box center [617, 352] width 844 height 760
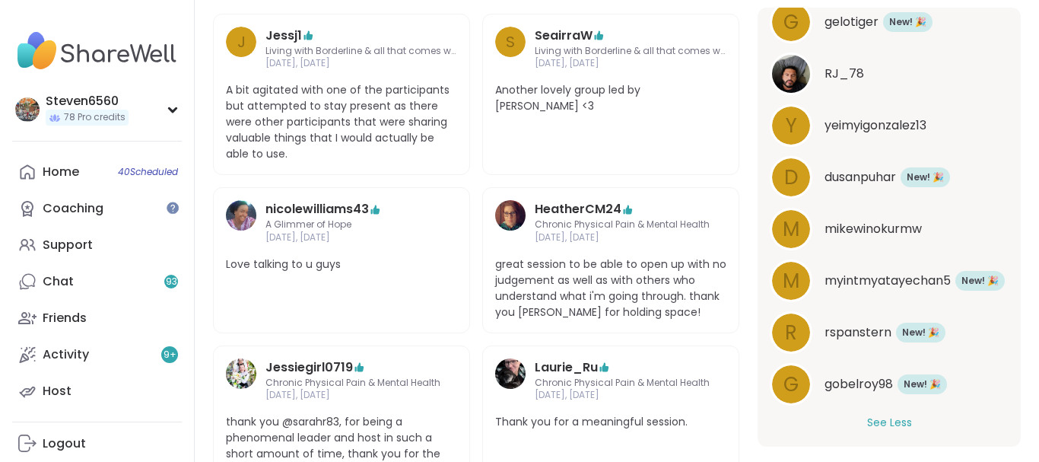
scroll to position [739, 0]
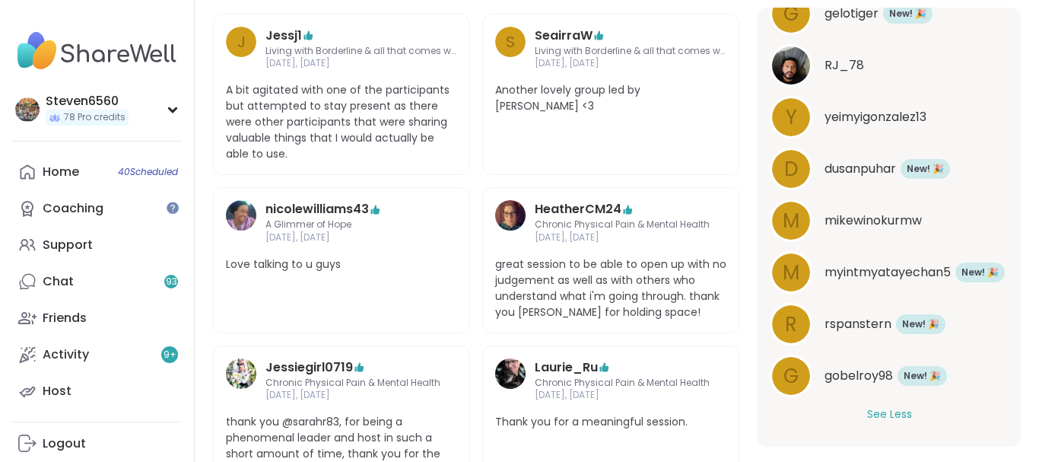
click at [880, 369] on span "gobelroy98" at bounding box center [858, 375] width 68 height 18
click at [891, 216] on span "mikewinokurmw" at bounding box center [872, 220] width 97 height 18
click at [909, 266] on span "myintmyatayechan5" at bounding box center [887, 272] width 126 height 18
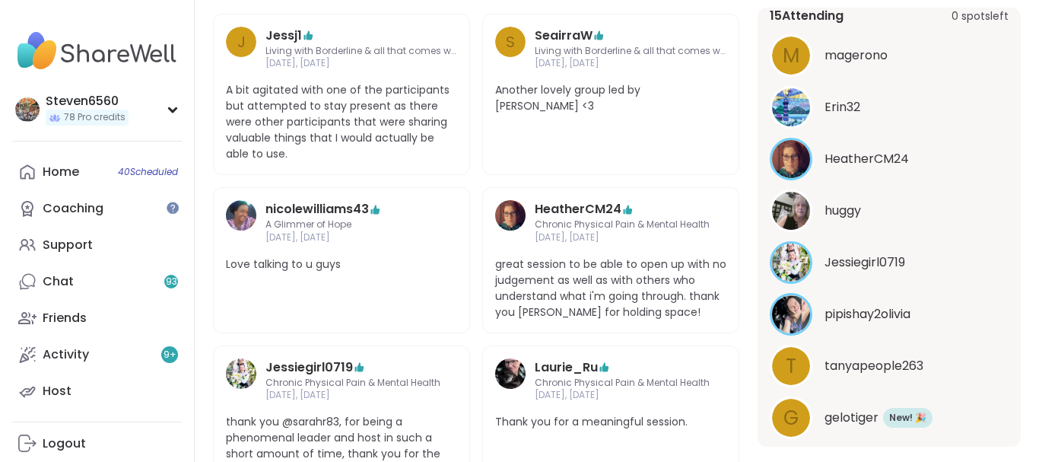
scroll to position [0, 0]
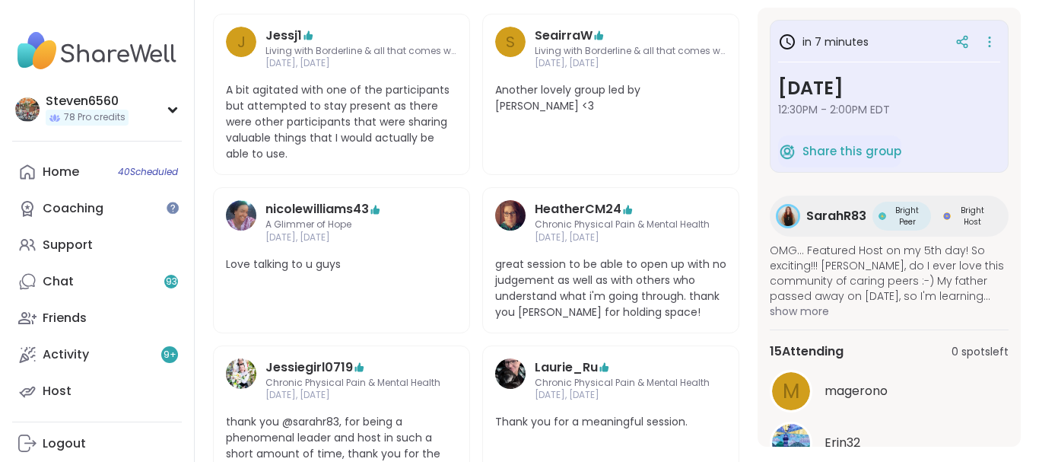
click at [840, 383] on span "magerono" at bounding box center [855, 391] width 63 height 18
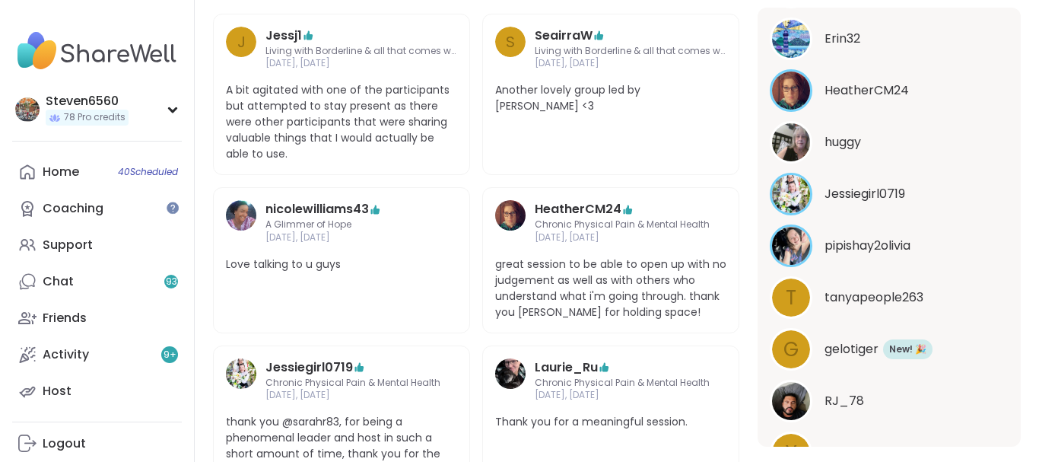
click at [878, 347] on span "gelotiger" at bounding box center [851, 349] width 54 height 18
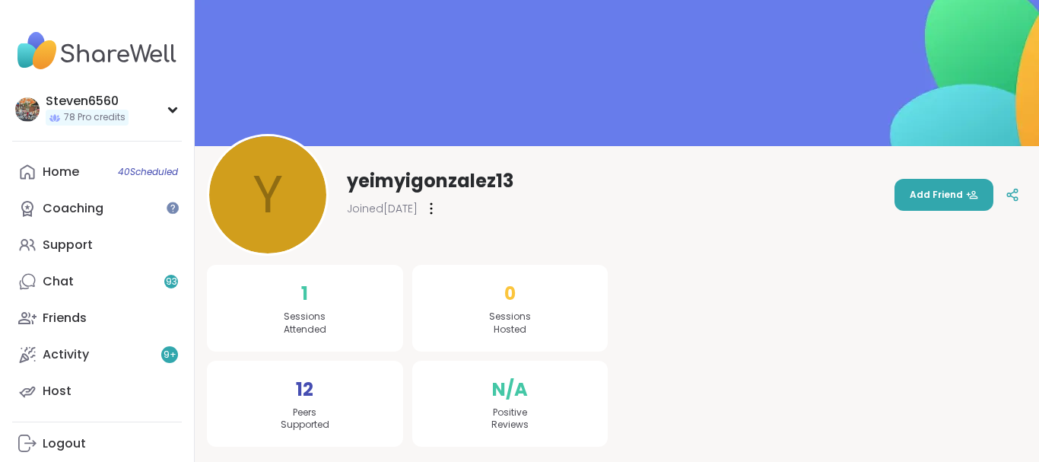
drag, startPoint x: 1033, startPoint y: 455, endPoint x: 1023, endPoint y: 365, distance: 90.9
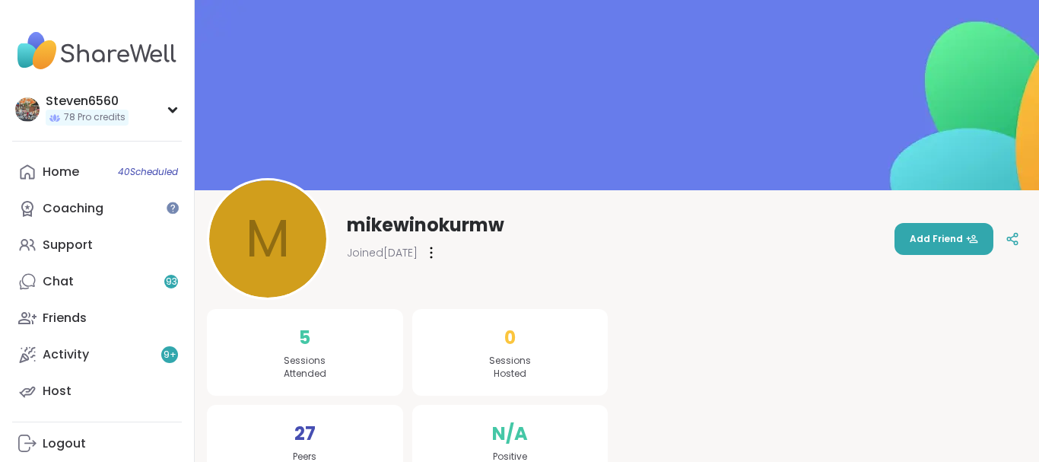
click at [1017, 452] on div at bounding box center [826, 382] width 401 height 215
drag, startPoint x: 1017, startPoint y: 452, endPoint x: 1038, endPoint y: 450, distance: 20.6
click at [1038, 450] on html "Steven6560 78 Pro credits Steven6560 78 Pro credits Profile Membership Settings…" at bounding box center [519, 253] width 1039 height 506
click at [1025, 454] on div at bounding box center [826, 382] width 401 height 215
click at [1023, 293] on div "m mikewinokurmw Joined [DATE] Add Friend" at bounding box center [617, 239] width 820 height 122
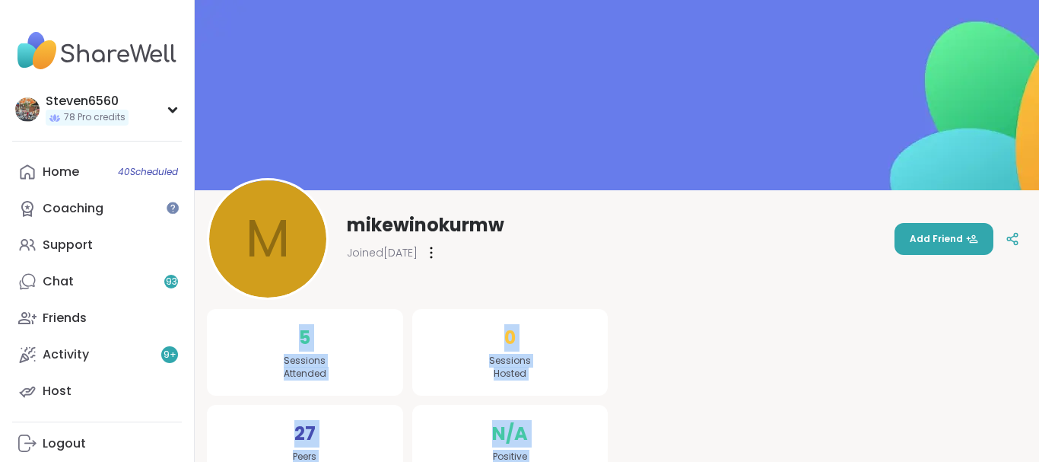
drag, startPoint x: 1023, startPoint y: 293, endPoint x: 1020, endPoint y: 453, distance: 160.5
click at [1020, 453] on div "m m [PERSON_NAME] Joined [DATE] Add Friend 5 Sessions Attended 27 Peers Support…" at bounding box center [617, 253] width 844 height 506
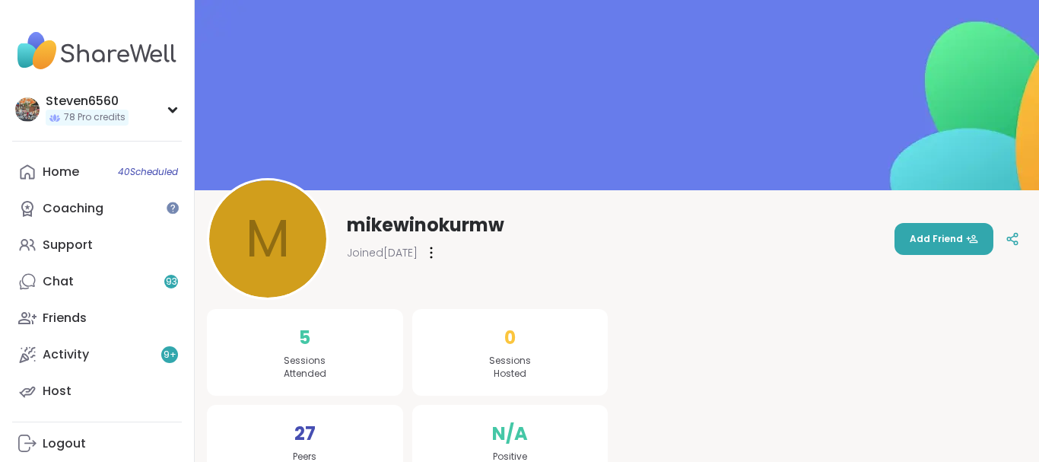
click at [1021, 450] on div at bounding box center [826, 382] width 401 height 215
drag, startPoint x: 1021, startPoint y: 450, endPoint x: 1038, endPoint y: 341, distance: 110.0
click at [1038, 341] on html "Steven6560 78 Pro credits Steven6560 78 Pro credits Profile Membership Settings…" at bounding box center [519, 253] width 1039 height 506
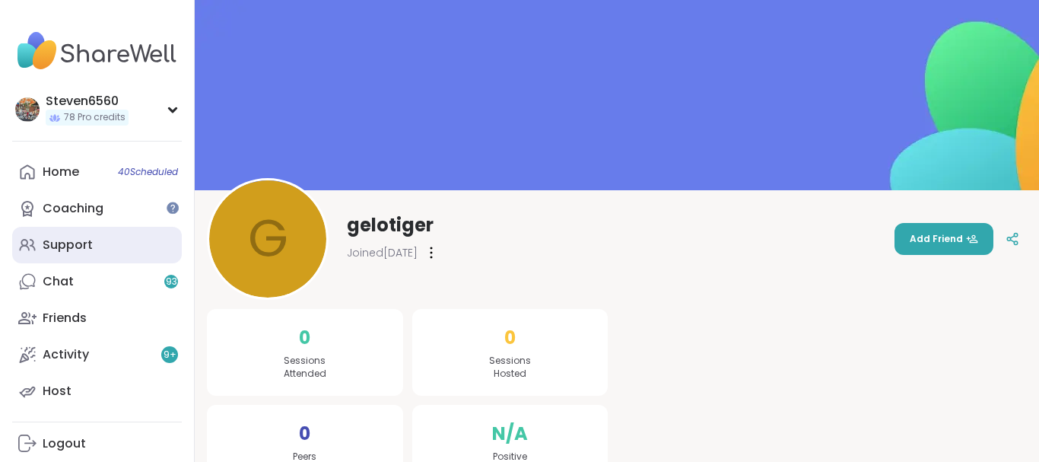
click at [83, 241] on div "Support" at bounding box center [68, 244] width 50 height 17
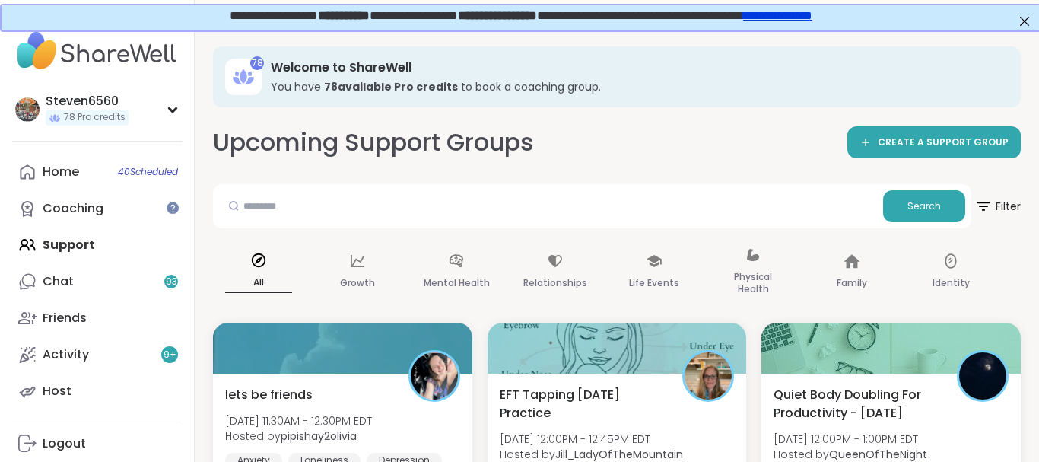
drag, startPoint x: 1028, startPoint y: 445, endPoint x: 1038, endPoint y: 446, distance: 10.0
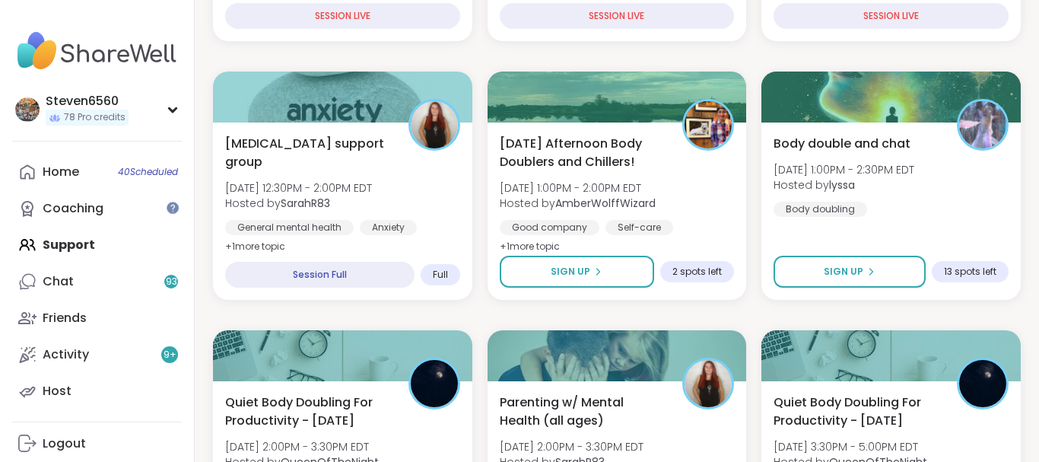
scroll to position [543, 0]
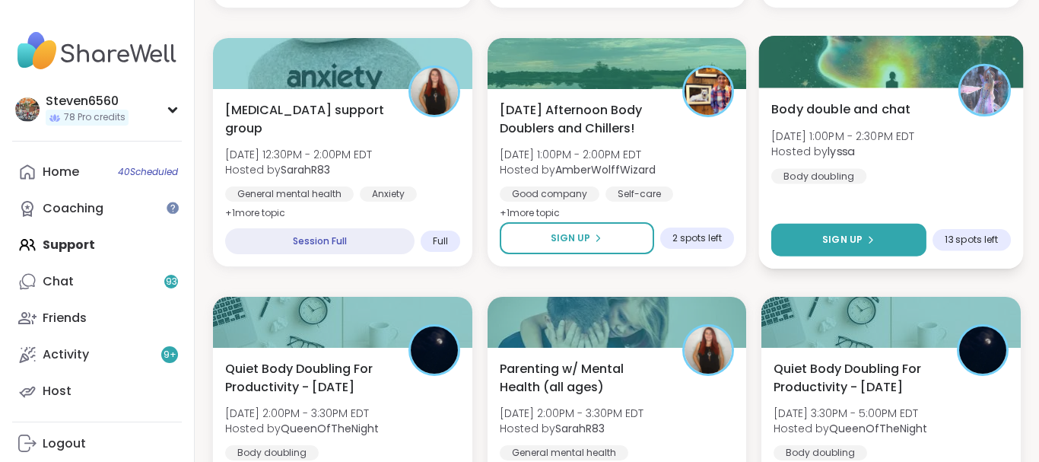
click at [847, 232] on button "Sign Up" at bounding box center [848, 240] width 155 height 33
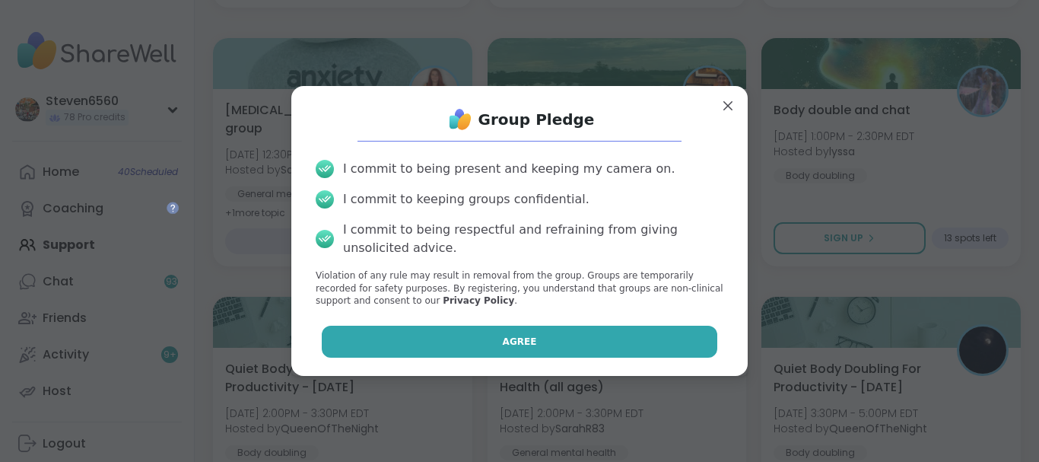
click at [576, 344] on button "Agree" at bounding box center [520, 341] width 396 height 32
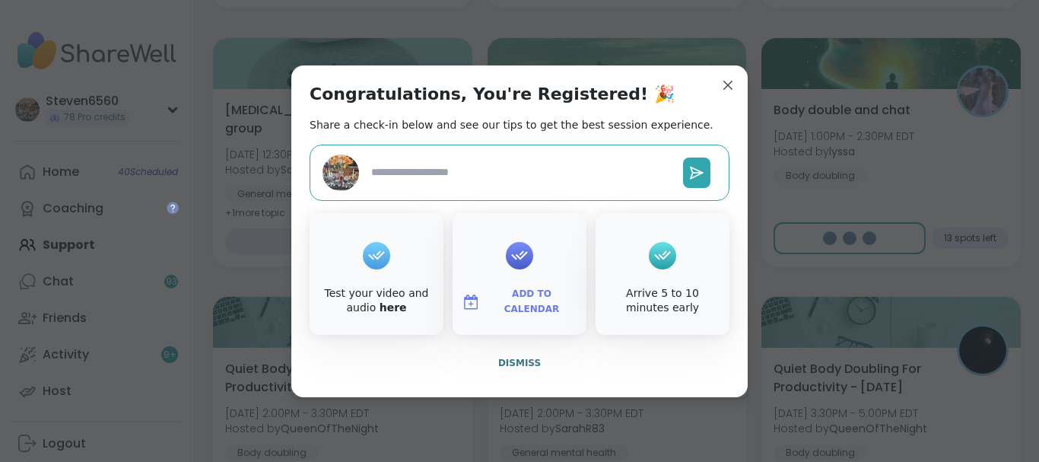
type textarea "*"
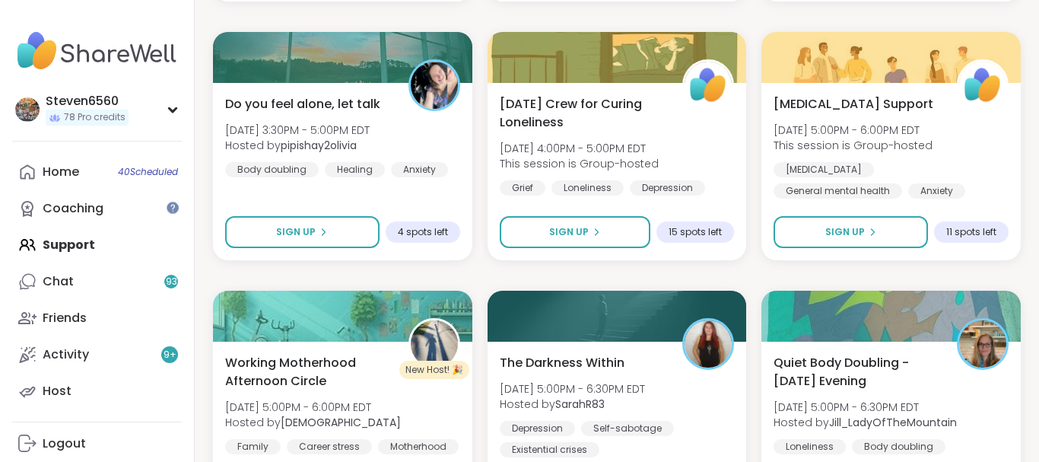
scroll to position [1073, 0]
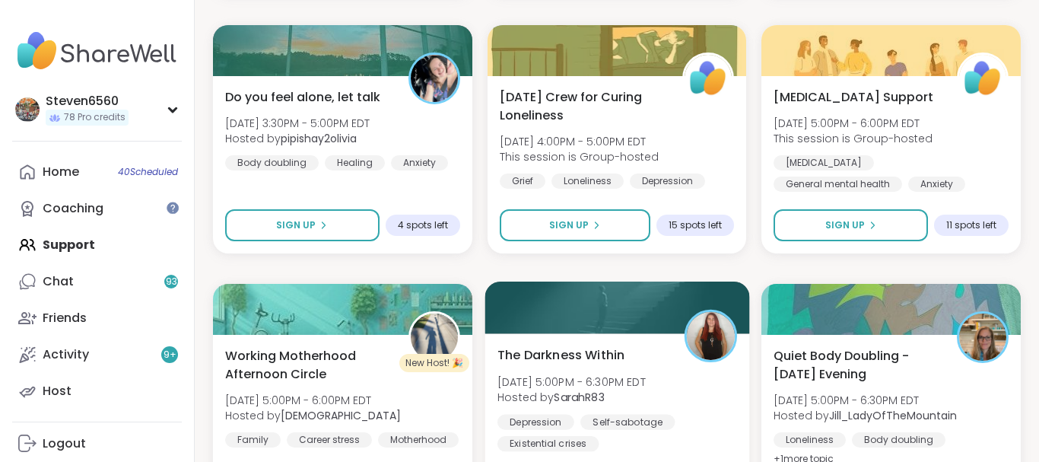
click at [650, 341] on div "The Darkness Within Fri, Sep 12 | 5:00PM - 6:30PM EDT Hosted by SarahR83 Depres…" at bounding box center [616, 423] width 264 height 181
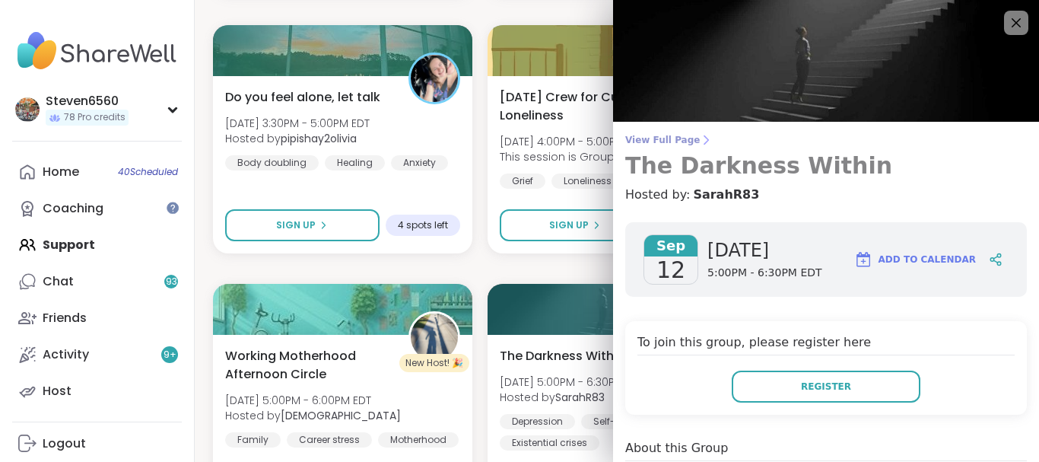
click at [700, 140] on icon at bounding box center [706, 140] width 12 height 12
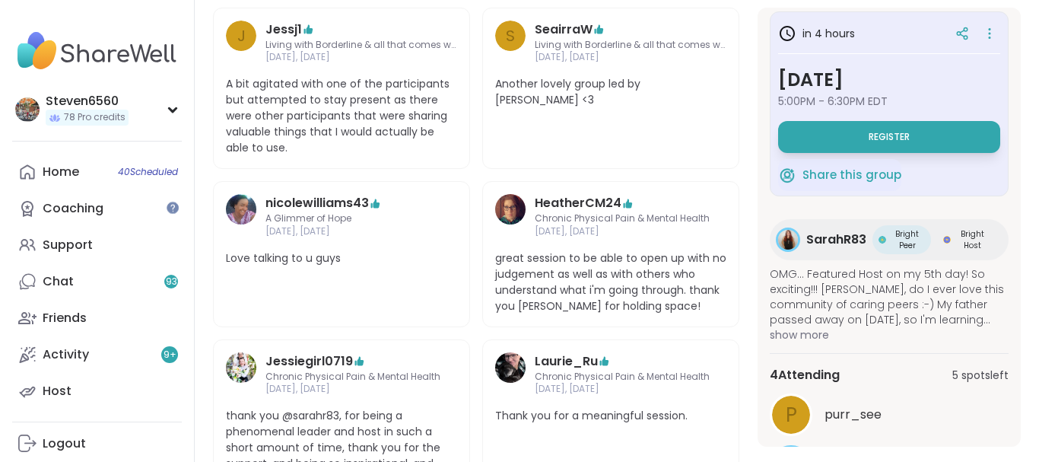
scroll to position [504, 0]
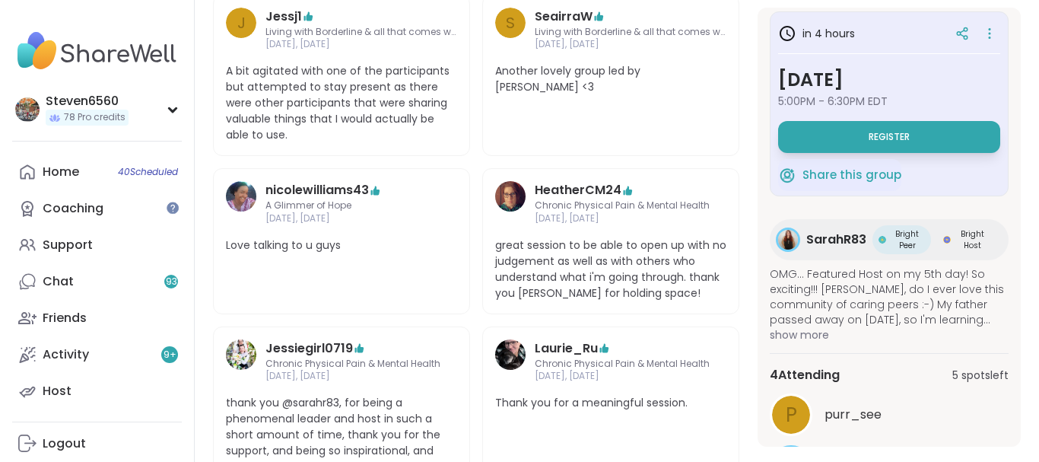
drag, startPoint x: 1023, startPoint y: 447, endPoint x: 1026, endPoint y: 407, distance: 40.5
click at [1026, 407] on section "Depression | Self-sabotage | Existential crises The Darkness Within Hosted by S…" at bounding box center [617, 116] width 844 height 806
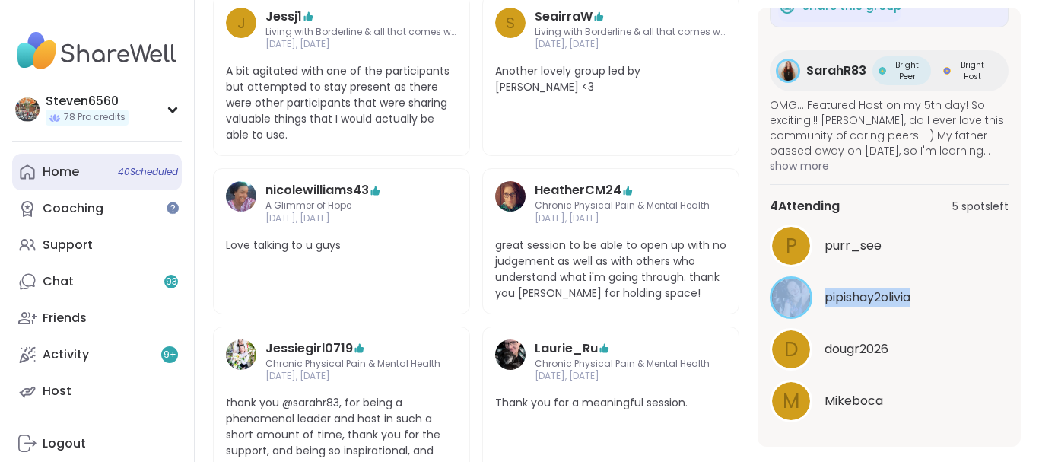
click at [62, 170] on div "Home 40 Scheduled" at bounding box center [61, 171] width 36 height 17
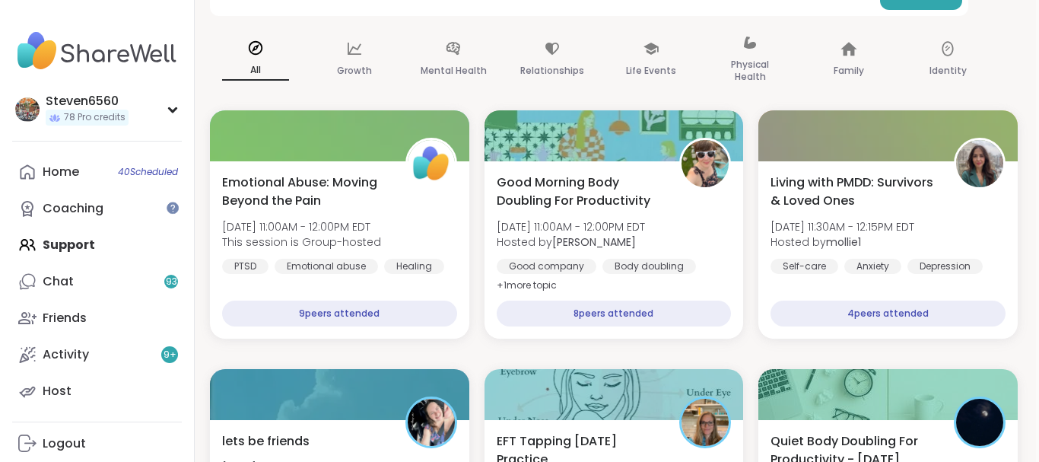
drag, startPoint x: 1035, startPoint y: 455, endPoint x: 1034, endPoint y: 447, distance: 8.4
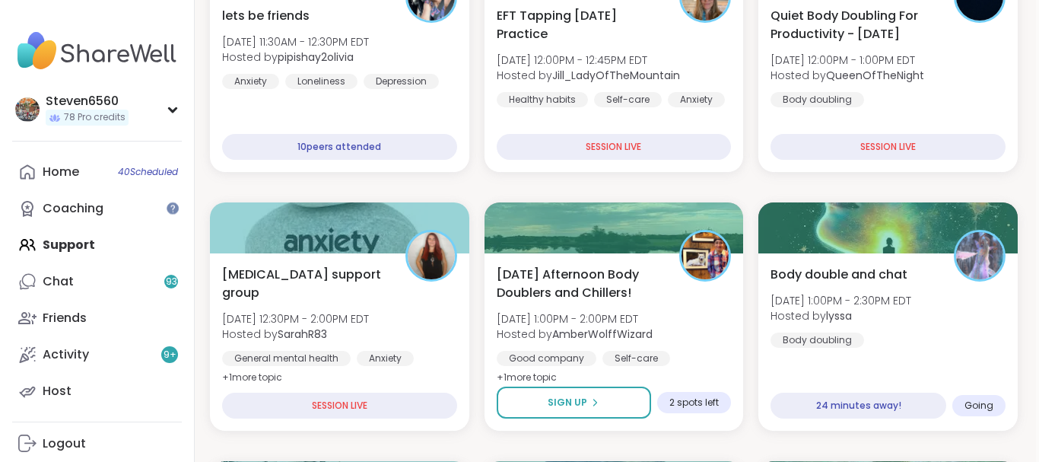
scroll to position [639, 3]
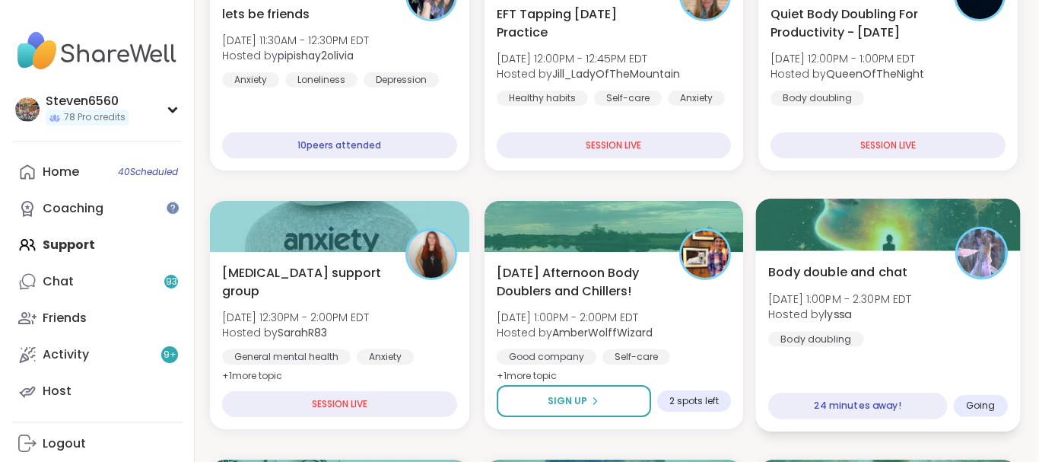
click at [859, 319] on span "Hosted by [PERSON_NAME]" at bounding box center [840, 313] width 144 height 15
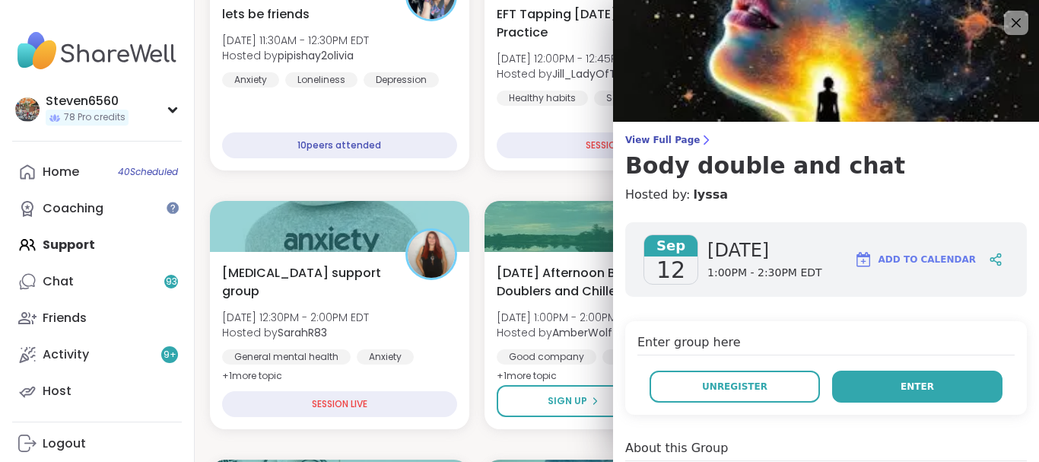
click at [898, 385] on button "Enter" at bounding box center [917, 386] width 170 height 32
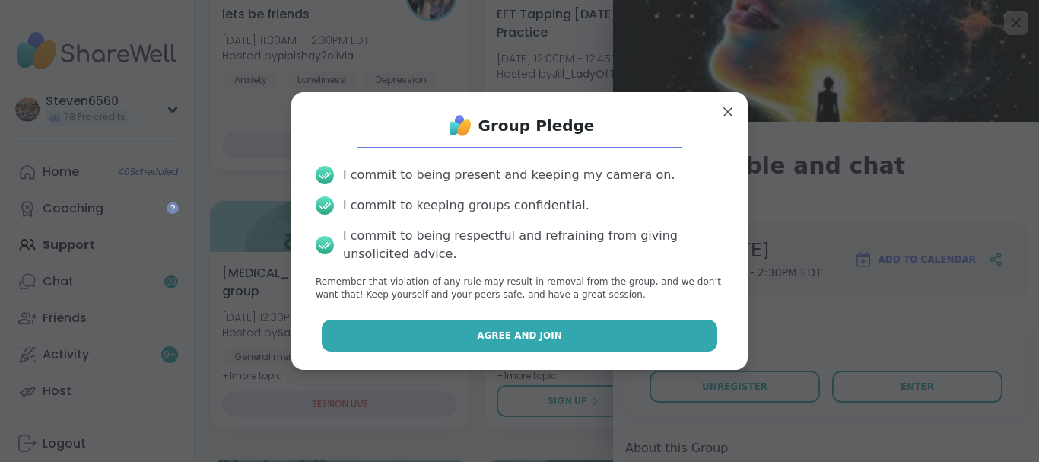
click at [608, 335] on button "Agree and Join" at bounding box center [520, 335] width 396 height 32
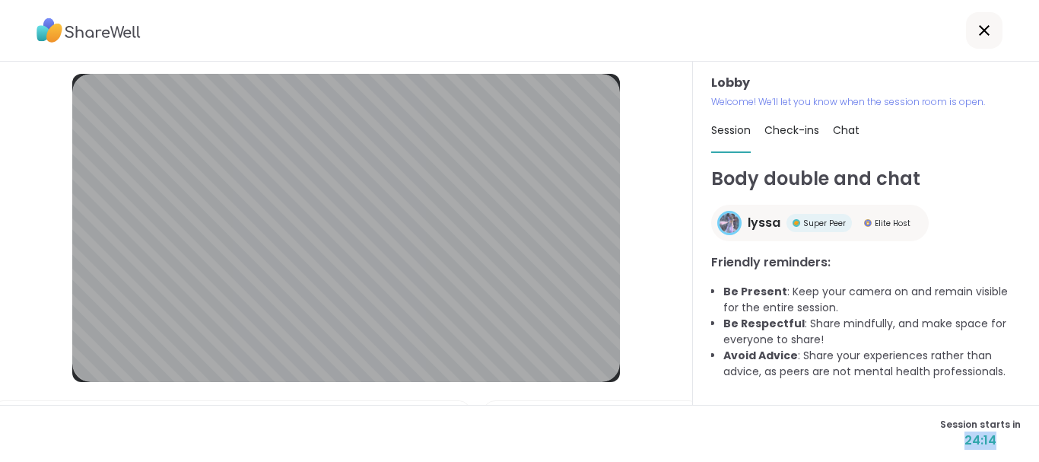
click at [1036, 452] on div "Session starts in 24:14" at bounding box center [519, 433] width 1039 height 57
click at [850, 124] on span "Chat" at bounding box center [846, 129] width 27 height 15
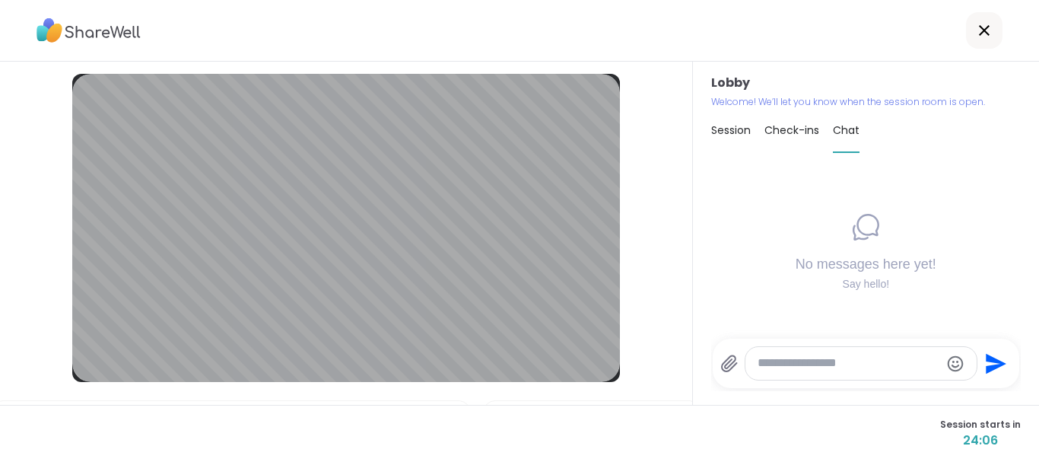
click at [783, 129] on span "Check-ins" at bounding box center [791, 129] width 55 height 15
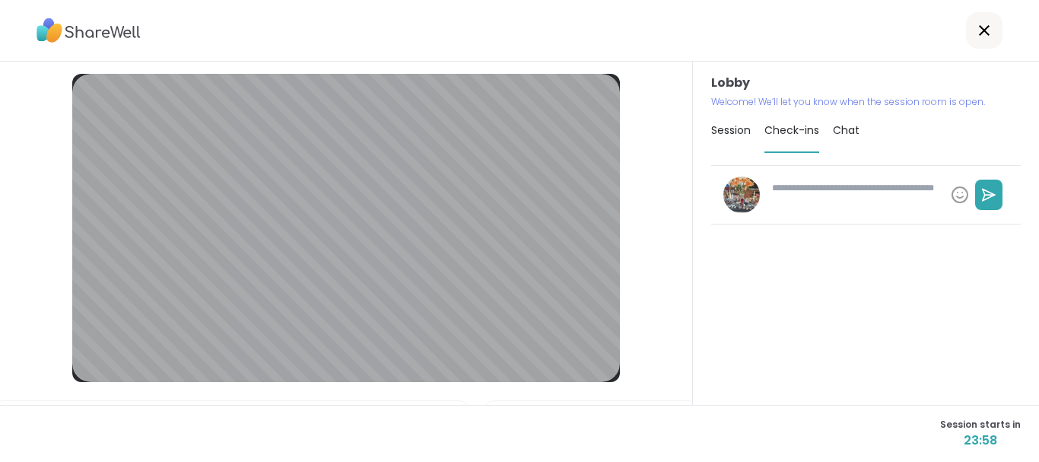
click at [526, 418] on div "Session starts in 23:58" at bounding box center [519, 433] width 1039 height 57
click at [978, 25] on icon at bounding box center [984, 30] width 18 height 18
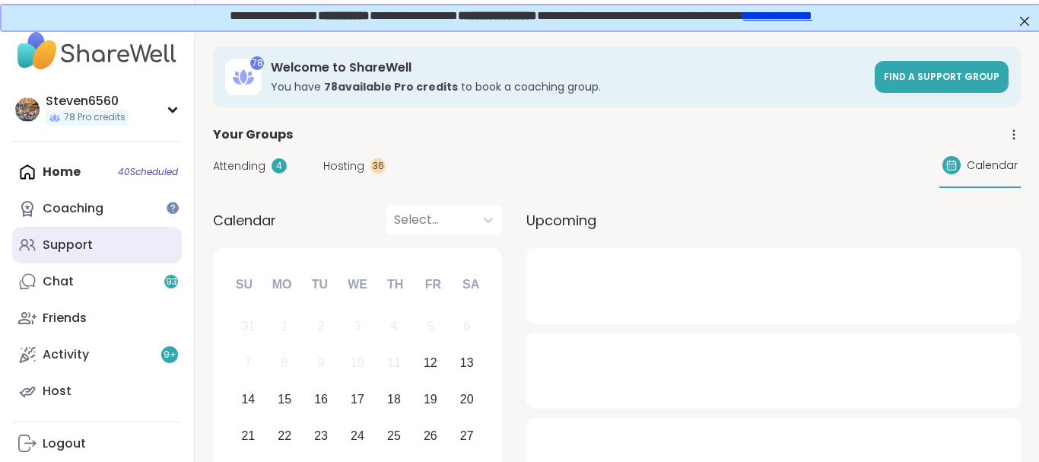
click at [80, 243] on div "Support" at bounding box center [68, 244] width 50 height 17
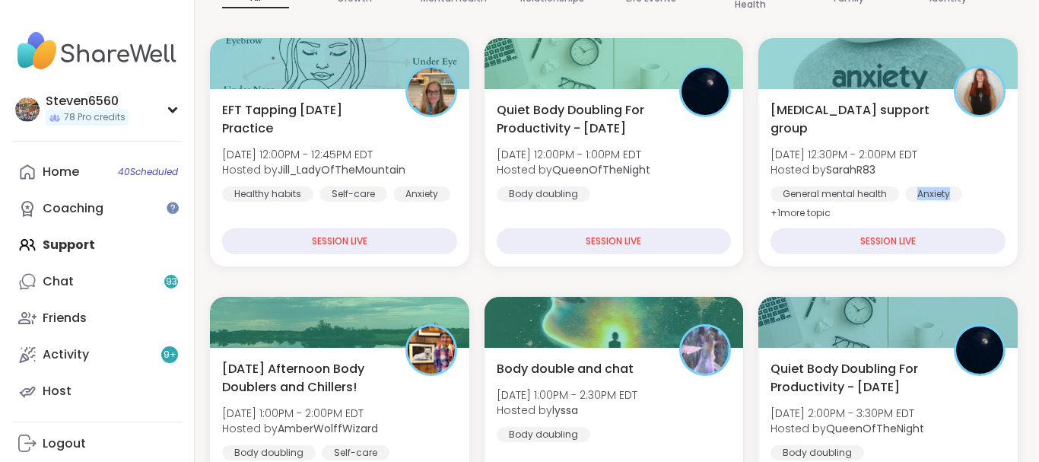
scroll to position [323, 3]
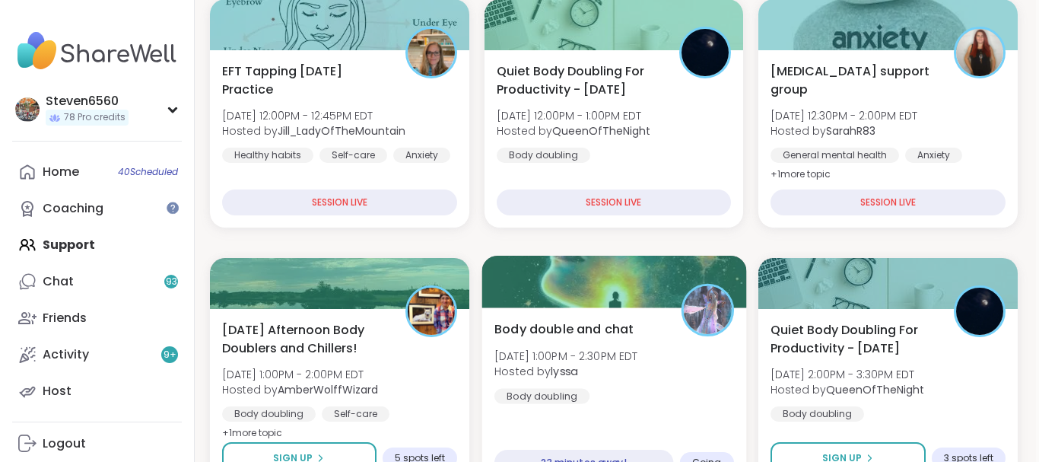
click at [673, 363] on div "Body double and chat Fri, Sep 12 | 1:00PM - 2:30PM EDT Hosted by lyssa Body dou…" at bounding box center [614, 361] width 240 height 84
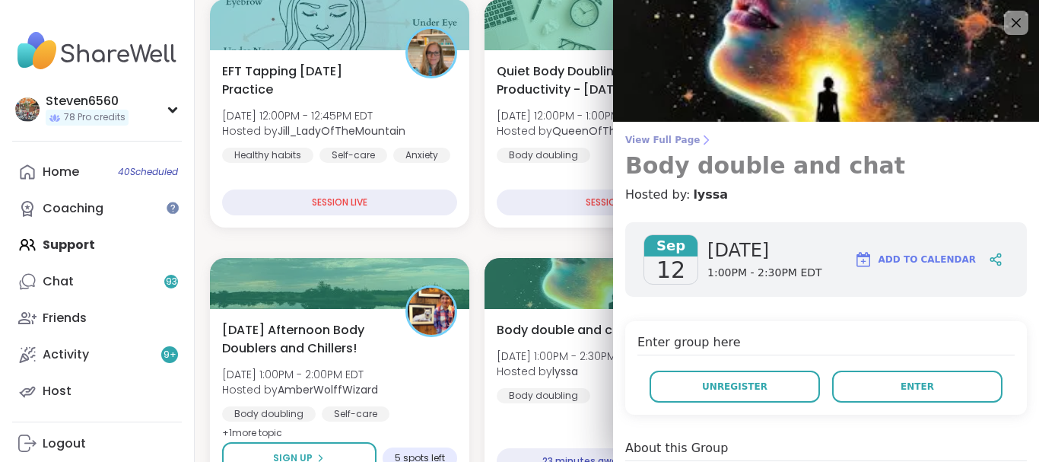
click at [700, 135] on icon at bounding box center [706, 140] width 12 height 12
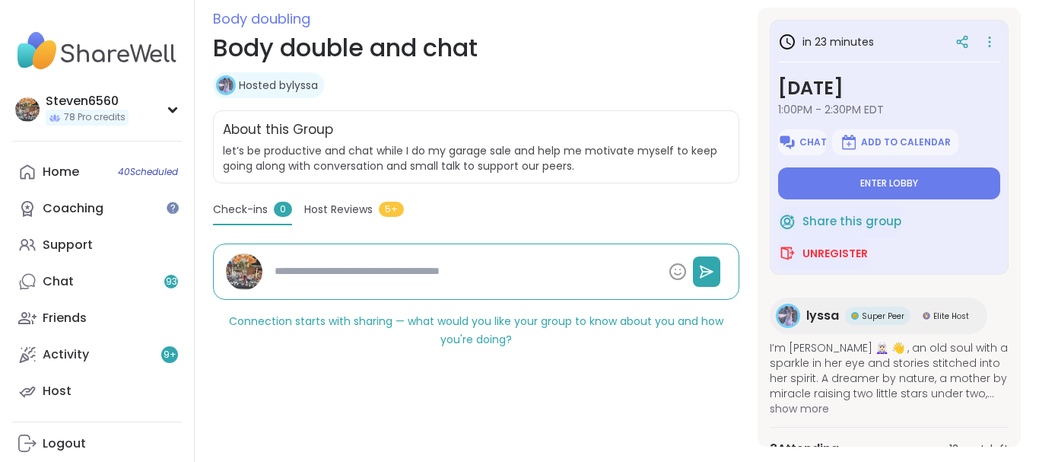
scroll to position [237, 0]
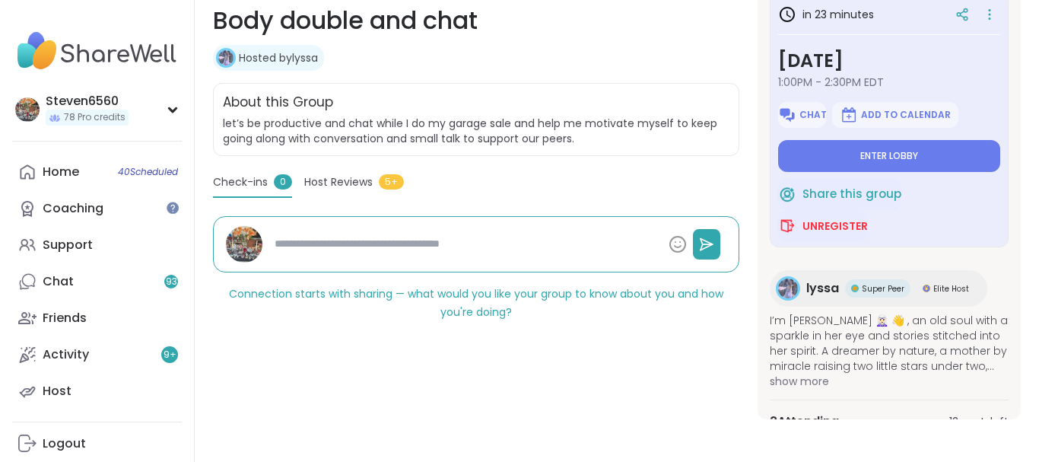
drag, startPoint x: 1025, startPoint y: 428, endPoint x: 1028, endPoint y: 400, distance: 28.3
click at [1028, 400] on div "Body doubling Body double and chat Hosted by lyssa Share this group Unregister …" at bounding box center [617, 112] width 844 height 699
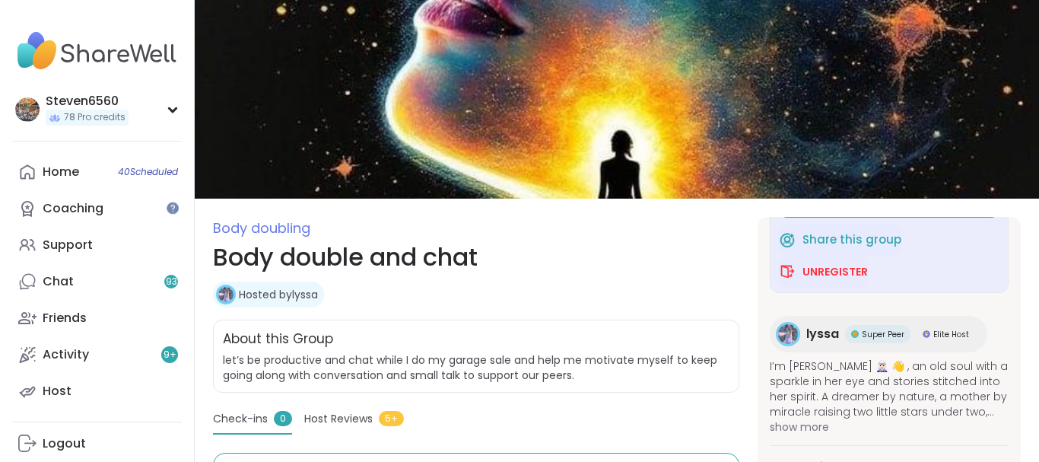
scroll to position [0, 0]
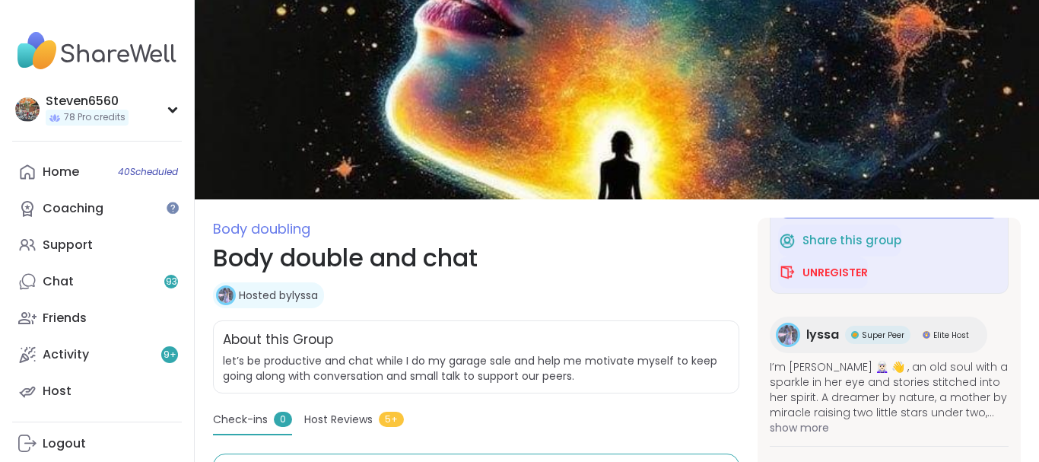
drag, startPoint x: 1037, startPoint y: 3, endPoint x: 703, endPoint y: 92, distance: 346.2
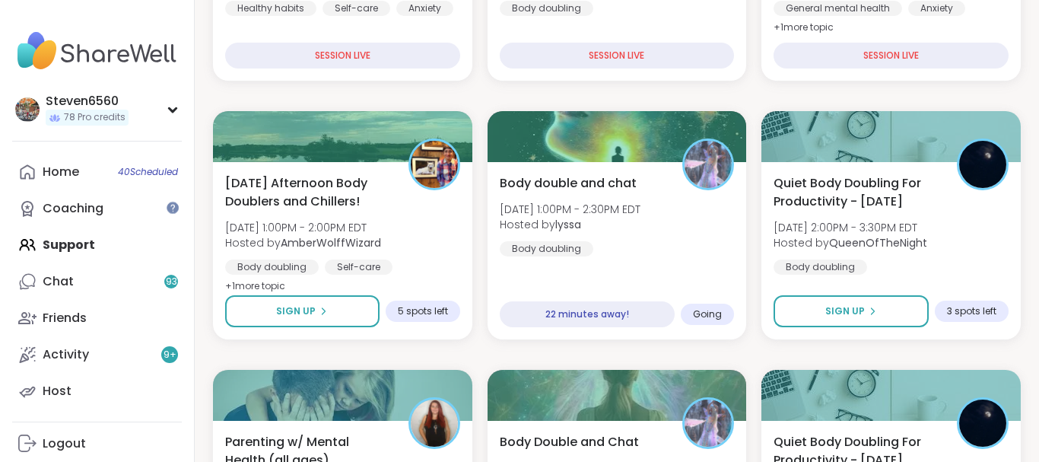
scroll to position [478, 0]
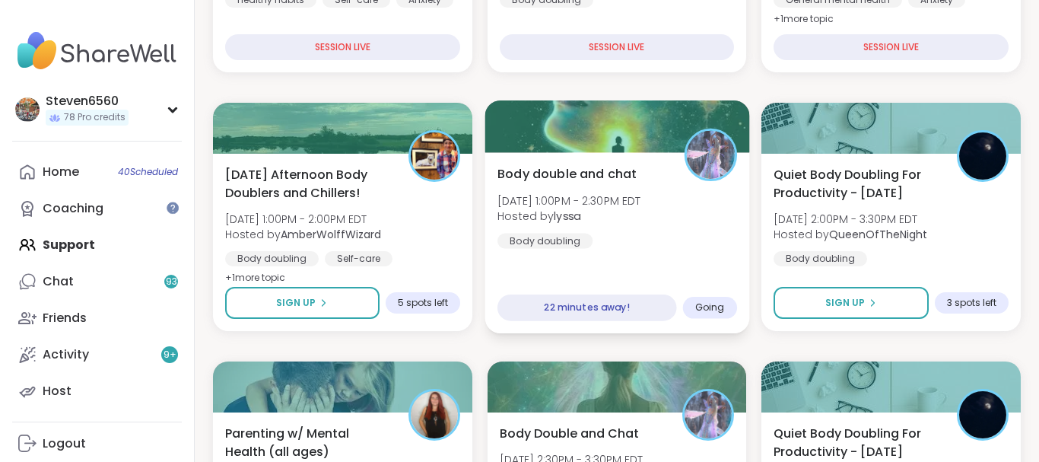
click at [585, 255] on div "Body double and chat Fri, Sep 12 | 1:00PM - 2:30PM EDT Hosted by lyssa Body dou…" at bounding box center [616, 242] width 264 height 181
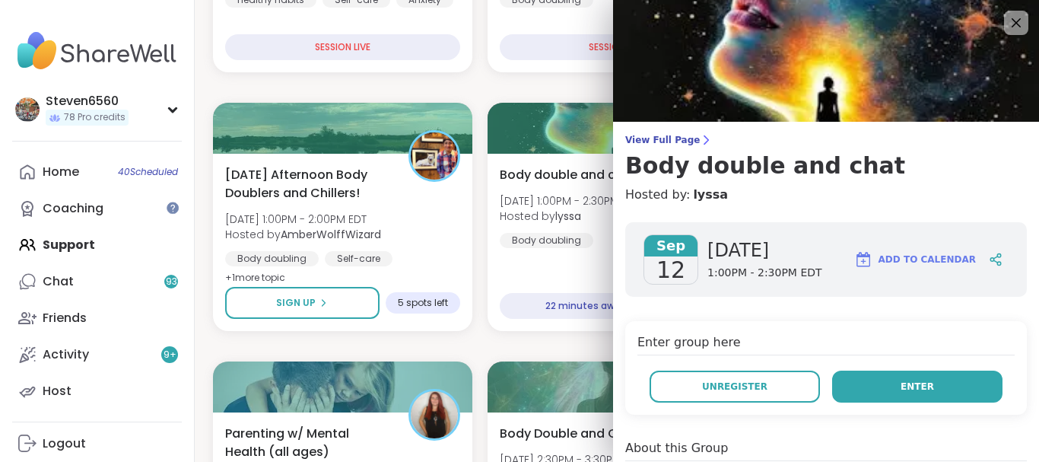
click at [912, 376] on button "Enter" at bounding box center [917, 386] width 170 height 32
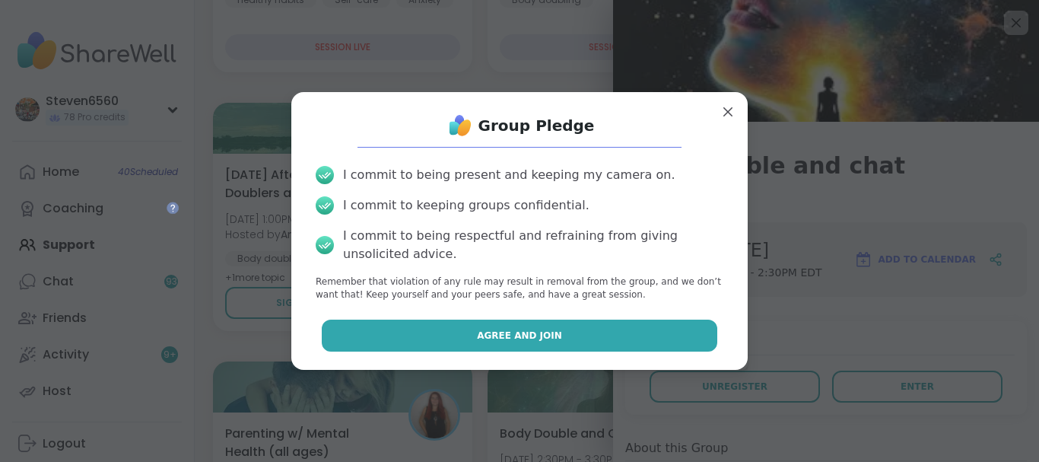
click at [678, 338] on button "Agree and Join" at bounding box center [520, 335] width 396 height 32
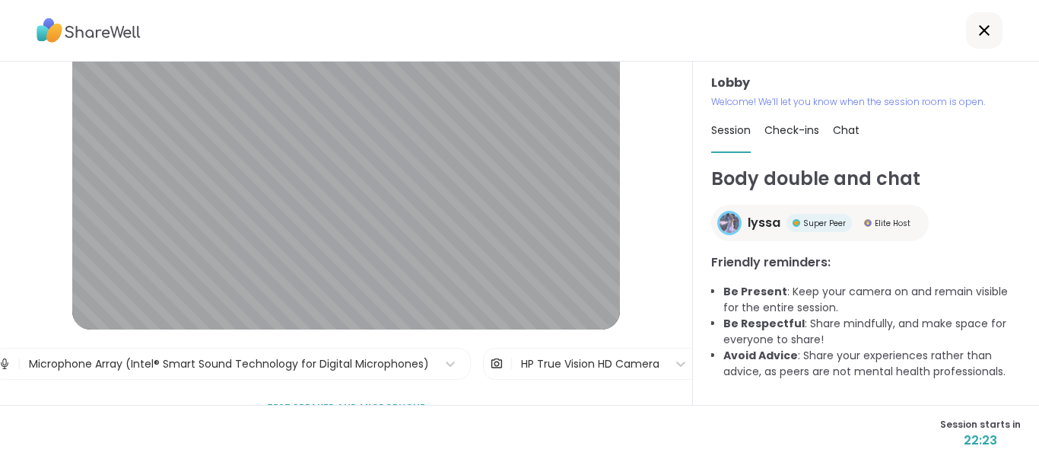
scroll to position [84, 0]
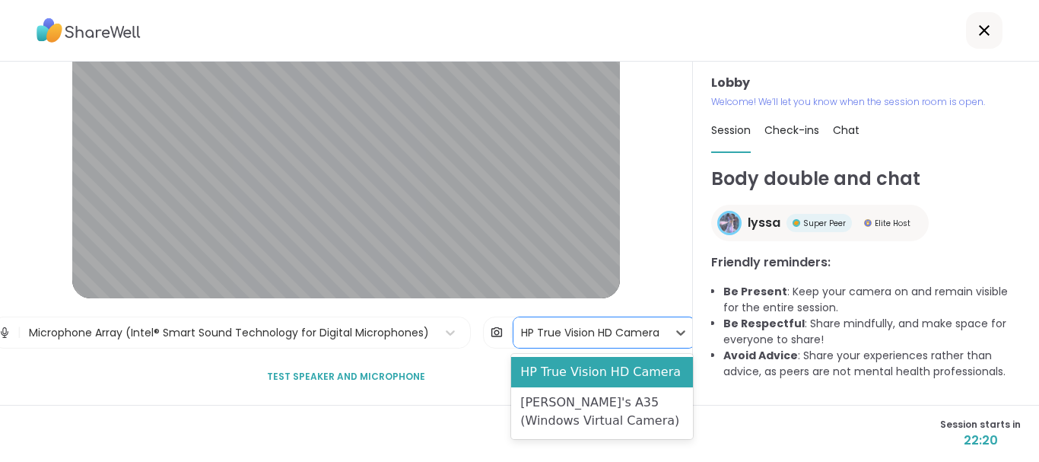
click at [589, 334] on div "HP True Vision HD Camera" at bounding box center [590, 333] width 138 height 16
click at [582, 372] on div "HP True Vision HD Camera" at bounding box center [601, 372] width 181 height 30
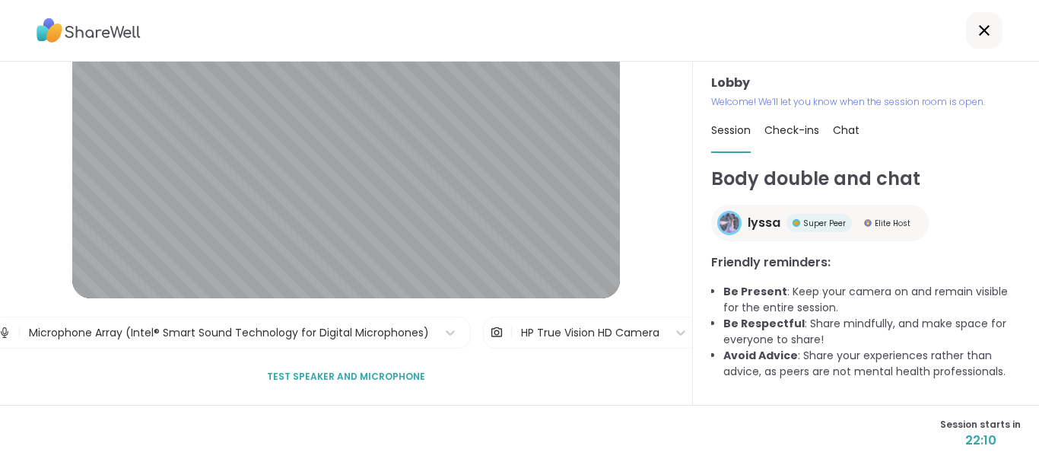
click at [1038, 113] on div "Lobby Welcome! We’ll let you know when the session room is open. Session Check-…" at bounding box center [866, 233] width 346 height 343
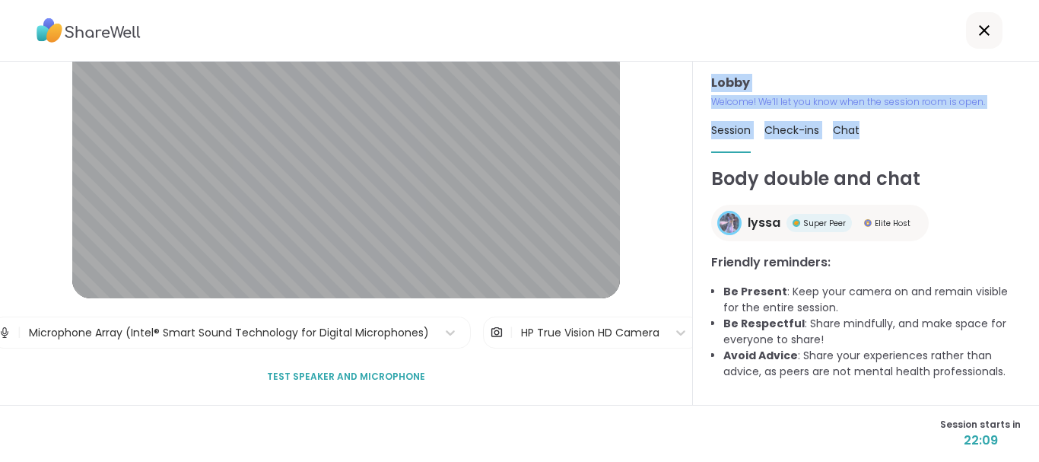
drag, startPoint x: 1038, startPoint y: 113, endPoint x: 1038, endPoint y: 90, distance: 22.8
click at [1038, 90] on div "Lobby Welcome! We’ll let you know when the session room is open. Session Check-…" at bounding box center [866, 233] width 346 height 343
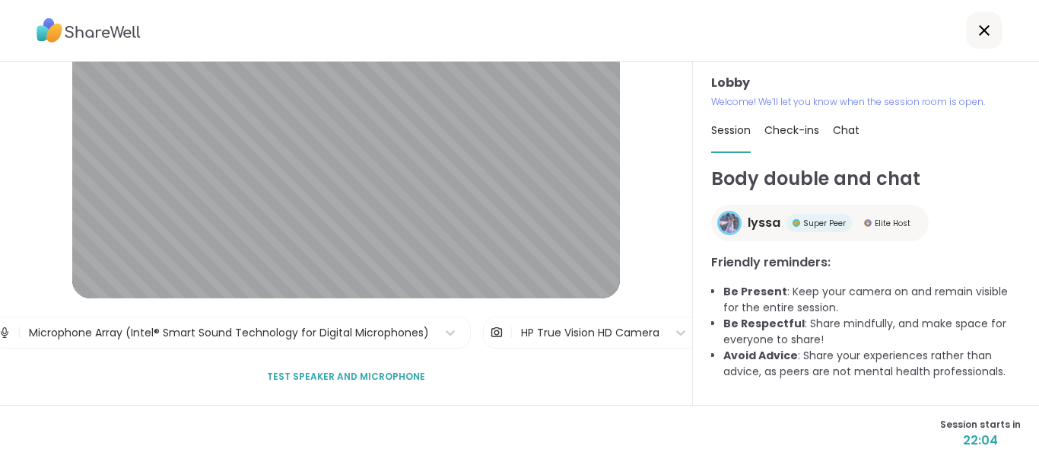
click at [1036, 452] on div "Session starts in 22:04" at bounding box center [519, 433] width 1039 height 57
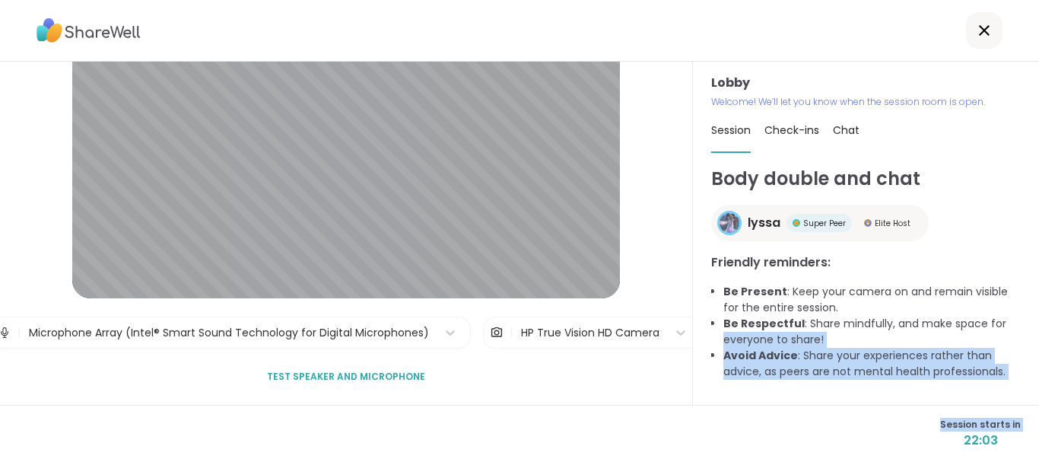
drag, startPoint x: 1036, startPoint y: 452, endPoint x: 1038, endPoint y: 316, distance: 136.1
click at [1038, 316] on div "Lobby | Microphone Array (Intel® Smart Sound Technology for Digital Microphones…" at bounding box center [519, 231] width 1039 height 462
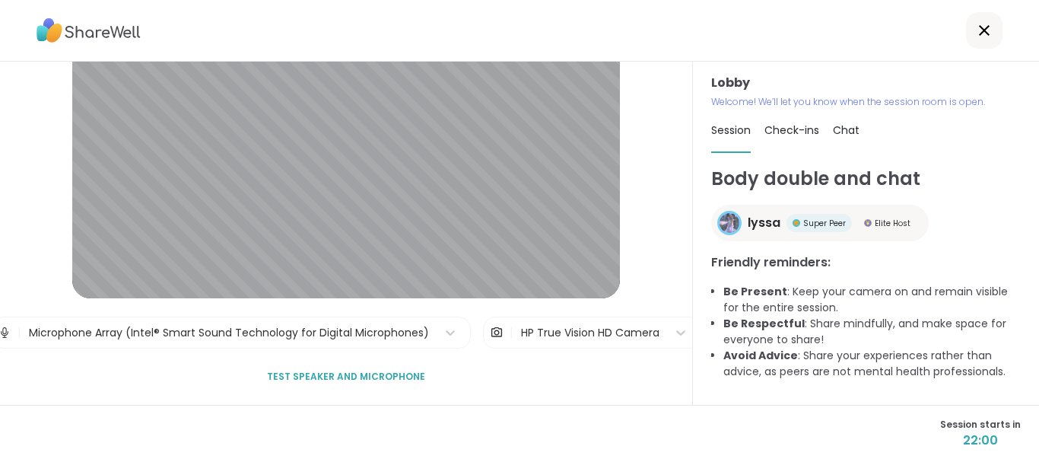
click at [1032, 10] on div at bounding box center [519, 31] width 1039 height 62
drag, startPoint x: 1032, startPoint y: 10, endPoint x: 887, endPoint y: 56, distance: 152.2
click at [887, 56] on div at bounding box center [519, 31] width 1039 height 62
click at [389, 374] on span "Test speaker and microphone" at bounding box center [346, 377] width 158 height 14
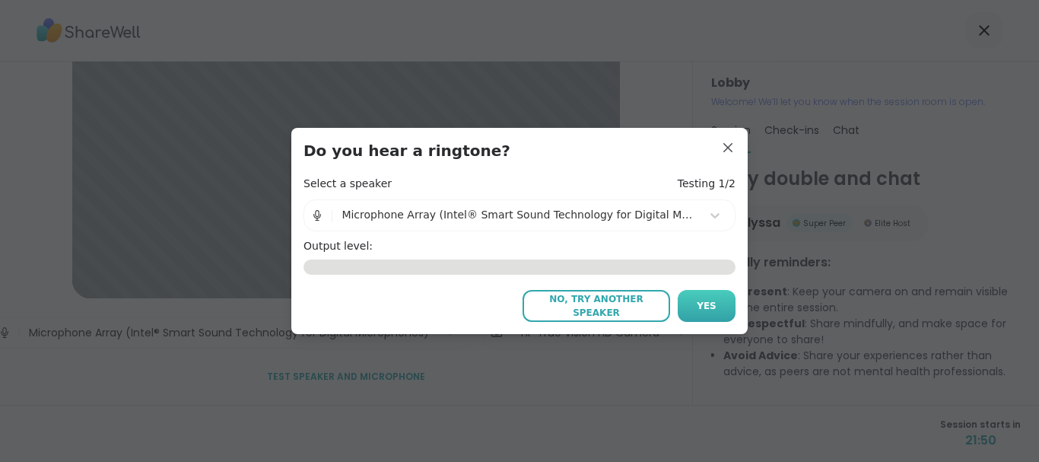
click at [706, 301] on span "Yes" at bounding box center [706, 306] width 20 height 14
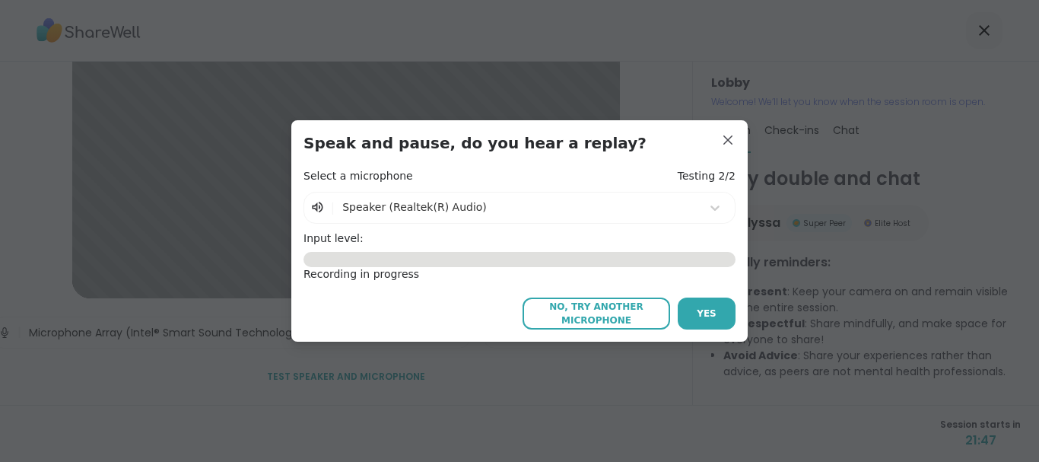
click at [643, 303] on span "No, try another microphone" at bounding box center [596, 313] width 132 height 27
click at [628, 321] on span "No, try another microphone" at bounding box center [596, 313] width 132 height 27
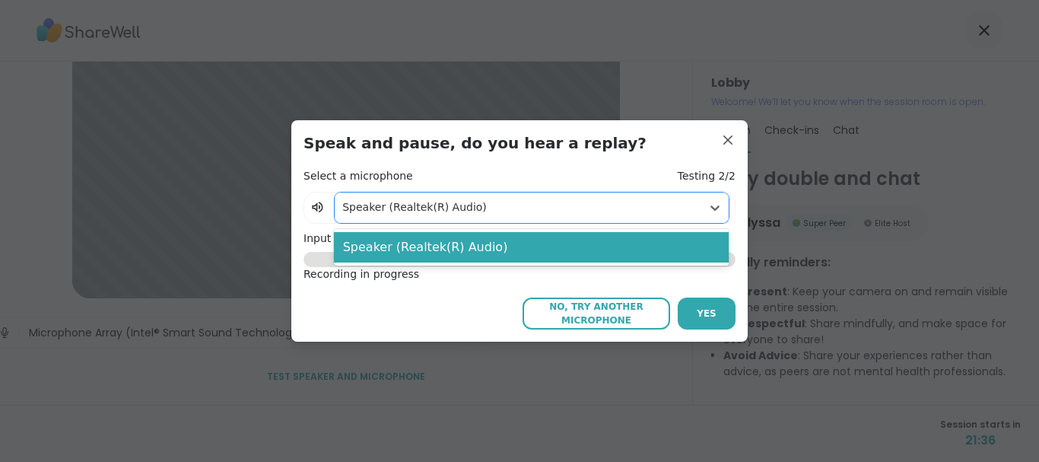
click at [428, 201] on div at bounding box center [517, 207] width 351 height 19
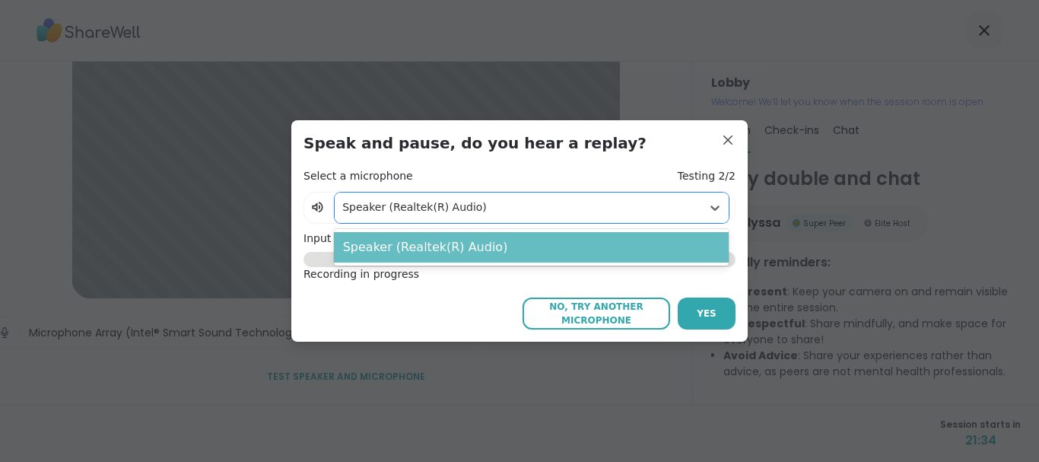
click at [414, 249] on div "Speaker (Realtek(R) Audio)" at bounding box center [531, 247] width 395 height 30
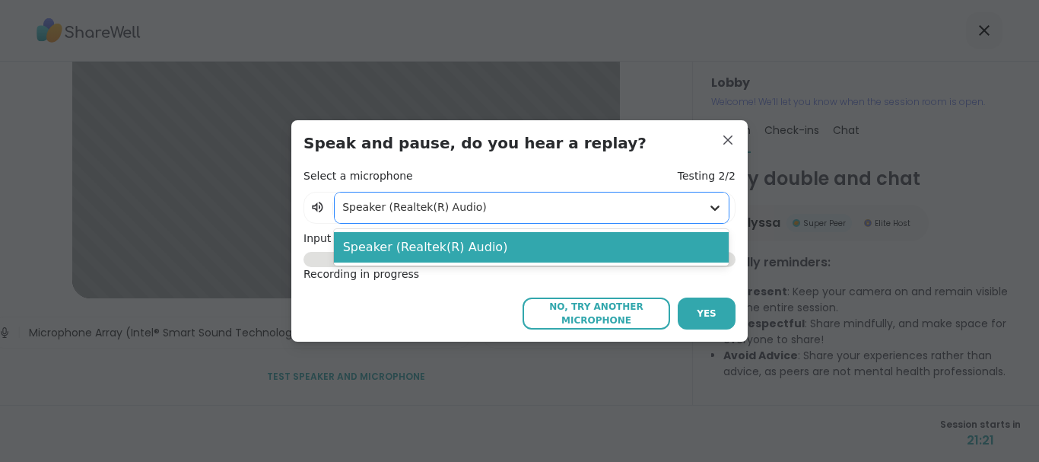
click at [713, 208] on icon at bounding box center [714, 207] width 9 height 5
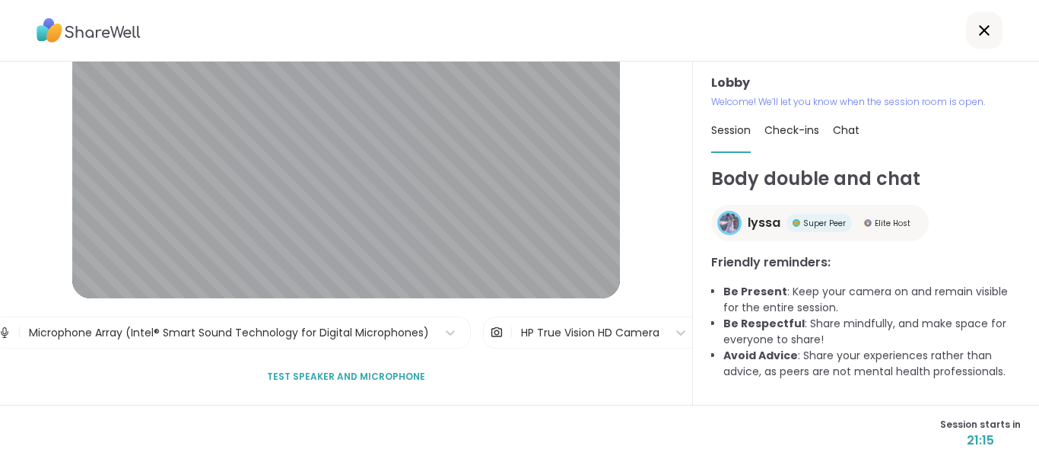
click at [369, 329] on div "Microphone Array (Intel® Smart Sound Technology for Digital Microphones)" at bounding box center [229, 333] width 400 height 16
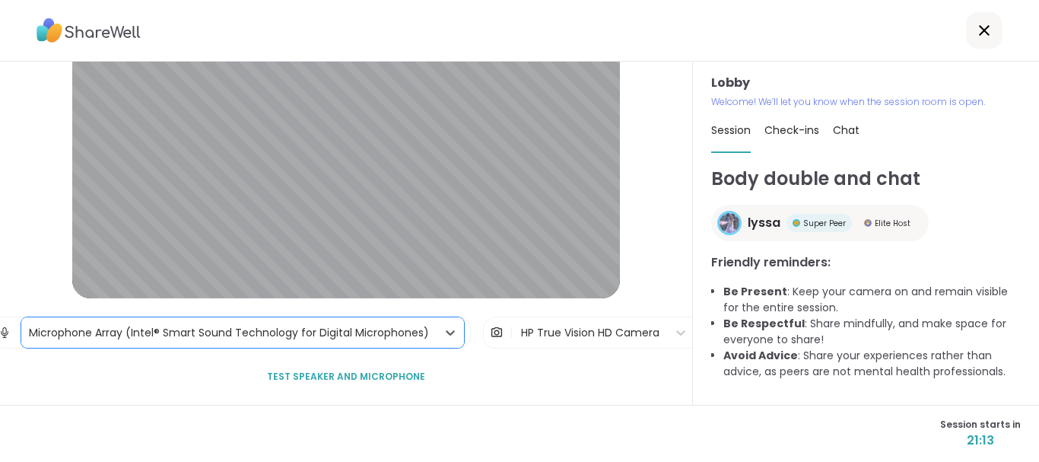
click at [365, 322] on div "Microphone Array (Intel® Smart Sound Technology for Digital Microphones)" at bounding box center [228, 332] width 415 height 30
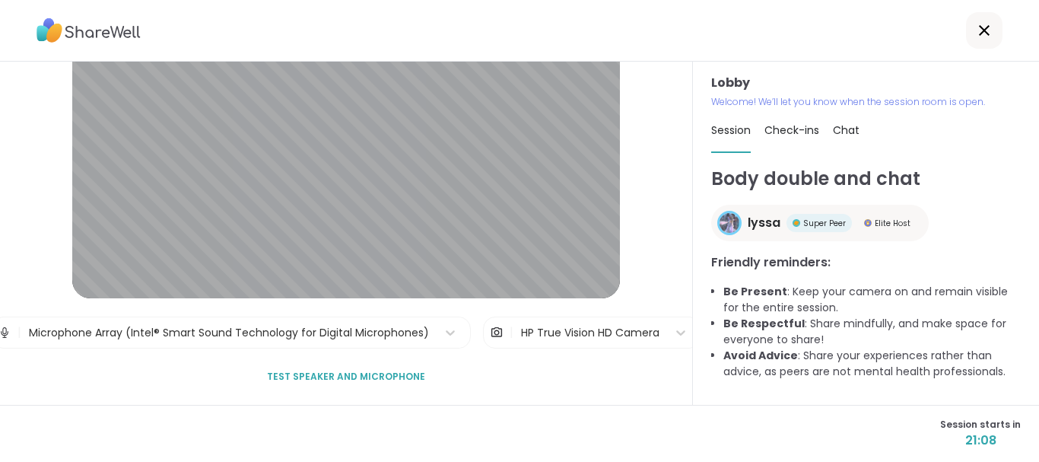
click at [804, 129] on span "Check-ins" at bounding box center [791, 129] width 55 height 15
type textarea "*"
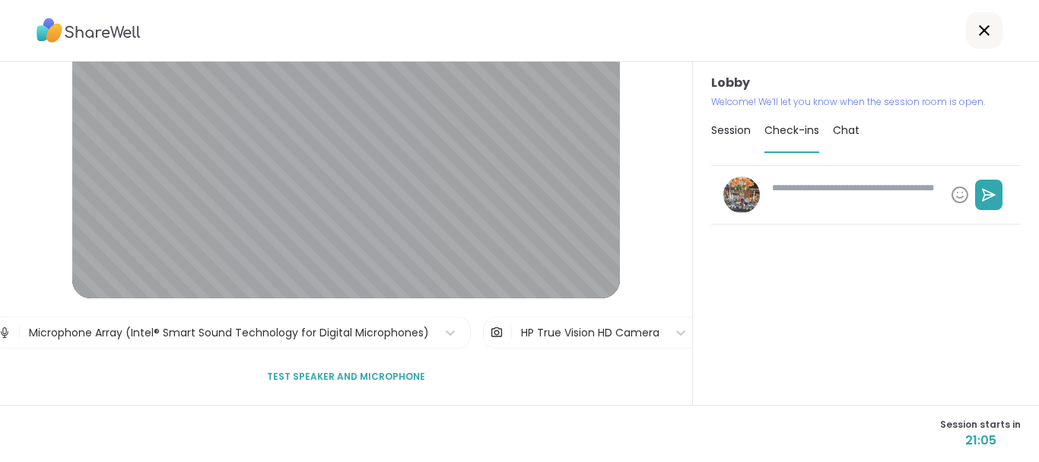
click at [842, 130] on span "Chat" at bounding box center [846, 129] width 27 height 15
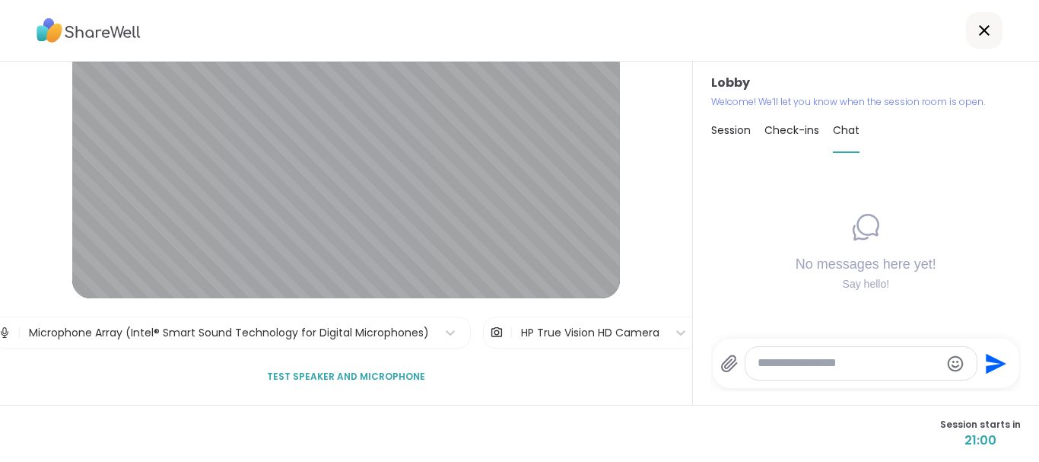
drag, startPoint x: 880, startPoint y: 302, endPoint x: 942, endPoint y: 335, distance: 69.7
click at [942, 335] on div "No messages here yet! Say hello!" at bounding box center [865, 251] width 309 height 173
click at [596, 330] on div "HP True Vision HD Camera" at bounding box center [590, 333] width 138 height 16
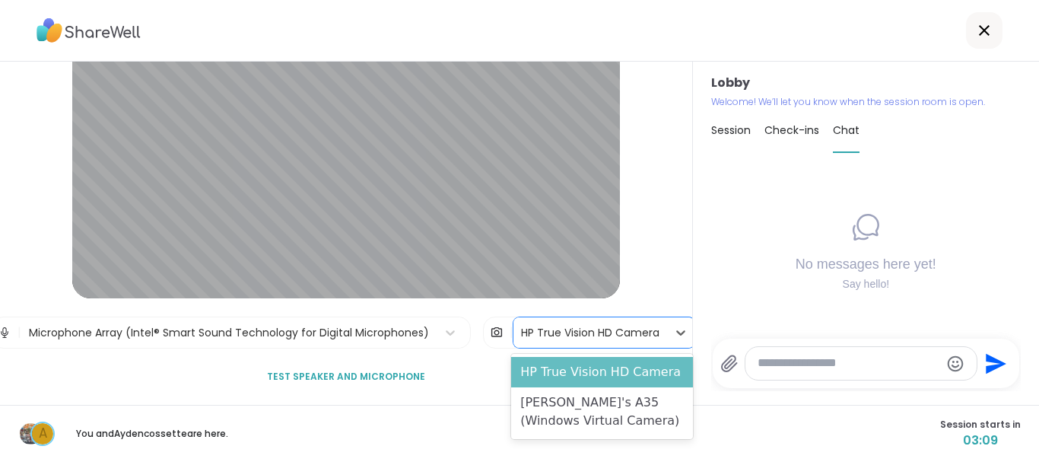
click at [592, 367] on div "HP True Vision HD Camera" at bounding box center [601, 372] width 181 height 30
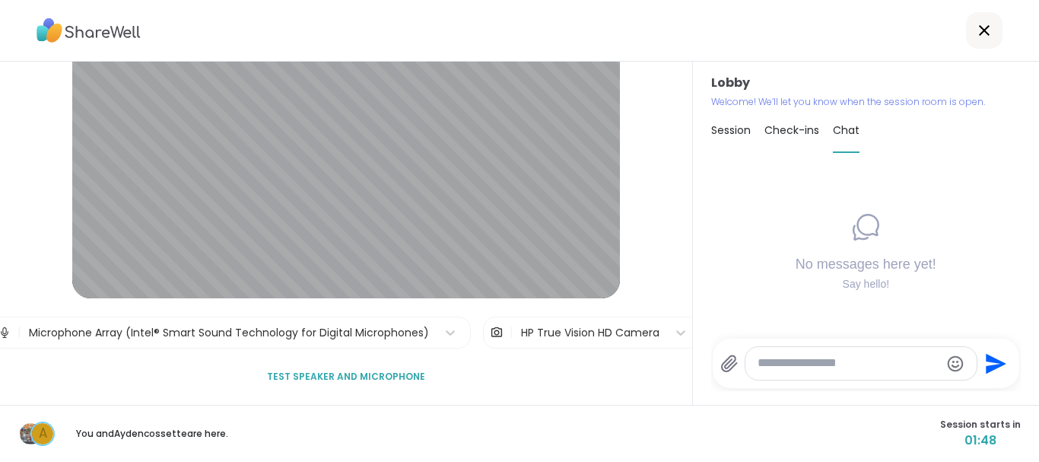
click at [398, 376] on span "Test speaker and microphone" at bounding box center [346, 377] width 158 height 14
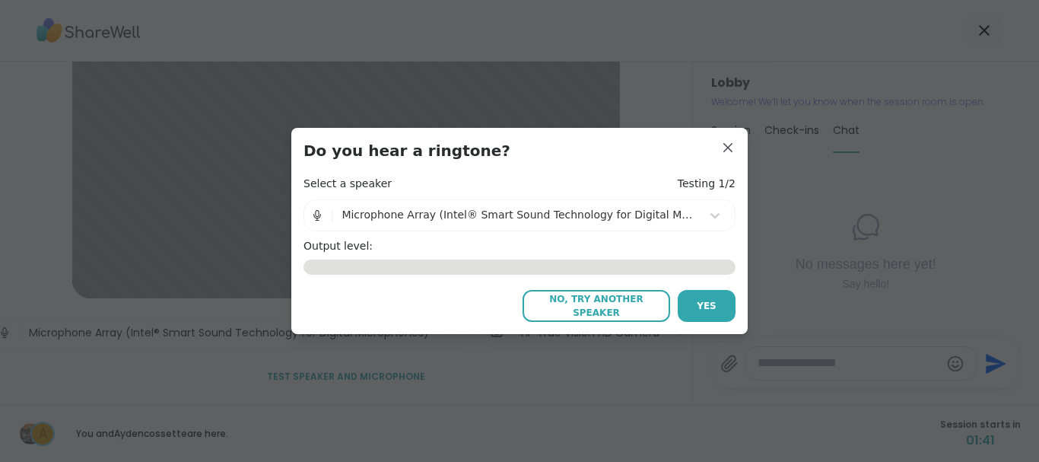
click at [635, 301] on span "No, try another speaker" at bounding box center [596, 305] width 132 height 27
click at [690, 301] on button "Yes" at bounding box center [706, 306] width 58 height 32
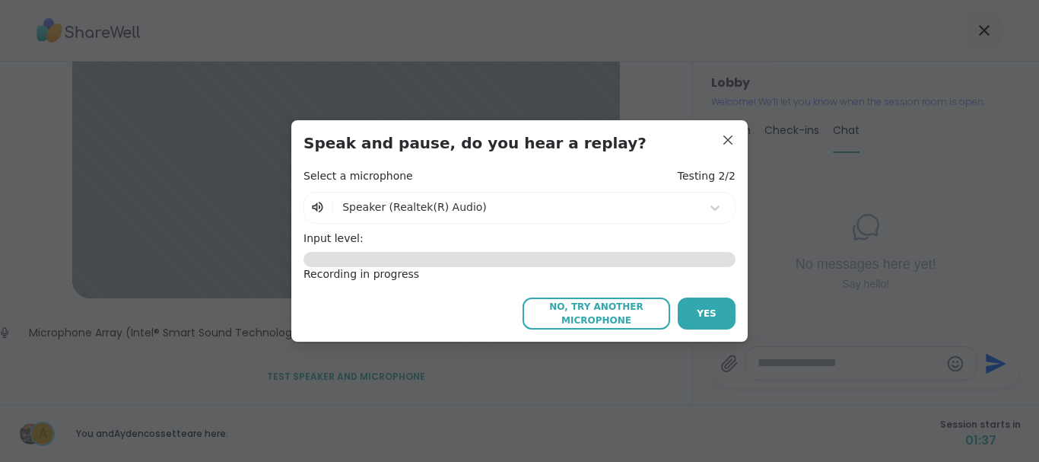
click at [690, 301] on button "Yes" at bounding box center [706, 313] width 58 height 32
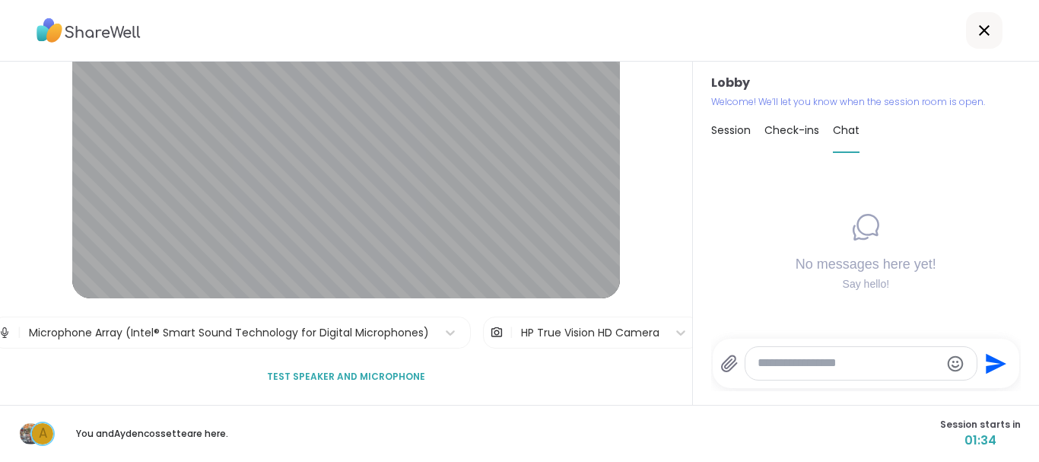
click at [704, 279] on div "Lobby Welcome! We’ll let you know when the session room is open. Session Check-…" at bounding box center [866, 233] width 346 height 343
click at [979, 24] on icon at bounding box center [984, 30] width 18 height 18
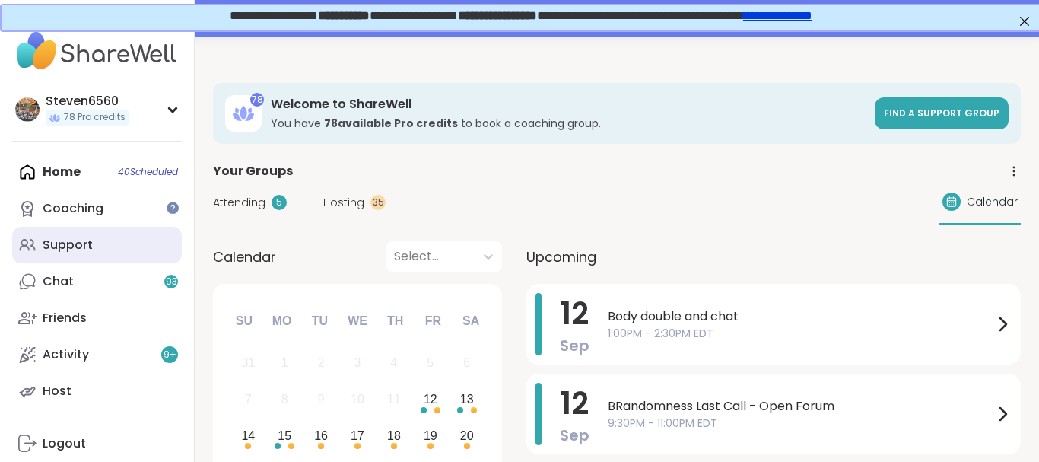
click at [88, 240] on div "Support" at bounding box center [68, 244] width 50 height 17
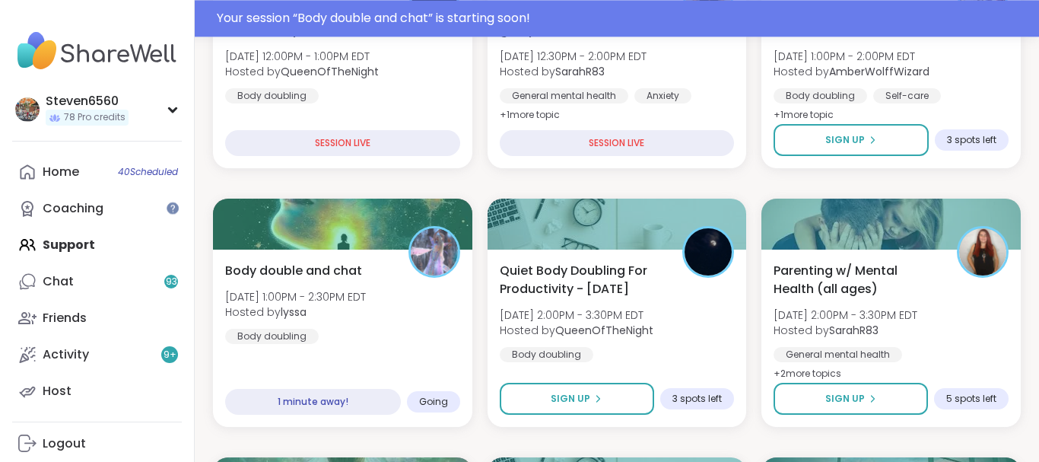
scroll to position [452, 0]
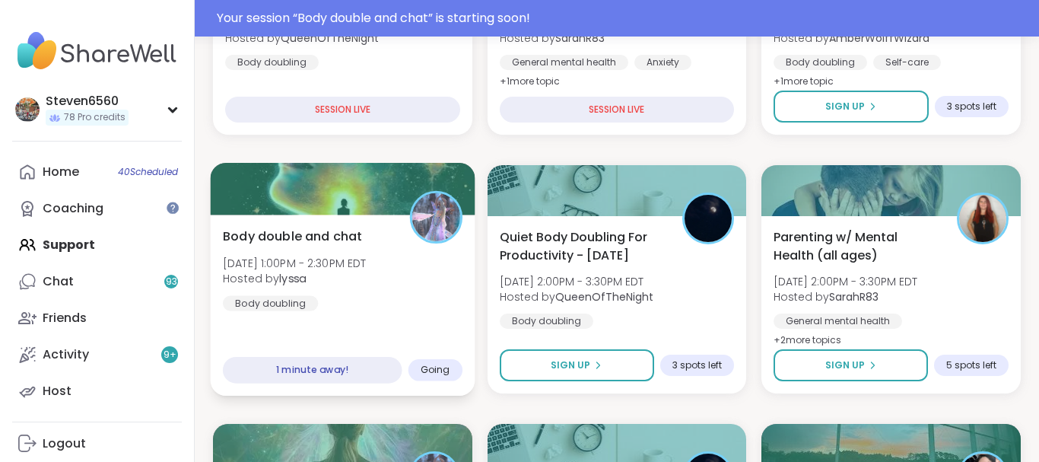
click at [356, 276] on span "Hosted by lyssa" at bounding box center [295, 278] width 144 height 15
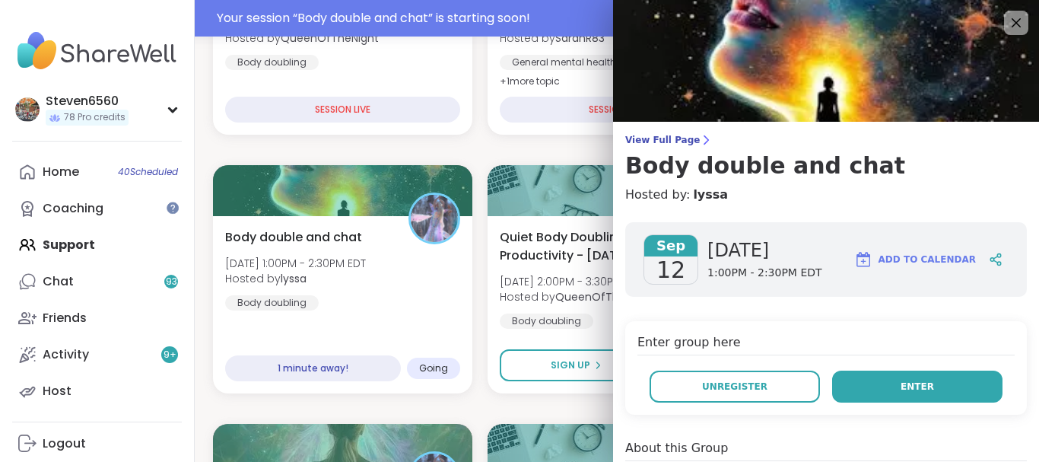
click at [857, 380] on button "Enter" at bounding box center [917, 386] width 170 height 32
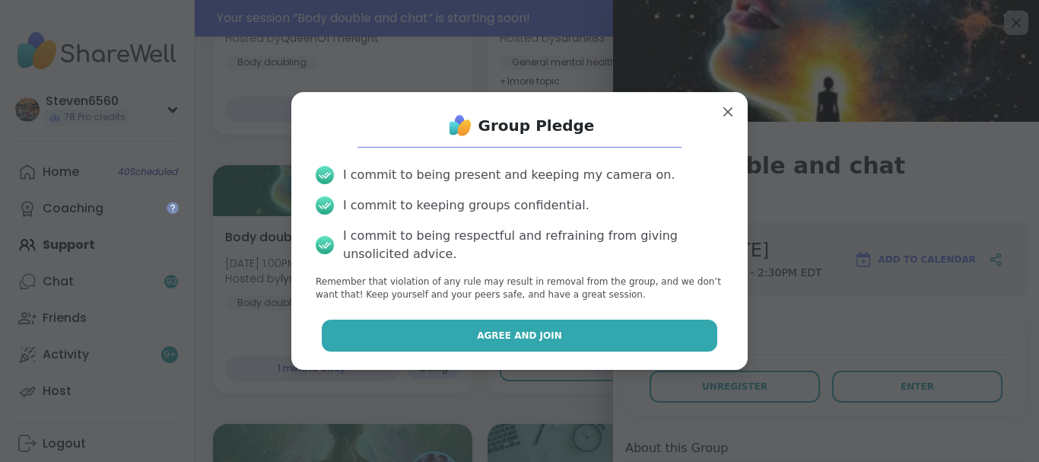
click at [676, 336] on button "Agree and Join" at bounding box center [520, 335] width 396 height 32
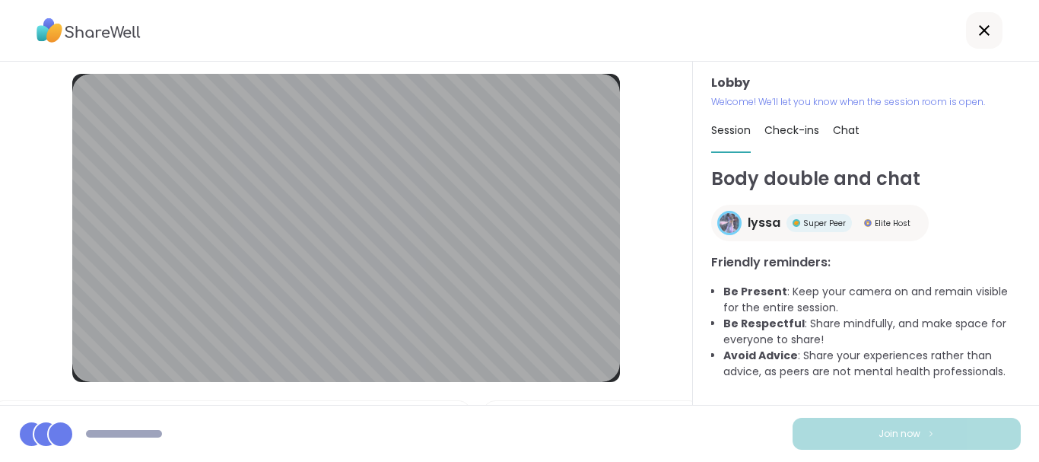
click at [989, 31] on icon at bounding box center [984, 30] width 18 height 18
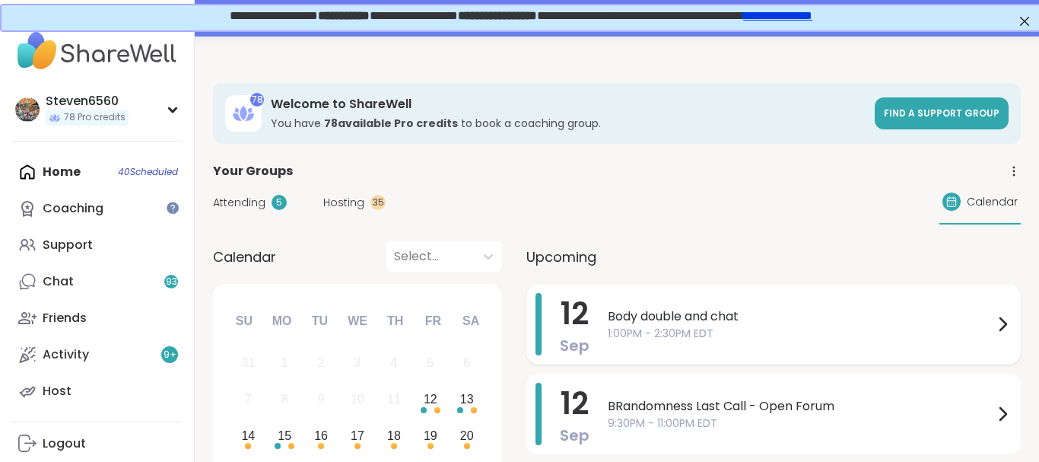
click at [657, 320] on span "Body double and chat" at bounding box center [801, 316] width 386 height 18
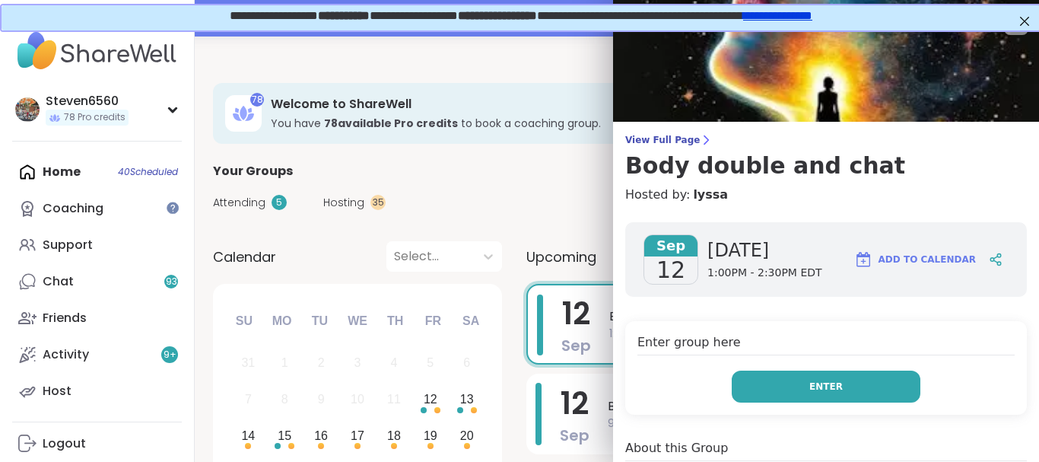
click at [841, 389] on button "Enter" at bounding box center [825, 386] width 189 height 32
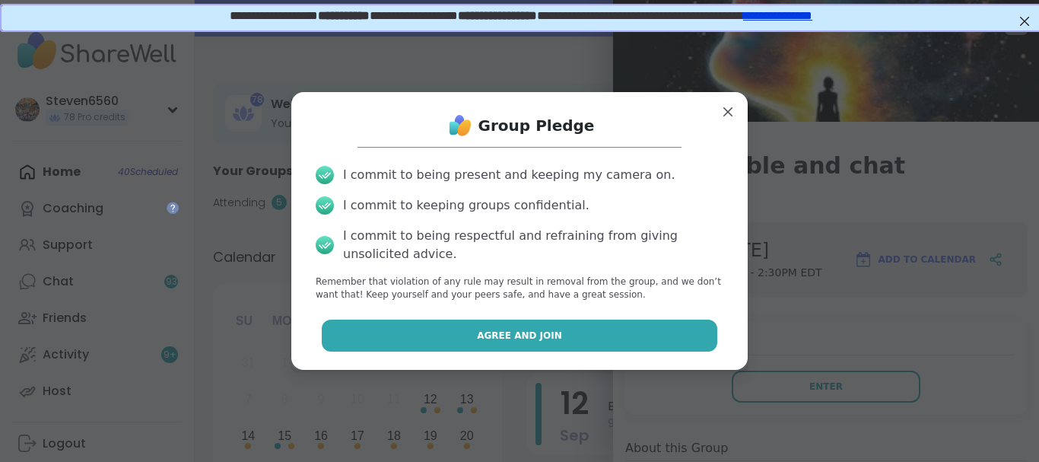
click at [630, 333] on button "Agree and Join" at bounding box center [520, 335] width 396 height 32
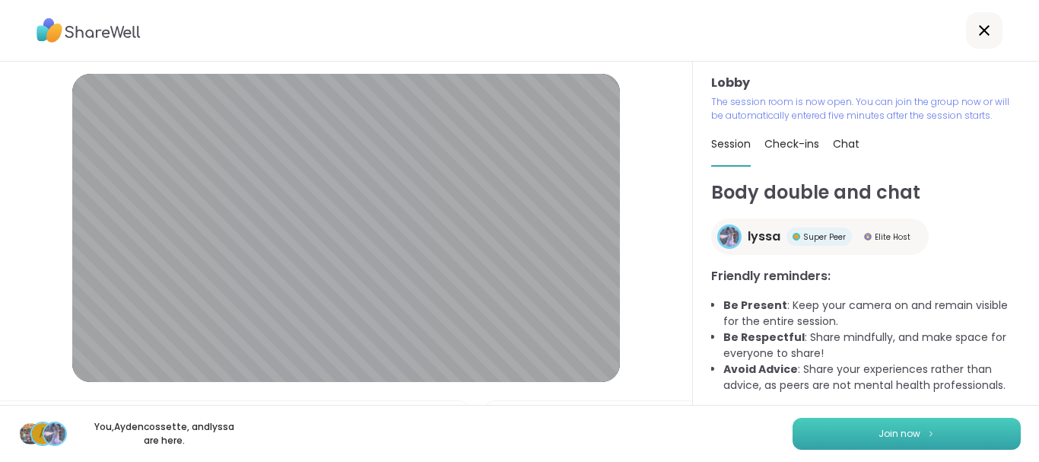
click at [827, 429] on button "Join now" at bounding box center [906, 433] width 228 height 32
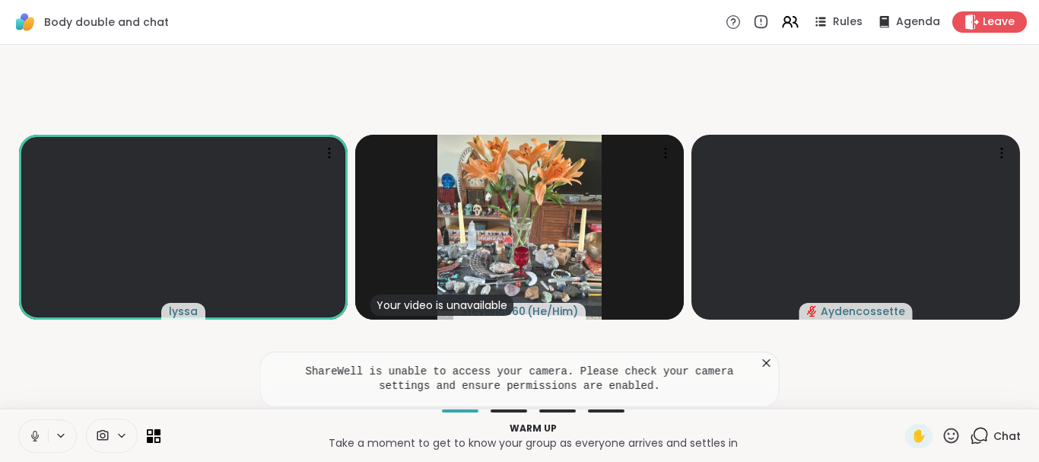
click at [1010, 437] on span "Chat" at bounding box center [1006, 435] width 27 height 15
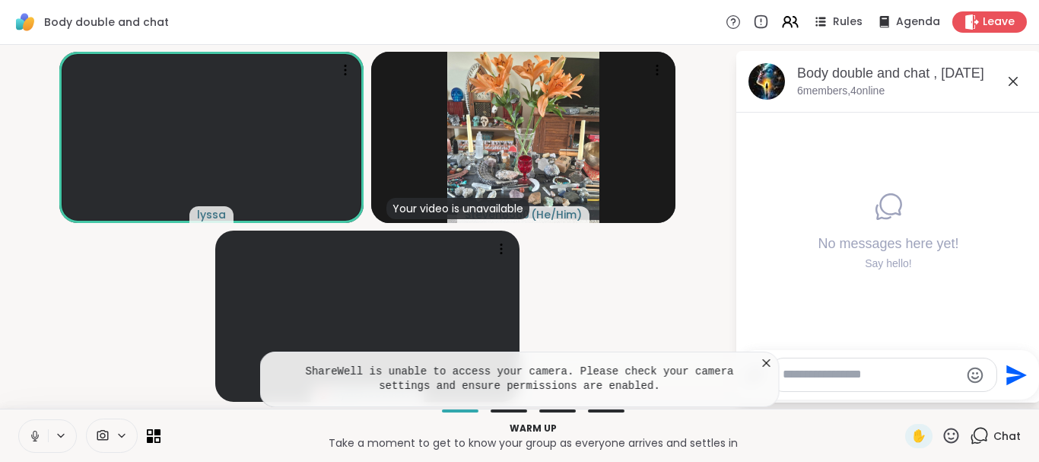
click at [768, 364] on icon at bounding box center [767, 363] width 8 height 8
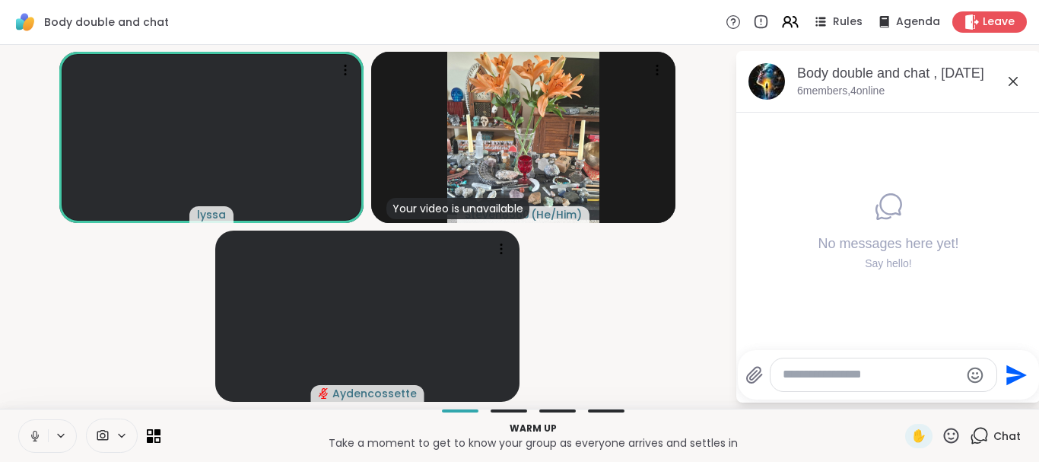
click at [111, 427] on div at bounding box center [112, 435] width 52 height 34
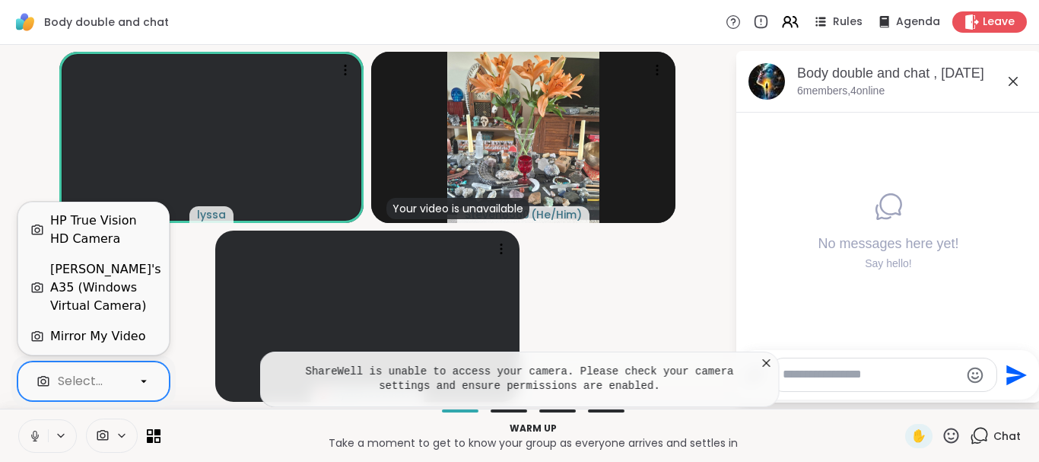
click at [141, 377] on icon at bounding box center [144, 381] width 14 height 14
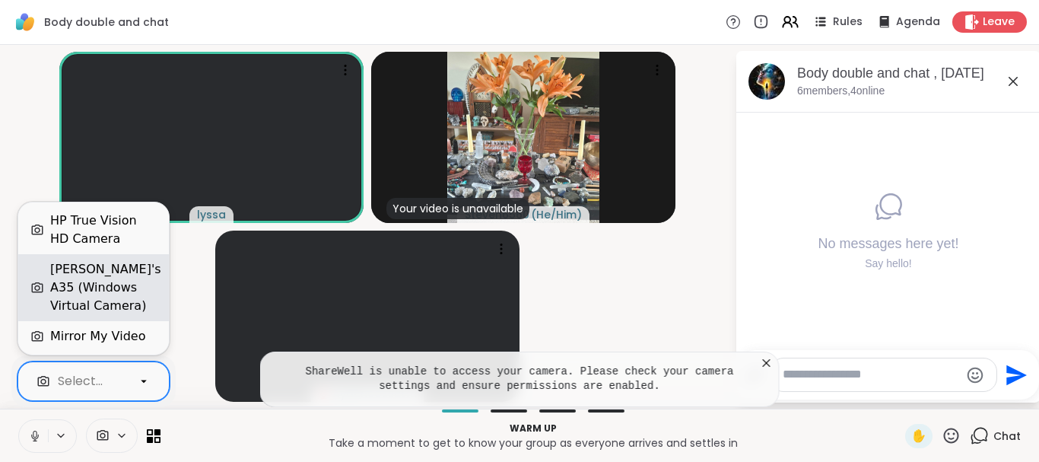
click at [109, 289] on div "Steven's A35 (Windows Virtual Camera)" at bounding box center [105, 287] width 111 height 55
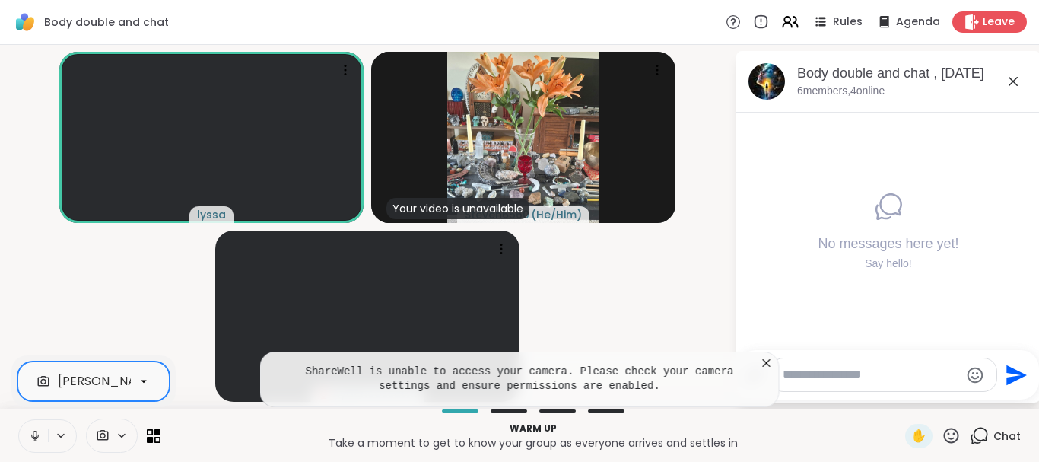
scroll to position [0, 144]
click at [146, 379] on icon at bounding box center [144, 381] width 14 height 14
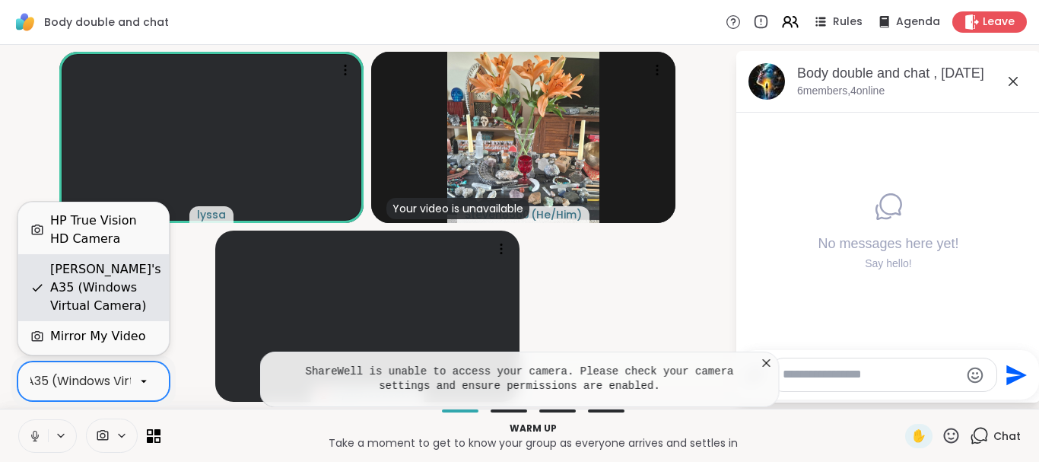
click at [94, 281] on div "Steven's A35 (Windows Virtual Camera)" at bounding box center [105, 287] width 111 height 55
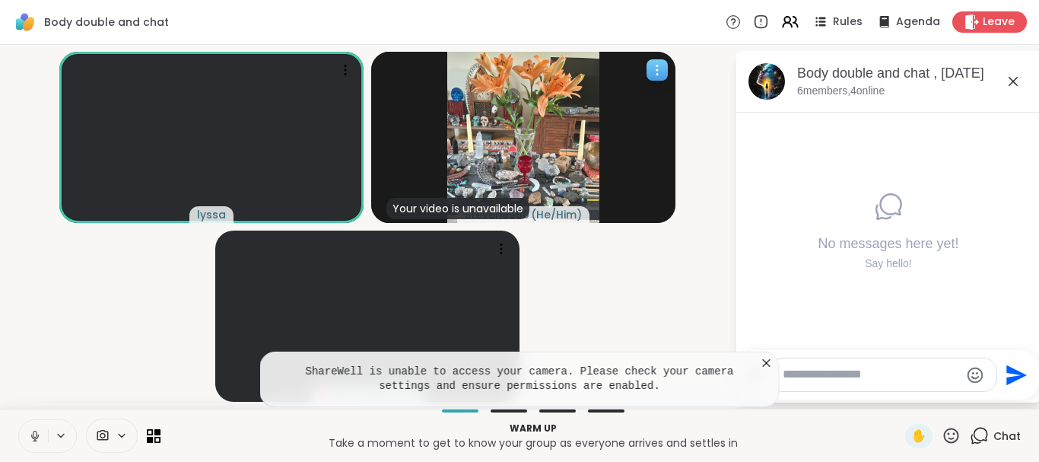
click at [479, 193] on img at bounding box center [523, 137] width 152 height 171
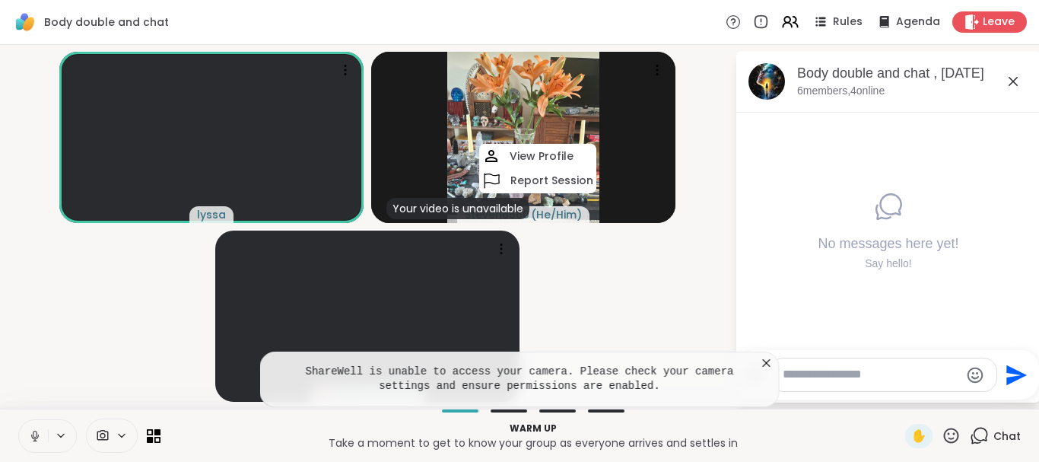
click at [762, 363] on icon at bounding box center [766, 362] width 15 height 15
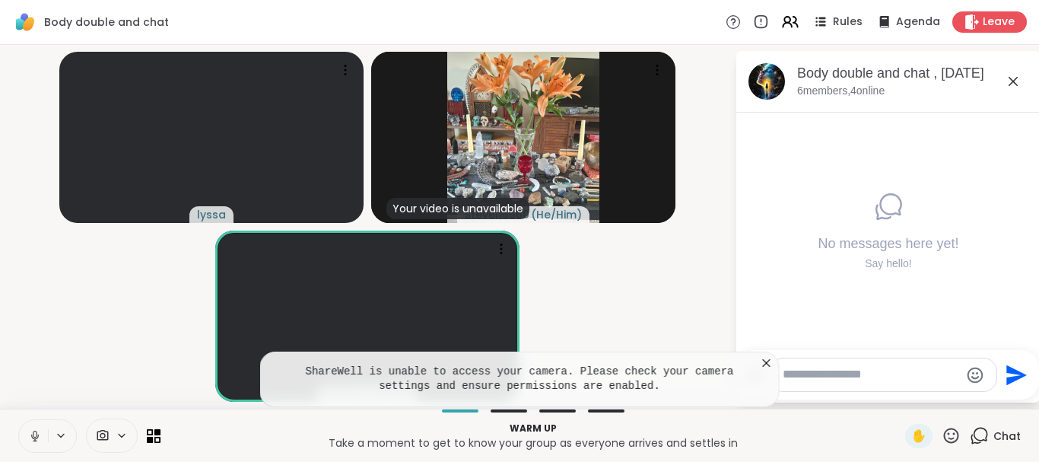
click at [768, 366] on icon at bounding box center [766, 362] width 15 height 15
click at [529, 152] on img at bounding box center [523, 137] width 152 height 171
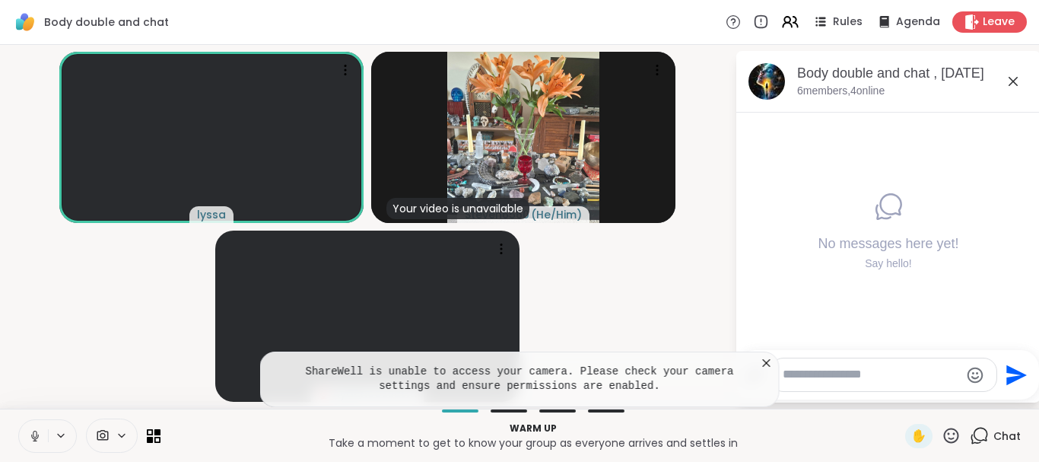
click at [763, 363] on icon at bounding box center [766, 362] width 15 height 15
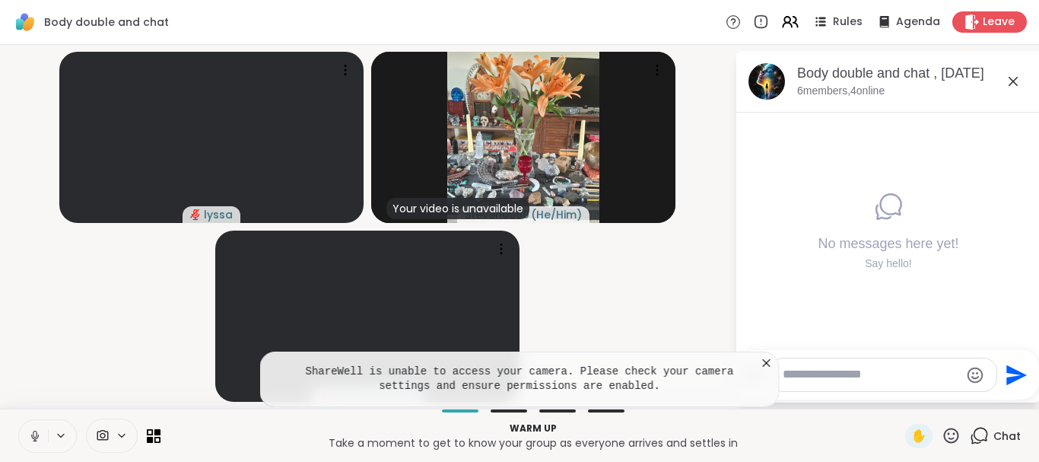
drag, startPoint x: 103, startPoint y: 438, endPoint x: 132, endPoint y: 405, distance: 43.6
click at [132, 405] on div "Body double and chat Rules Agenda Leave lyssa Your video is unavailable Steven6…" at bounding box center [519, 231] width 1039 height 462
click at [122, 432] on icon at bounding box center [122, 435] width 12 height 13
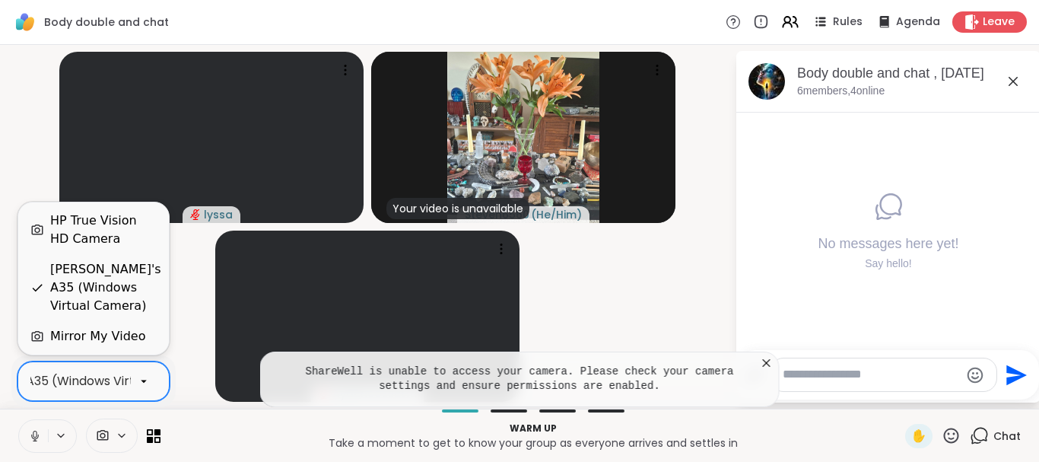
click at [113, 376] on div "Steven's A35 (Windows Virtual Camera)" at bounding box center [61, 381] width 297 height 18
click at [89, 276] on div "Steven's A35 (Windows Virtual Camera)" at bounding box center [105, 287] width 111 height 55
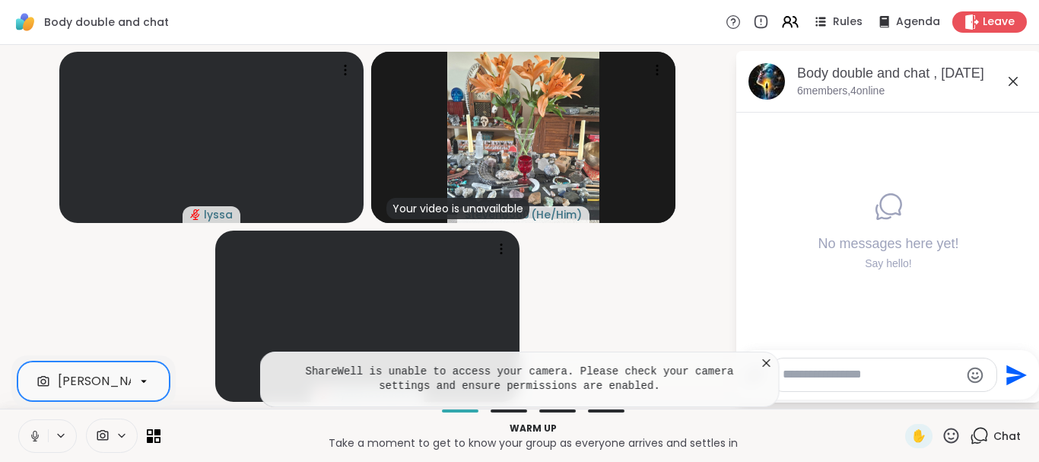
click at [766, 368] on icon at bounding box center [766, 362] width 15 height 15
click at [738, 399] on div "ShareWell is unable to access your camera. Please check your camera settings an…" at bounding box center [519, 379] width 519 height 56
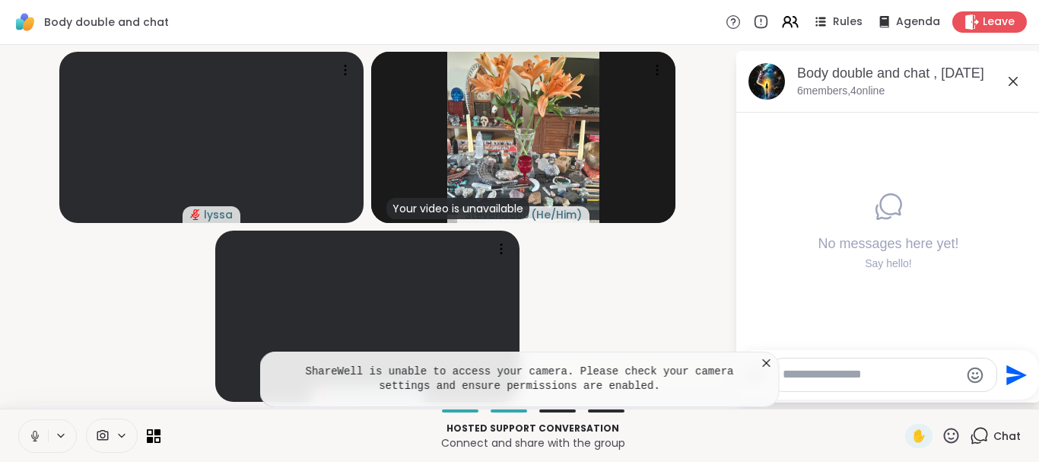
click at [920, 117] on div "No messages here yet! Say hello!" at bounding box center [888, 231] width 304 height 237
click at [896, 116] on div "No messages here yet! Say hello!" at bounding box center [888, 231] width 304 height 237
click at [517, 439] on p "Connect and share with the group" at bounding box center [533, 442] width 726 height 15
click at [116, 432] on icon at bounding box center [122, 435] width 12 height 13
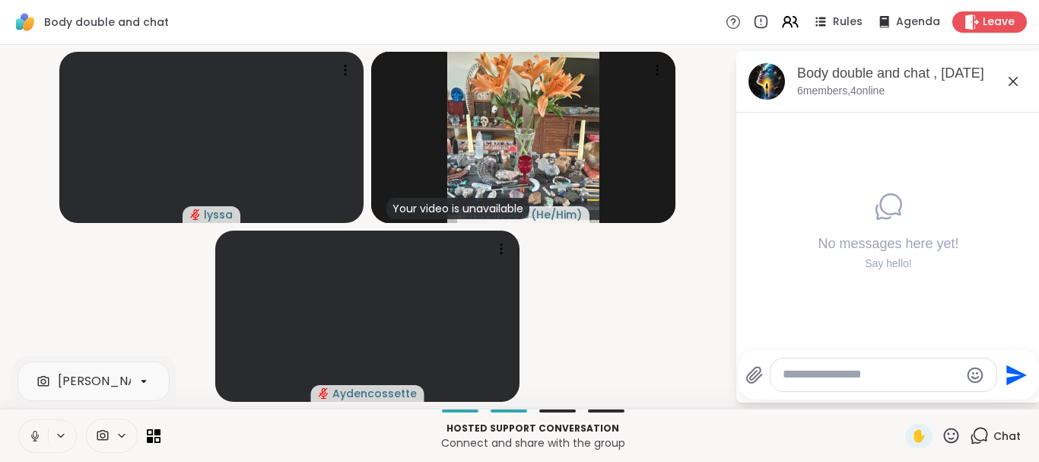
click at [57, 432] on icon at bounding box center [61, 435] width 12 height 13
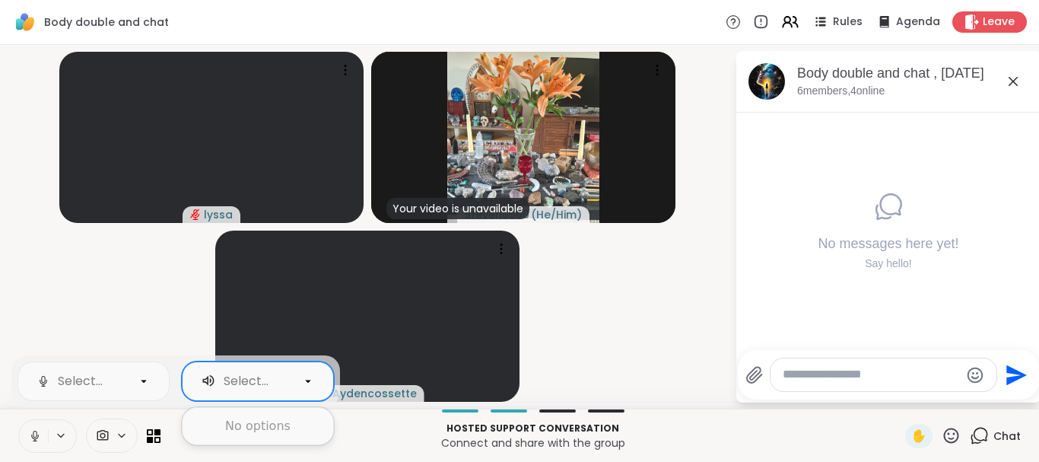
click at [233, 372] on div "Select..." at bounding box center [246, 381] width 49 height 18
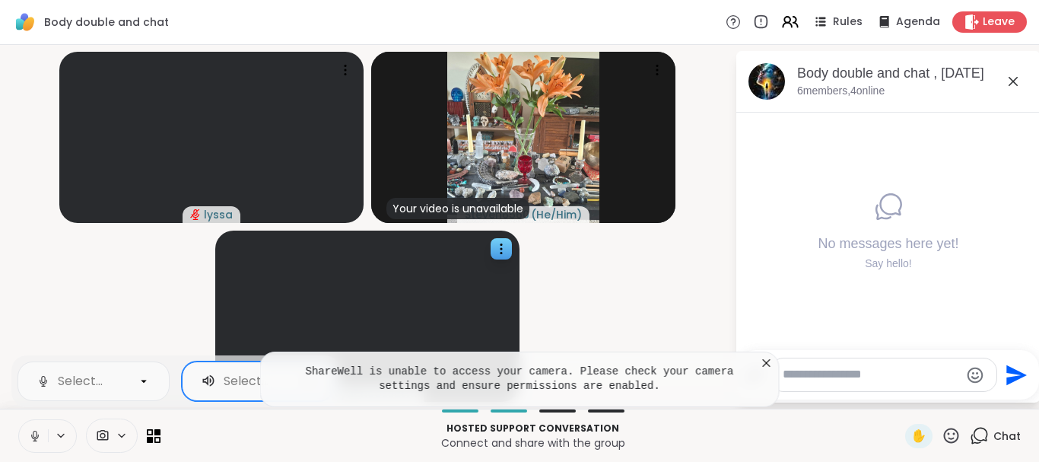
drag, startPoint x: 233, startPoint y: 371, endPoint x: 386, endPoint y: 337, distance: 155.9
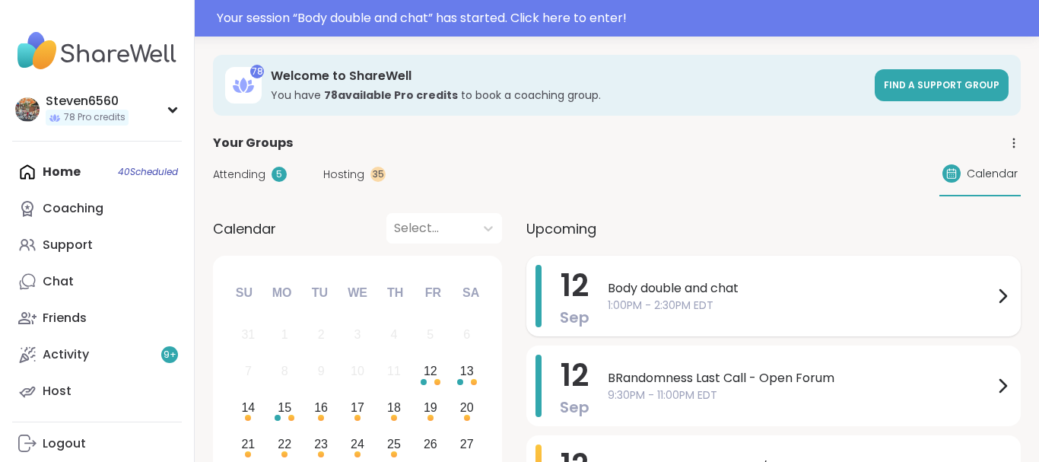
click at [998, 288] on icon at bounding box center [1002, 296] width 18 height 18
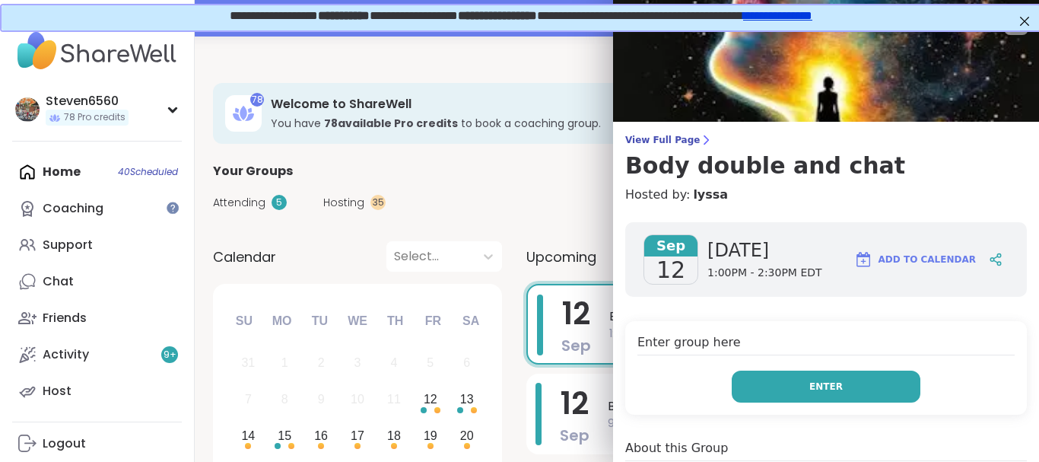
click at [855, 383] on button "Enter" at bounding box center [825, 386] width 189 height 32
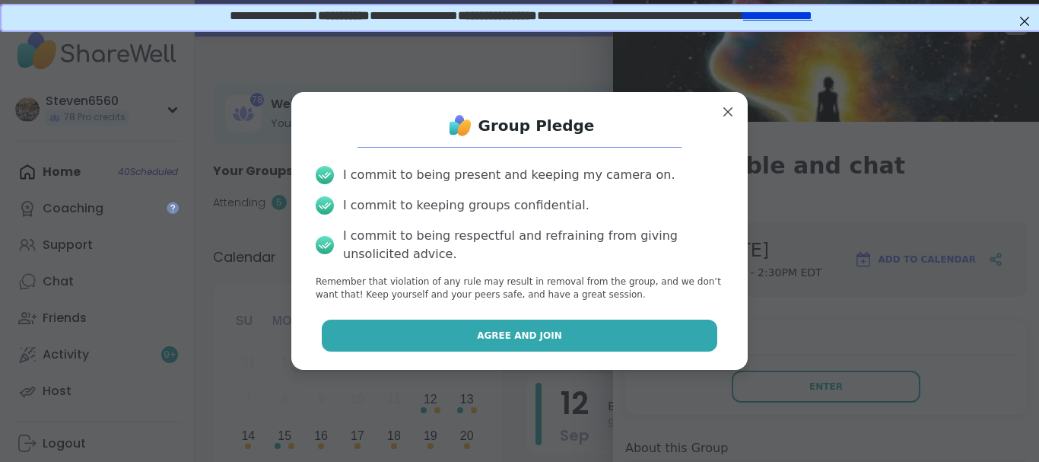
click at [689, 332] on button "Agree and Join" at bounding box center [520, 335] width 396 height 32
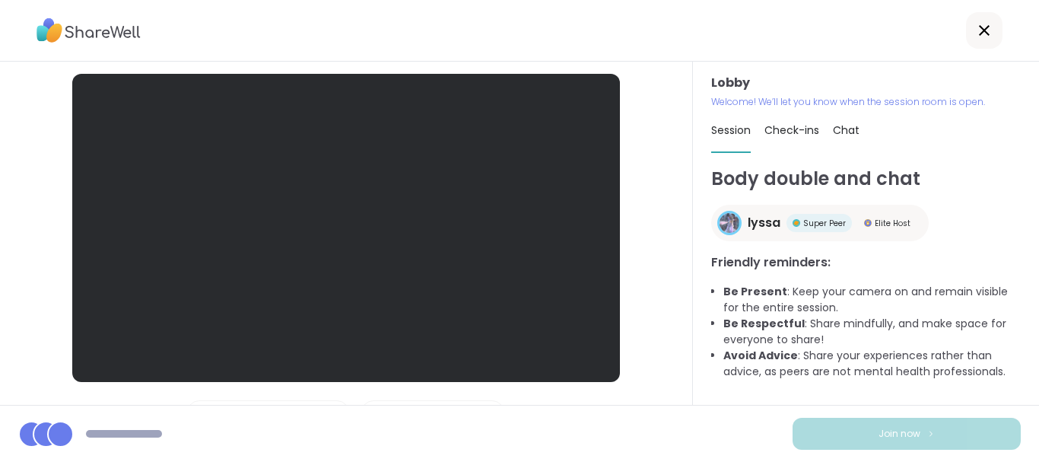
click at [989, 33] on icon at bounding box center [984, 30] width 18 height 18
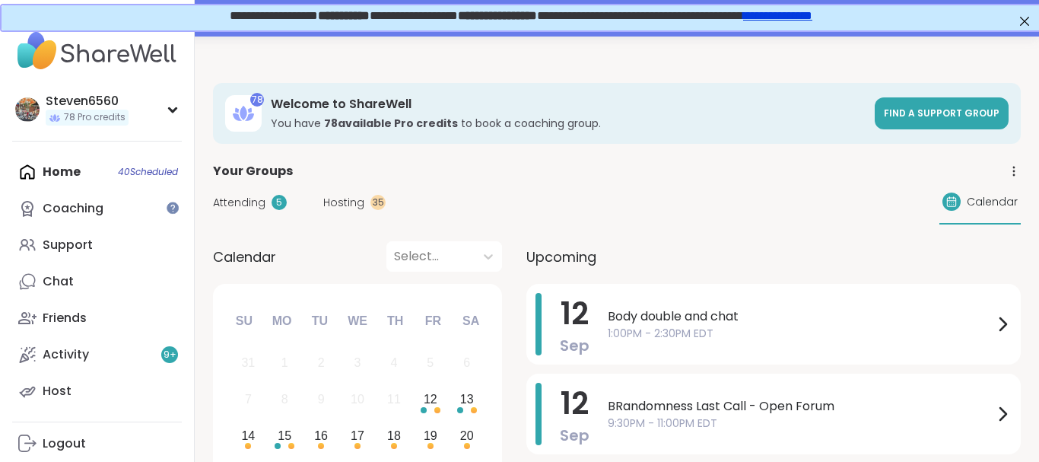
click at [188, 442] on div "Steven6560 78 Pro credits Profile Membership Settings Help Home 40 Scheduled Co…" at bounding box center [97, 231] width 195 height 462
click at [862, 120] on h3 "You have 78 available Pro credit s to book a coaching group." at bounding box center [568, 123] width 595 height 15
click at [660, 307] on span "Body double and chat" at bounding box center [801, 316] width 386 height 18
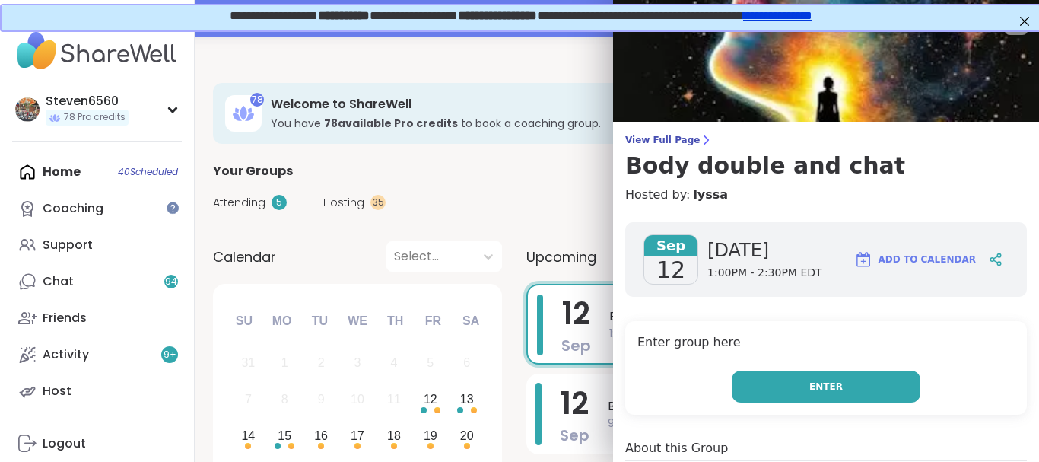
click at [786, 377] on button "Enter" at bounding box center [825, 386] width 189 height 32
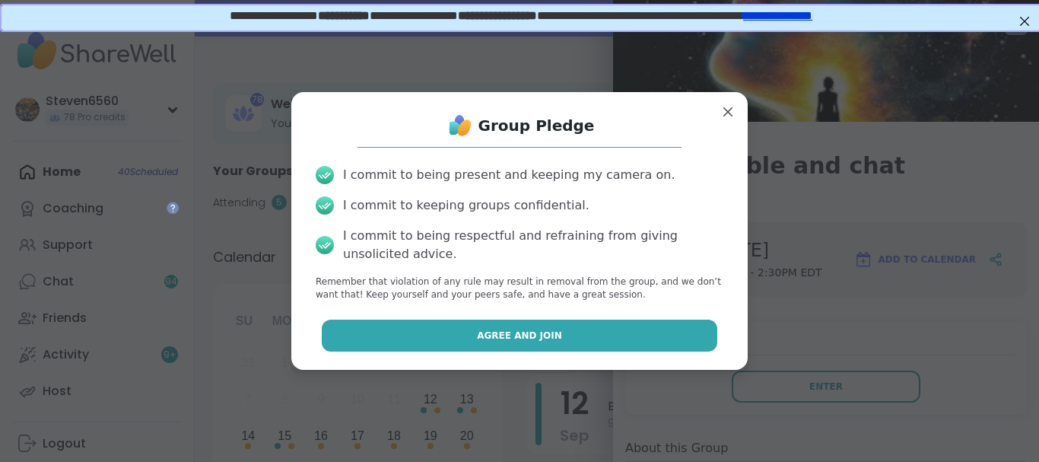
click at [665, 324] on button "Agree and Join" at bounding box center [520, 335] width 396 height 32
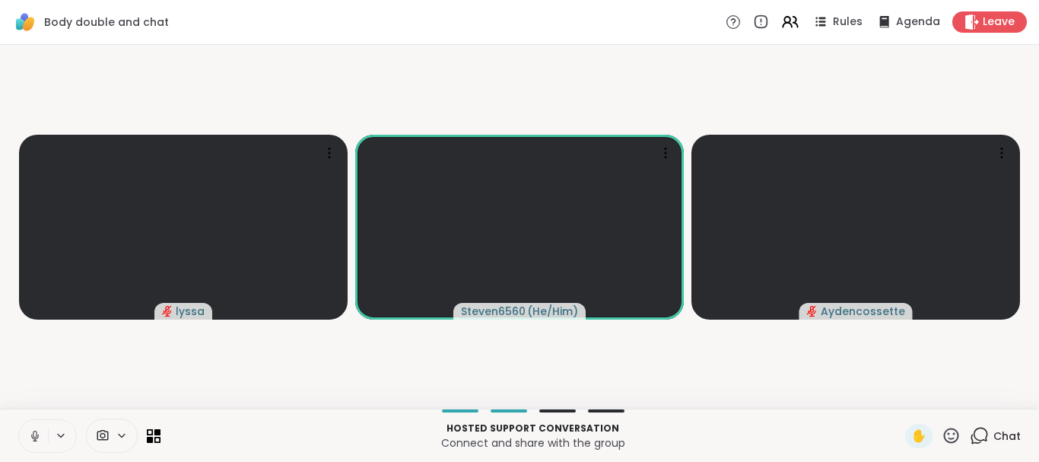
click at [1006, 435] on span "Chat" at bounding box center [1006, 435] width 27 height 15
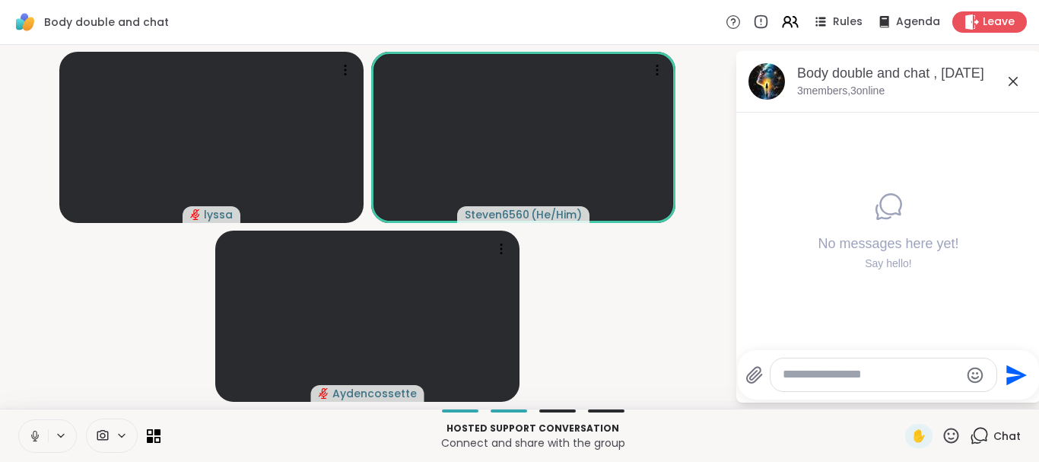
click at [674, 373] on video-player-container "lyssa Steven6560 ( He/Him ) Aydencossette" at bounding box center [367, 226] width 716 height 351
click at [738, 289] on div "No messages here yet! Say hello!" at bounding box center [888, 231] width 304 height 237
